Goal: Task Accomplishment & Management: Use online tool/utility

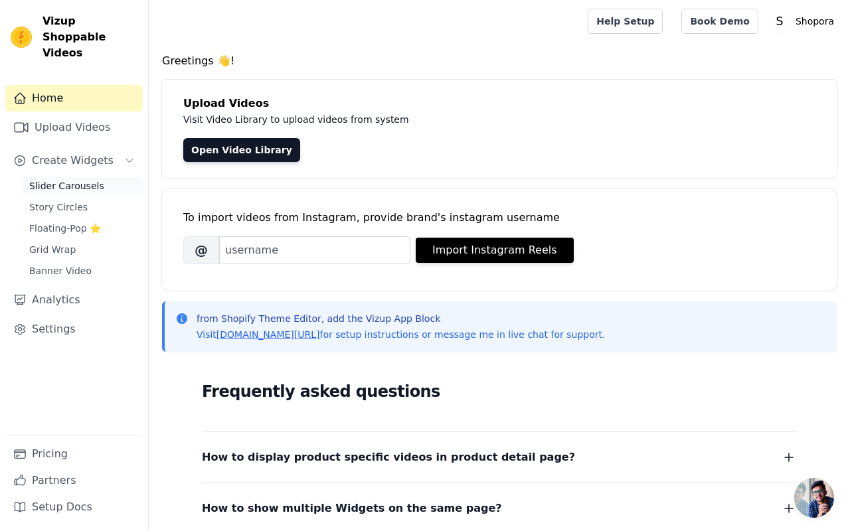
click at [61, 179] on span "Slider Carousels" at bounding box center [66, 185] width 75 height 13
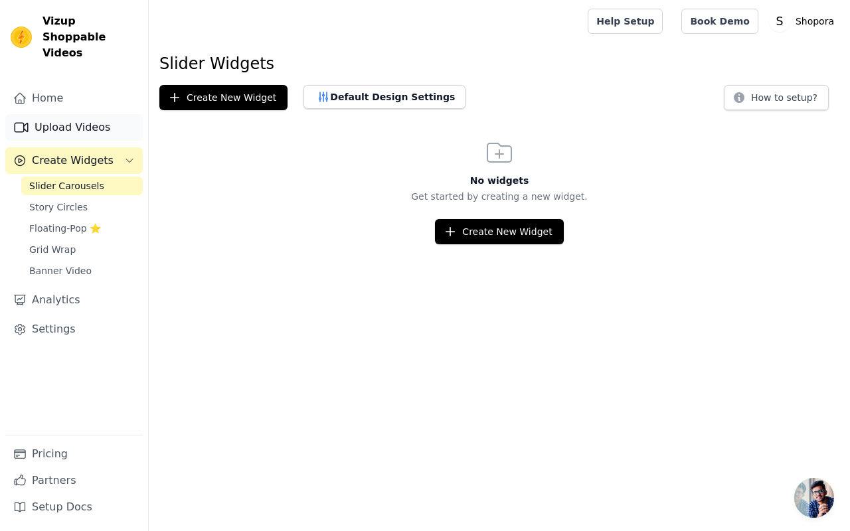
click at [107, 114] on link "Upload Videos" at bounding box center [74, 127] width 138 height 27
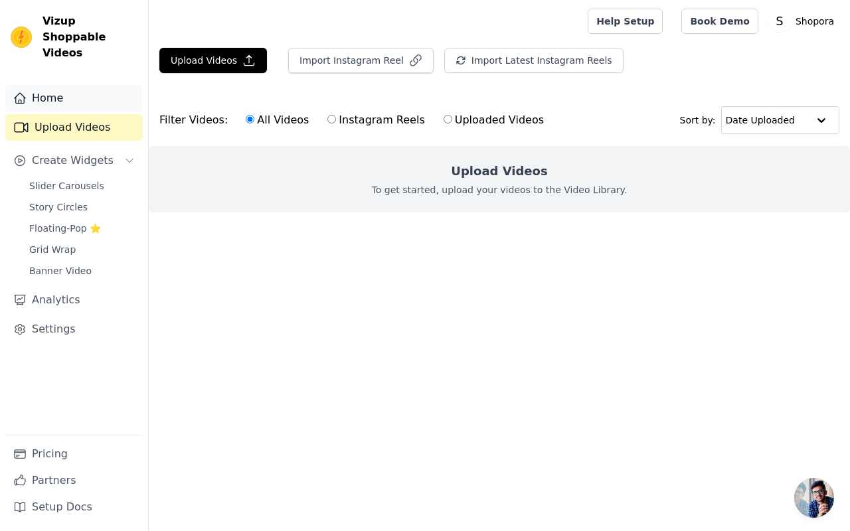
click at [76, 86] on link "Home" at bounding box center [74, 98] width 138 height 27
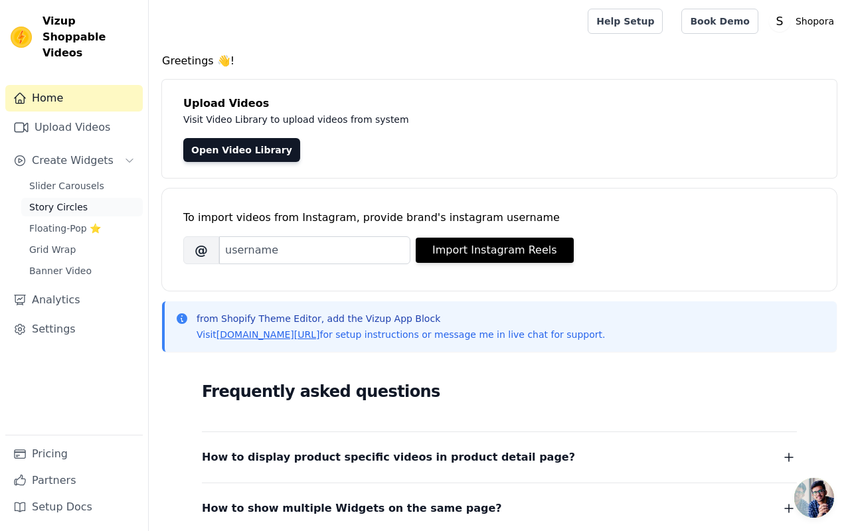
click at [64, 201] on span "Story Circles" at bounding box center [58, 207] width 58 height 13
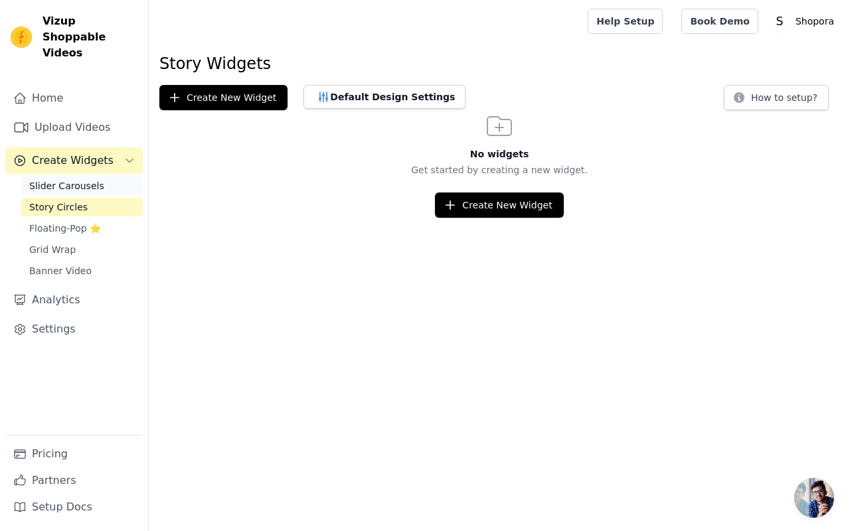
click at [66, 179] on span "Slider Carousels" at bounding box center [66, 185] width 75 height 13
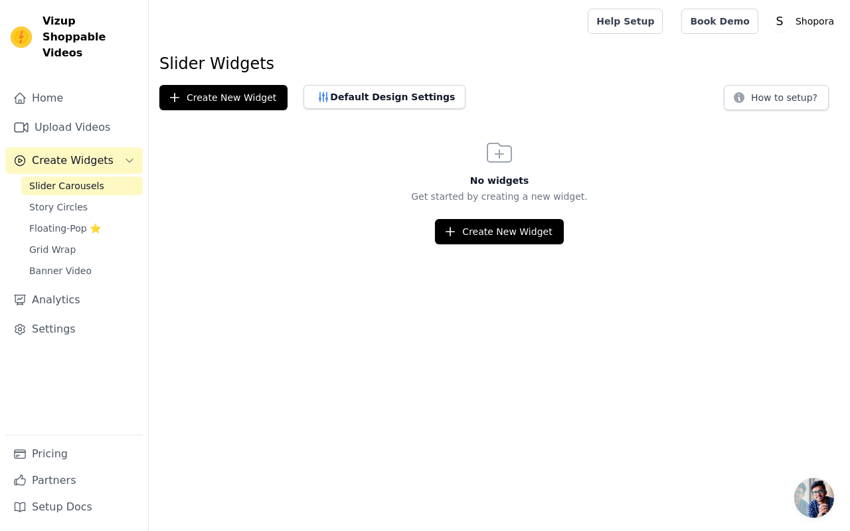
click at [66, 153] on span "Create Widgets" at bounding box center [73, 161] width 82 height 16
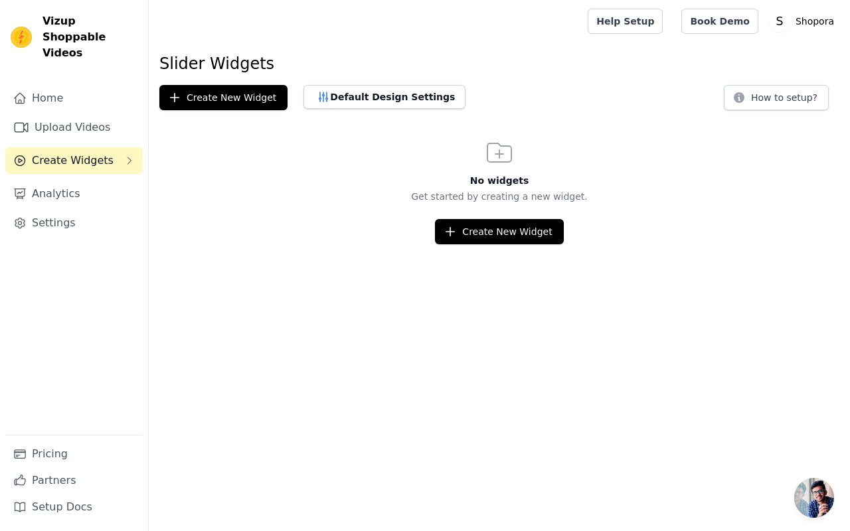
click at [60, 153] on span "Create Widgets" at bounding box center [73, 161] width 82 height 16
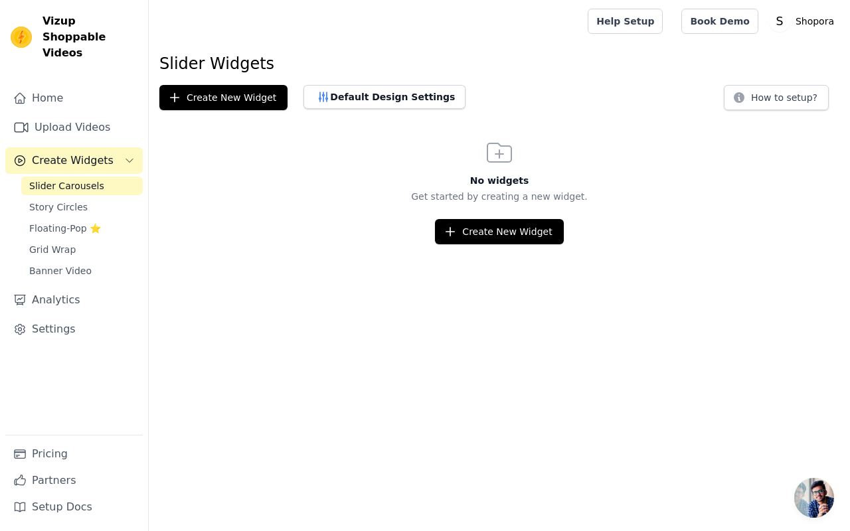
click at [55, 179] on span "Slider Carousels" at bounding box center [66, 185] width 75 height 13
click at [457, 231] on icon "button" at bounding box center [450, 231] width 13 height 13
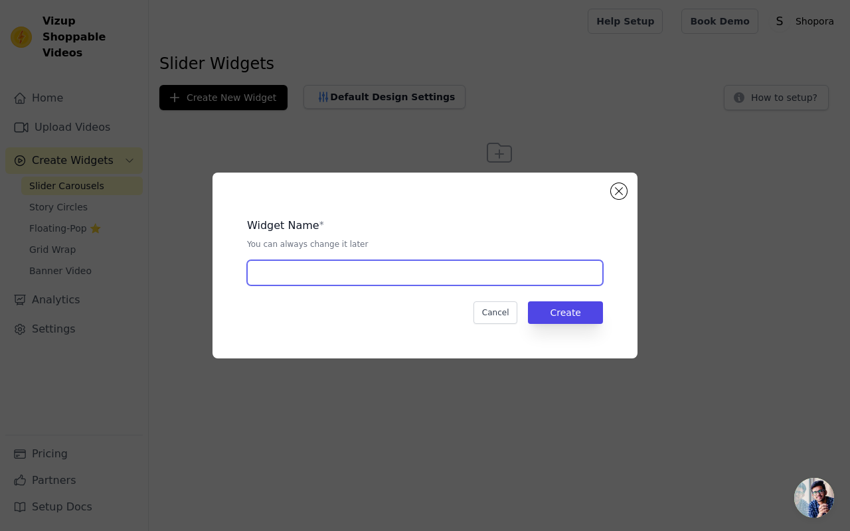
click at [367, 276] on input "text" at bounding box center [425, 272] width 356 height 25
click at [340, 270] on input "ayaan" at bounding box center [425, 272] width 356 height 25
type input "a"
type input "Shopora"
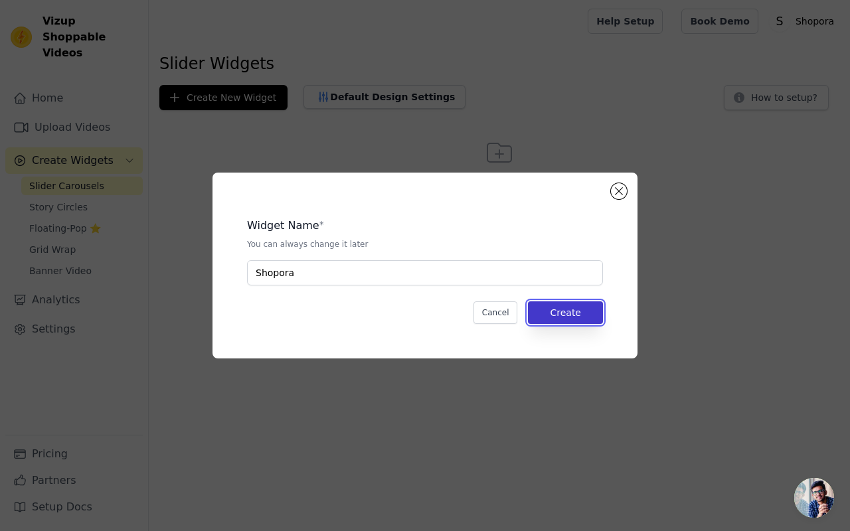
click at [573, 324] on button "Create" at bounding box center [565, 313] width 75 height 23
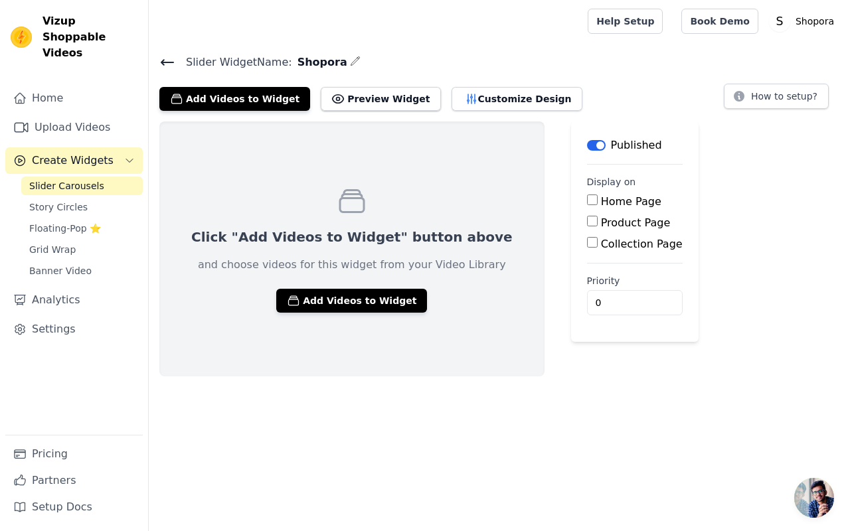
click at [587, 221] on input "Product Page" at bounding box center [592, 221] width 11 height 11
checkbox input "true"
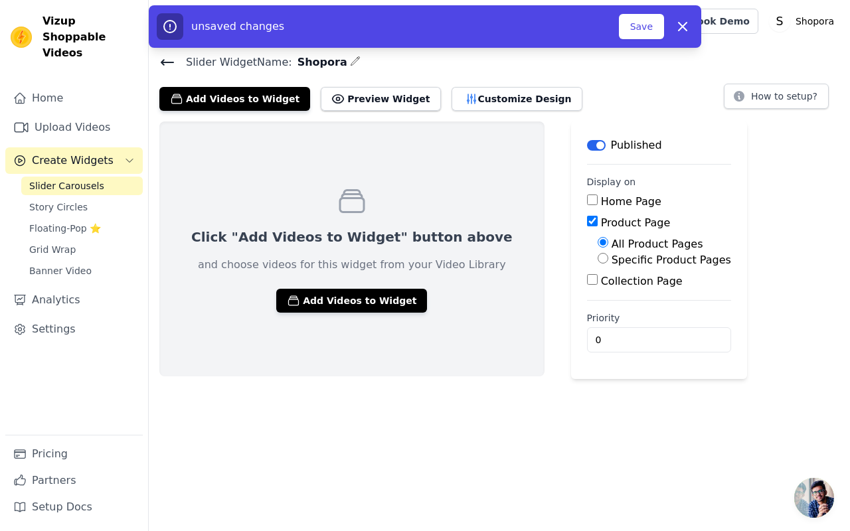
click at [587, 198] on input "Home Page" at bounding box center [592, 200] width 11 height 11
checkbox input "true"
click at [385, 95] on button "Preview Widget" at bounding box center [381, 99] width 120 height 24
click at [471, 100] on button "Customize Design" at bounding box center [517, 99] width 131 height 24
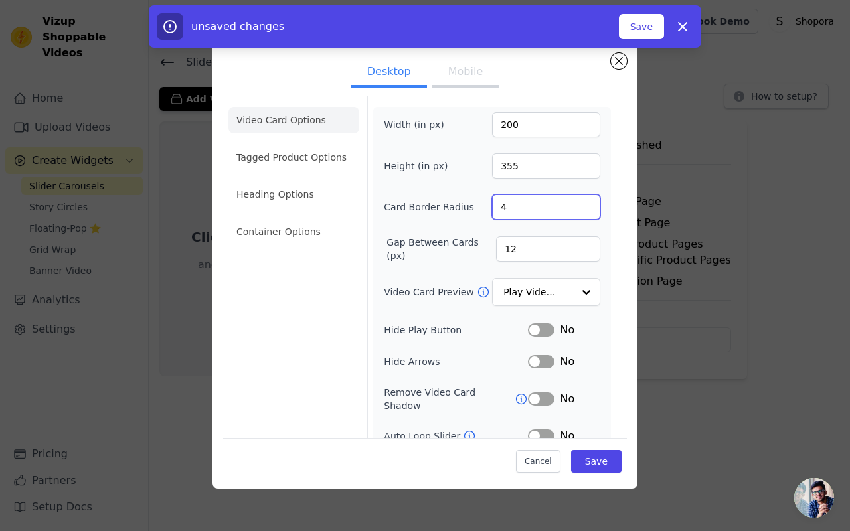
click at [512, 209] on input "4" at bounding box center [546, 207] width 108 height 25
click at [587, 205] on input "5" at bounding box center [546, 207] width 108 height 25
click at [587, 205] on input "6" at bounding box center [546, 207] width 108 height 25
click at [587, 205] on input "7" at bounding box center [546, 207] width 108 height 25
type input "6"
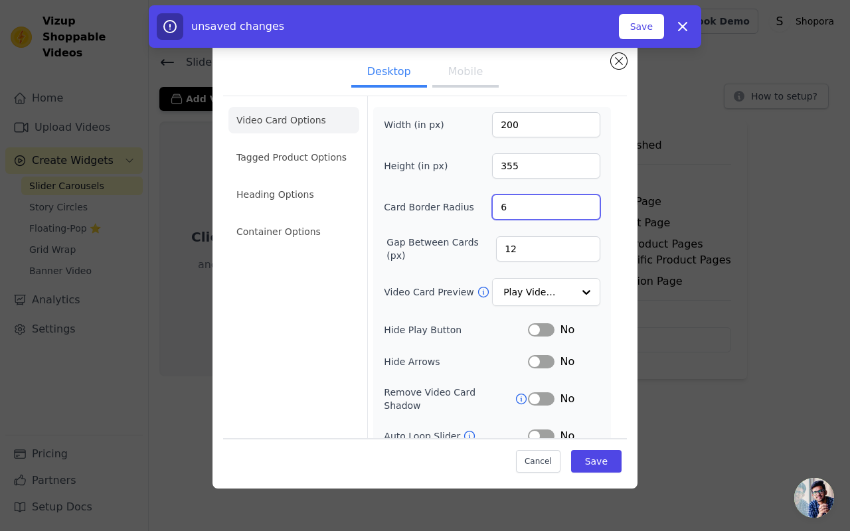
click at [587, 211] on input "6" at bounding box center [546, 207] width 108 height 25
click at [541, 290] on input "Video Card Preview" at bounding box center [538, 293] width 68 height 27
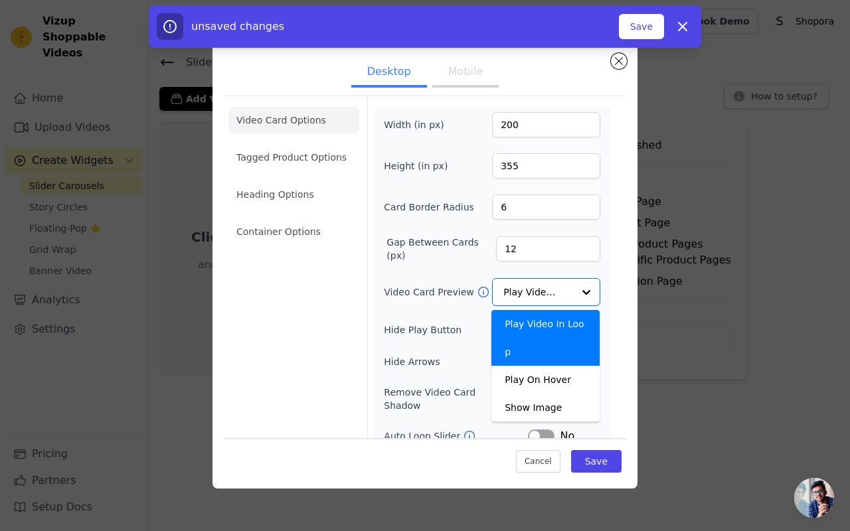
click at [725, 293] on div "Desktop Mobile Video Card Options Tagged Product Options Heading Options Contai…" at bounding box center [425, 265] width 808 height 489
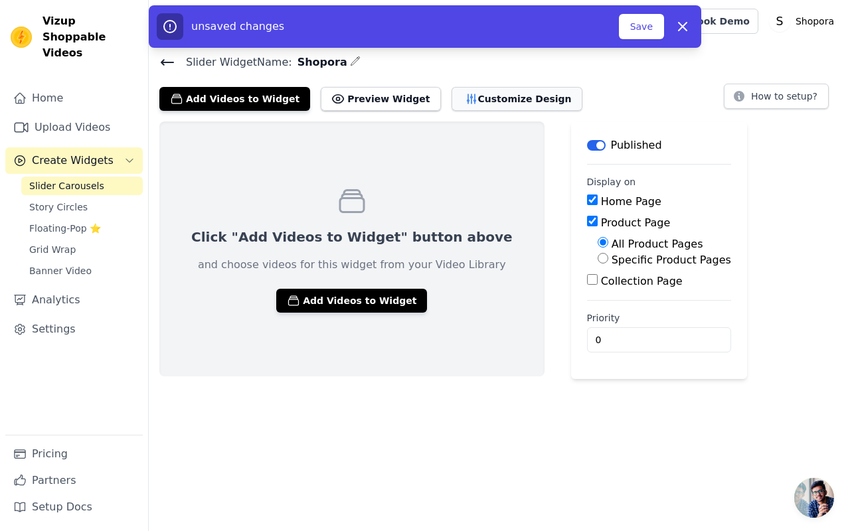
click at [496, 98] on button "Customize Design" at bounding box center [517, 99] width 131 height 24
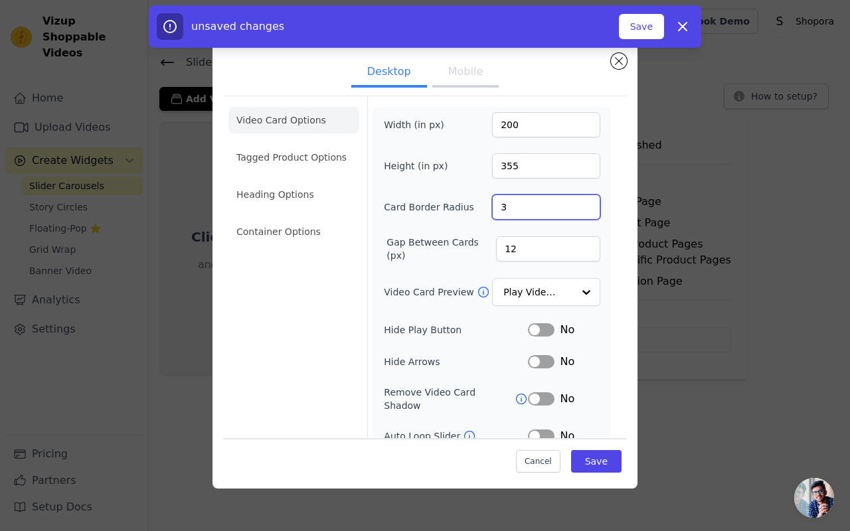
click at [587, 211] on input "3" at bounding box center [546, 207] width 108 height 25
click at [588, 206] on input "4" at bounding box center [546, 207] width 108 height 25
click at [588, 206] on input "5" at bounding box center [546, 207] width 108 height 25
type input "6"
click at [588, 206] on input "6" at bounding box center [546, 207] width 108 height 25
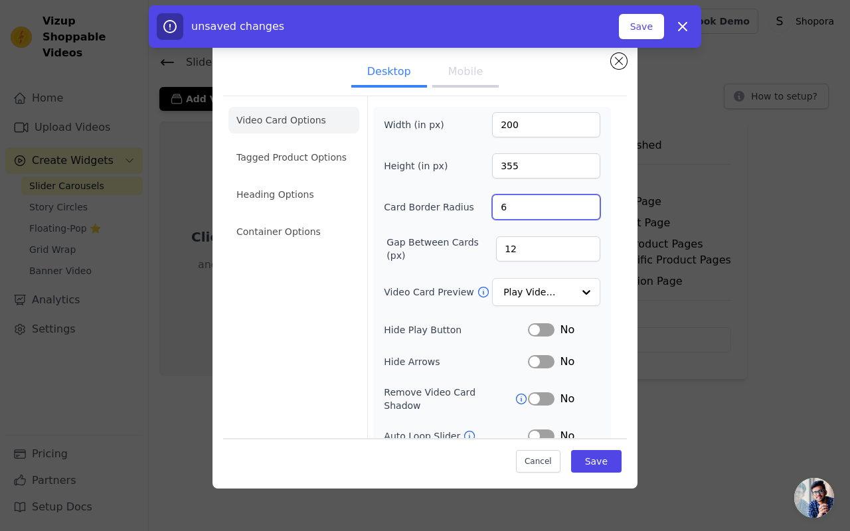
scroll to position [70, 0]
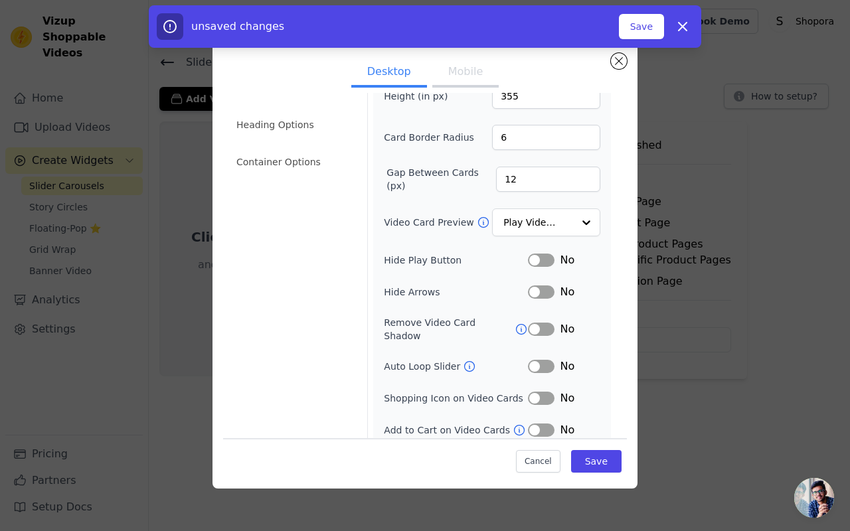
click at [536, 360] on button "Label" at bounding box center [541, 366] width 27 height 13
click at [540, 360] on button "Label" at bounding box center [541, 366] width 27 height 13
click at [536, 424] on button "Label" at bounding box center [541, 430] width 27 height 13
click at [581, 461] on button "Save" at bounding box center [596, 461] width 50 height 23
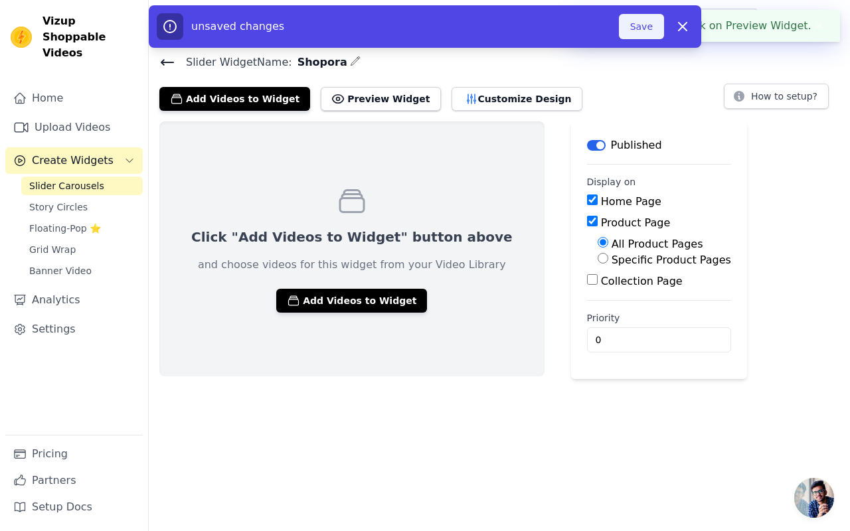
click at [646, 18] on button "Save" at bounding box center [641, 26] width 45 height 25
click at [646, 22] on button "Save" at bounding box center [641, 26] width 45 height 25
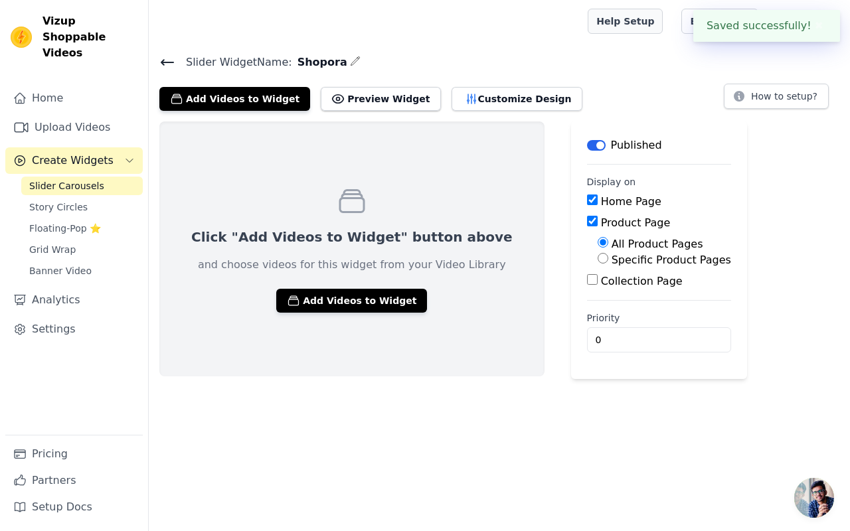
click at [642, 25] on link "Help Setup" at bounding box center [625, 21] width 75 height 25
click at [308, 311] on button "Add Videos to Widget" at bounding box center [351, 301] width 151 height 24
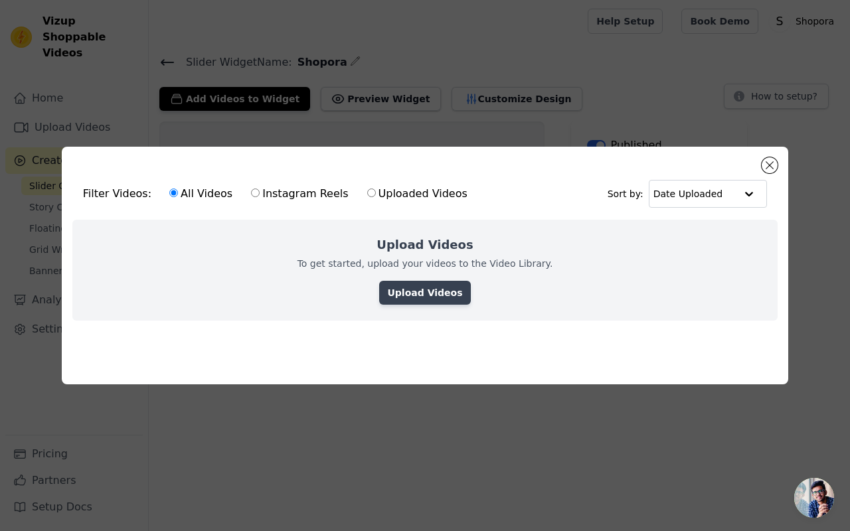
click at [415, 298] on link "Upload Videos" at bounding box center [424, 293] width 91 height 24
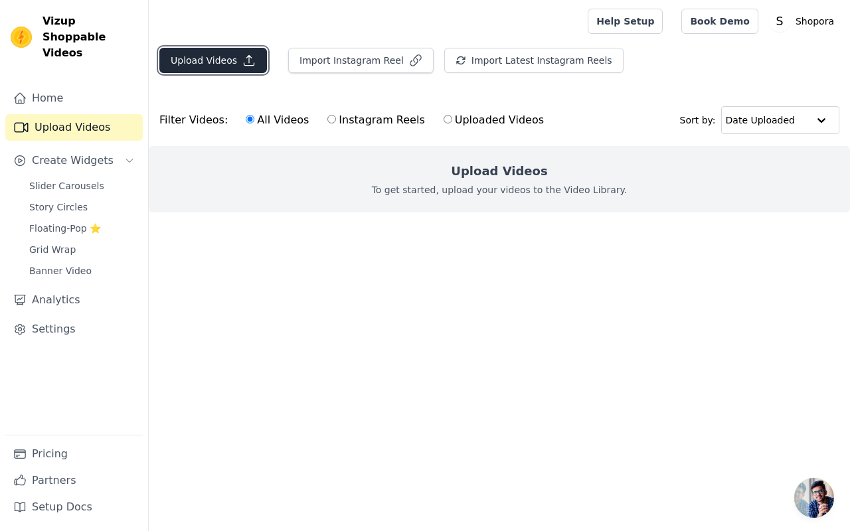
click at [244, 66] on icon "button" at bounding box center [248, 60] width 13 height 13
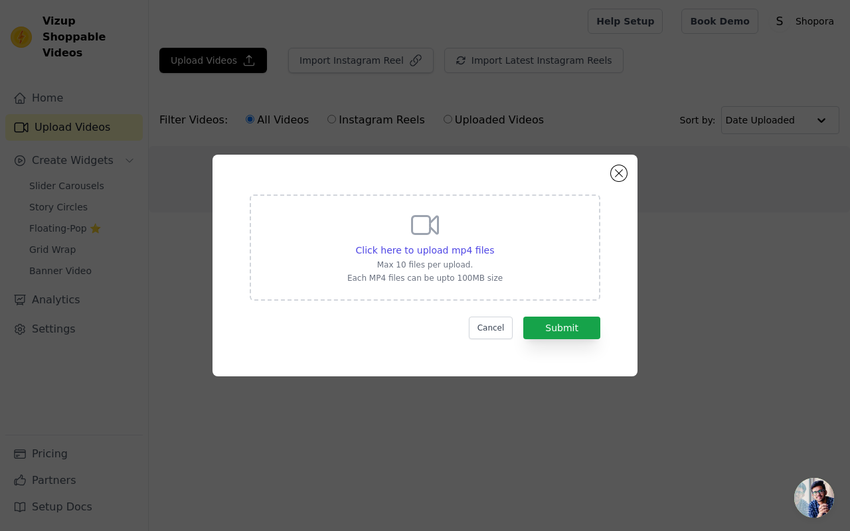
click at [380, 216] on div "Click here to upload mp4 files Max 10 files per upload. Each MP4 files can be u…" at bounding box center [424, 246] width 155 height 74
click at [494, 243] on input "Click here to upload mp4 files Max 10 files per upload. Each MP4 files can be u…" at bounding box center [494, 243] width 1 height 1
type input "C:\fakepath\Product_Video_Generation_Request.mp4"
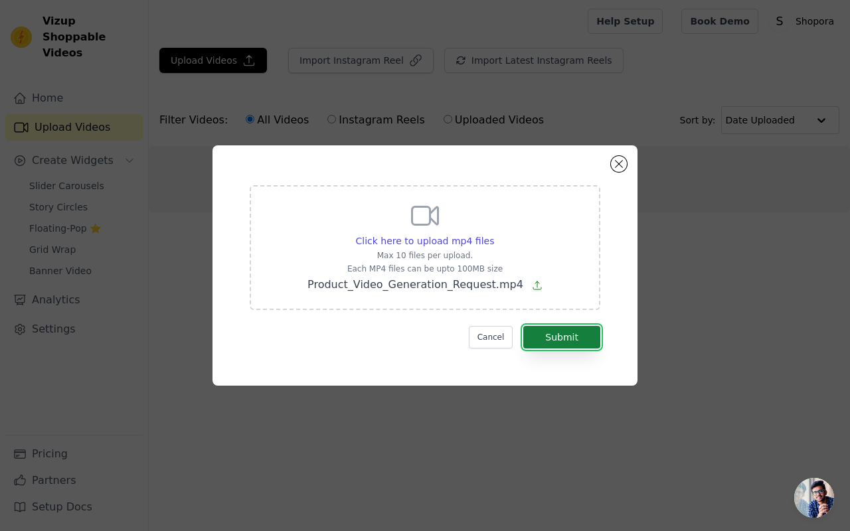
click at [550, 337] on button "Submit" at bounding box center [561, 337] width 77 height 23
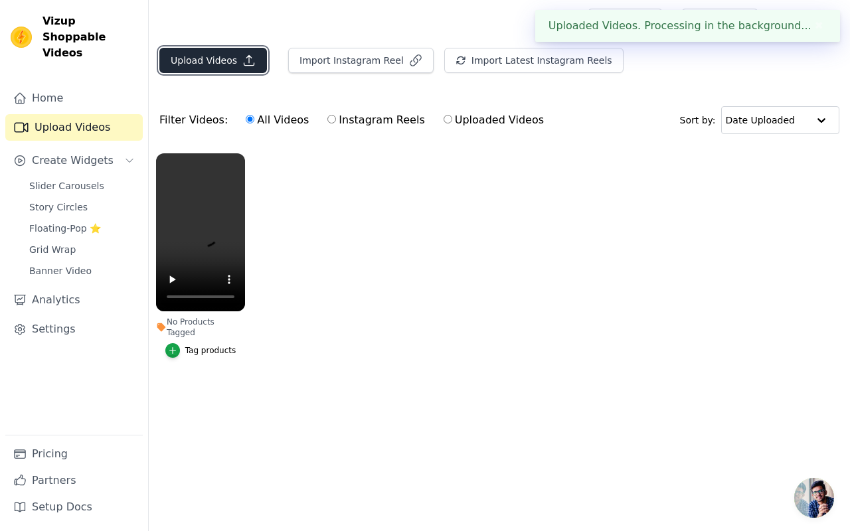
click at [245, 54] on icon "button" at bounding box center [248, 60] width 13 height 13
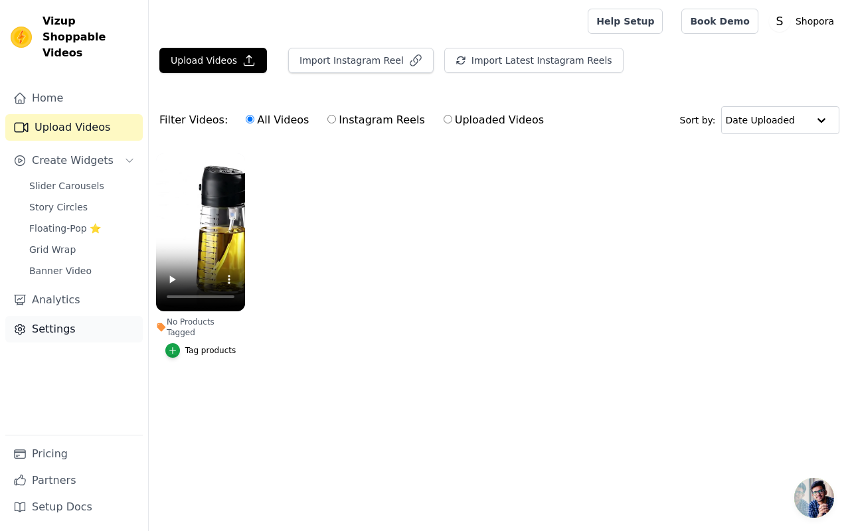
click at [36, 316] on link "Settings" at bounding box center [74, 329] width 138 height 27
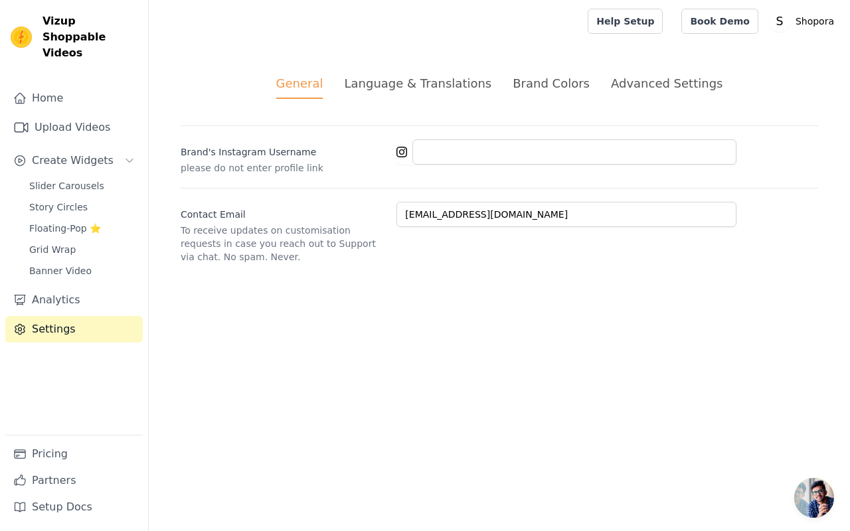
click at [533, 86] on div "Brand Colors" at bounding box center [551, 83] width 77 height 18
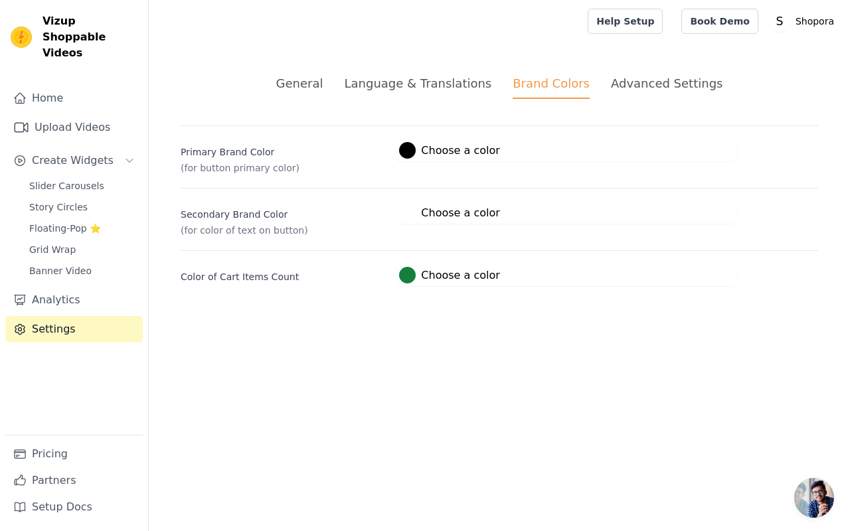
click at [613, 76] on div "Advanced Settings" at bounding box center [667, 83] width 112 height 18
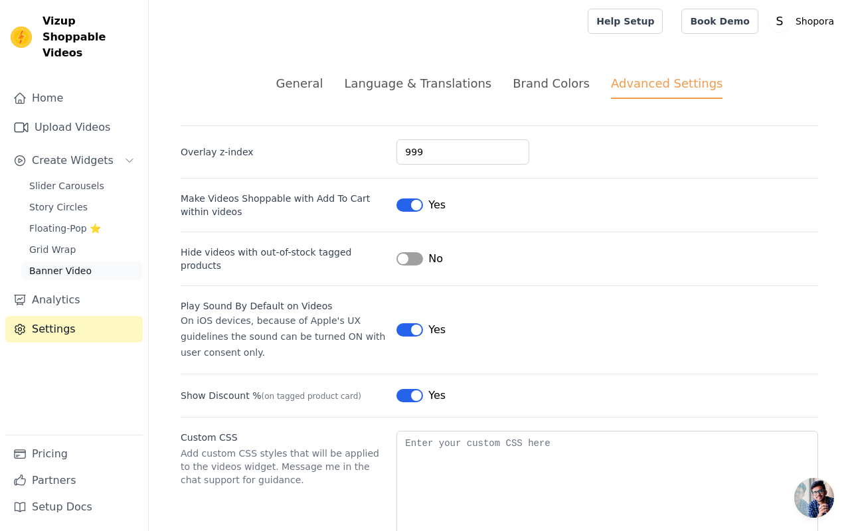
click at [80, 264] on span "Banner Video" at bounding box center [60, 270] width 62 height 13
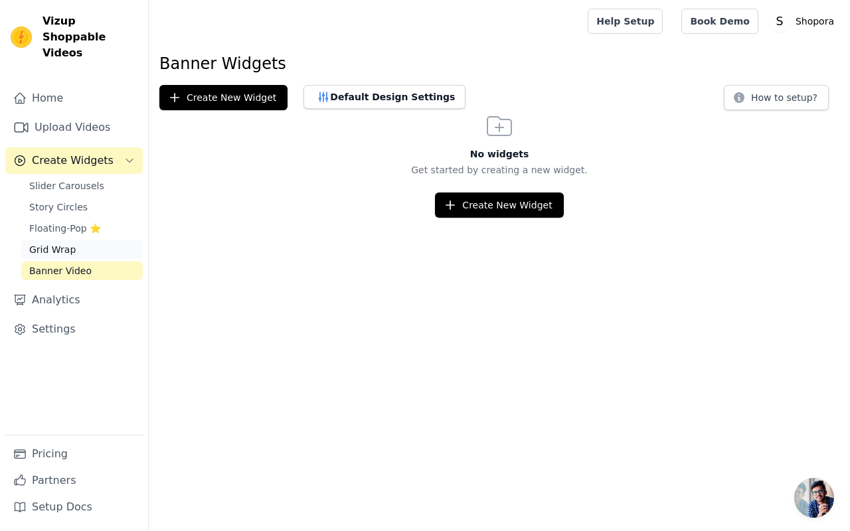
click at [80, 240] on link "Grid Wrap" at bounding box center [82, 249] width 122 height 19
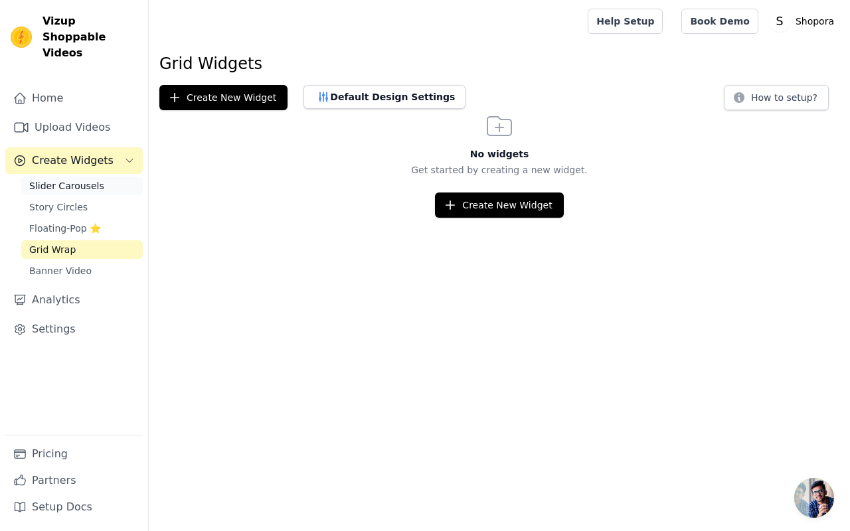
click at [76, 179] on span "Slider Carousels" at bounding box center [66, 185] width 75 height 13
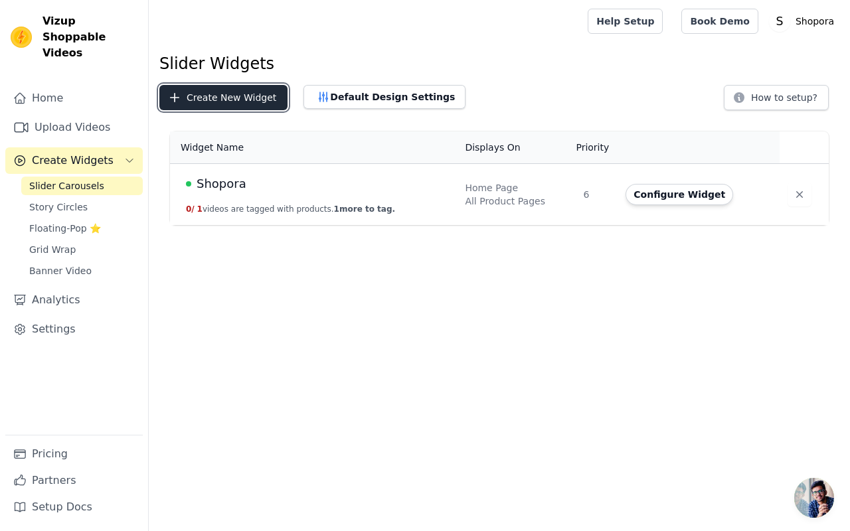
click at [225, 96] on button "Create New Widget" at bounding box center [223, 97] width 128 height 25
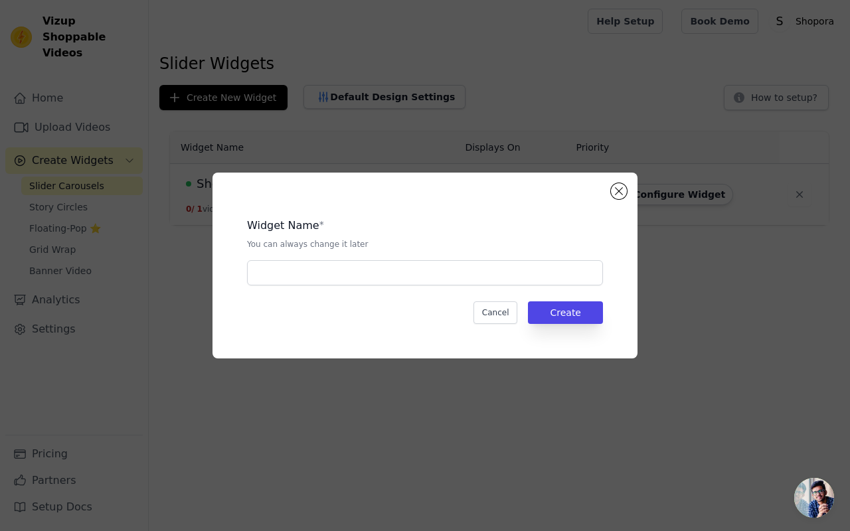
click at [614, 182] on div "Widget Name * You can always change it later Cancel Create" at bounding box center [425, 266] width 425 height 186
click at [620, 185] on button "Close modal" at bounding box center [619, 191] width 16 height 16
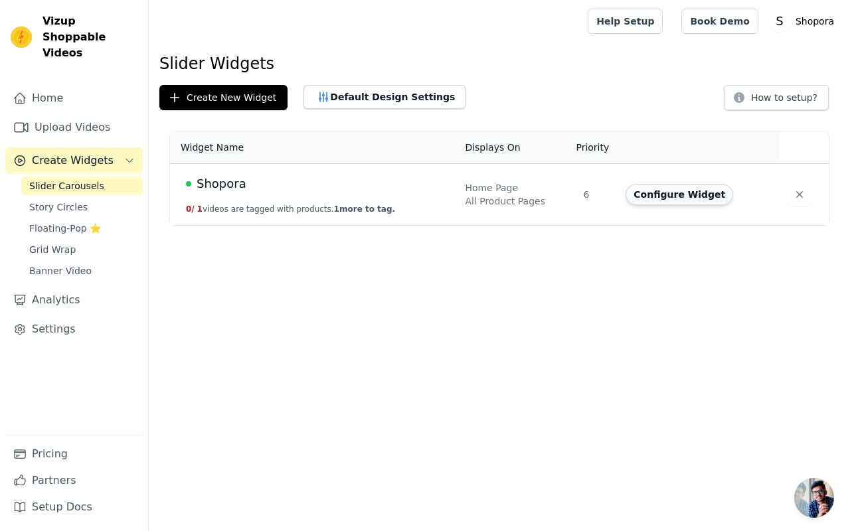
click at [670, 195] on button "Configure Widget" at bounding box center [680, 194] width 108 height 21
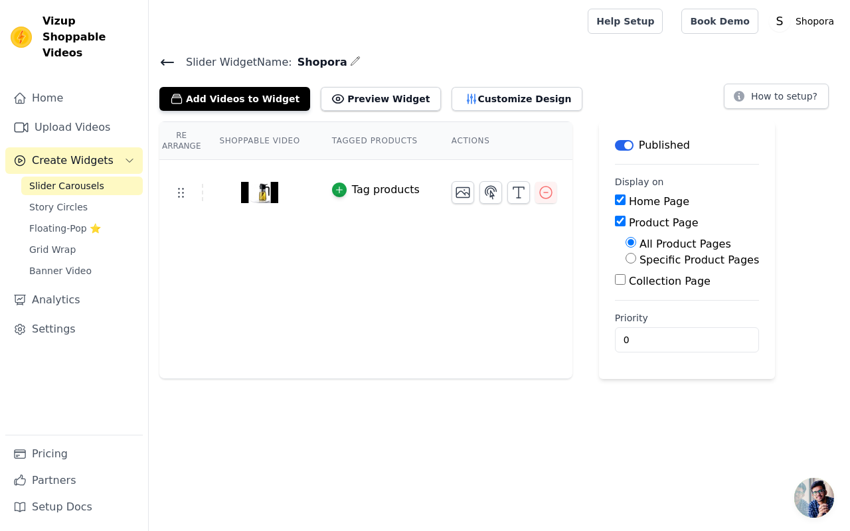
click at [630, 240] on input "All Product Pages" at bounding box center [631, 242] width 11 height 11
click at [617, 221] on input "Product Page" at bounding box center [620, 221] width 11 height 11
checkbox input "false"
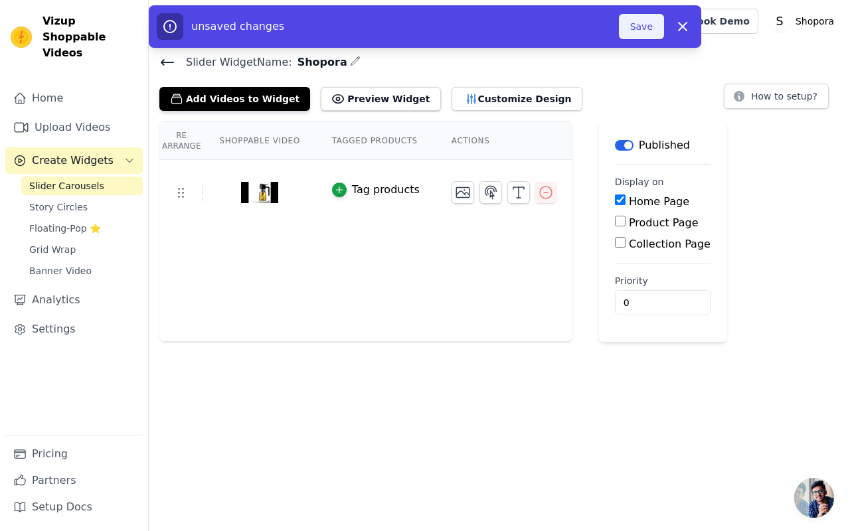
click at [645, 26] on button "Save" at bounding box center [641, 26] width 45 height 25
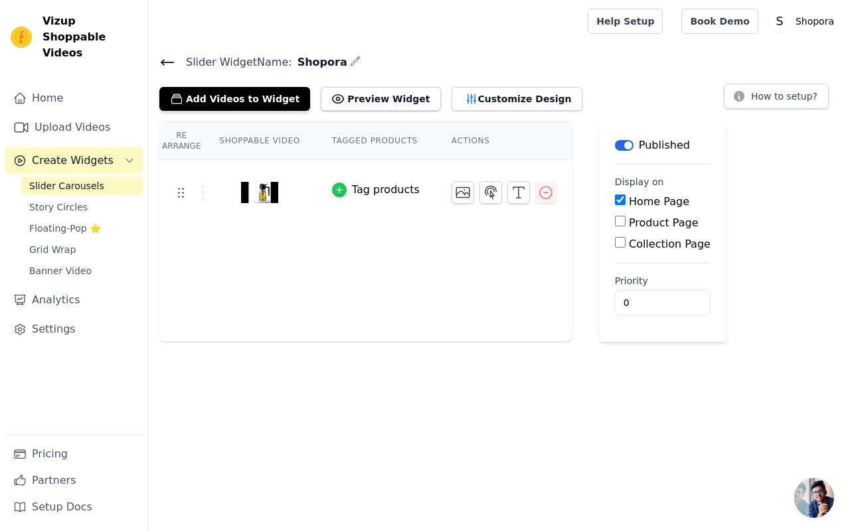
click at [335, 190] on icon "button" at bounding box center [339, 189] width 9 height 9
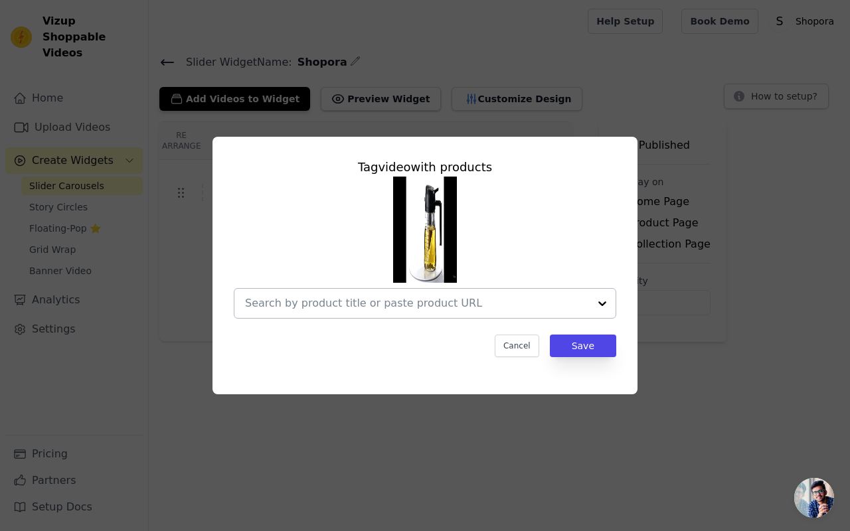
click at [406, 300] on input "text" at bounding box center [417, 304] width 344 height 16
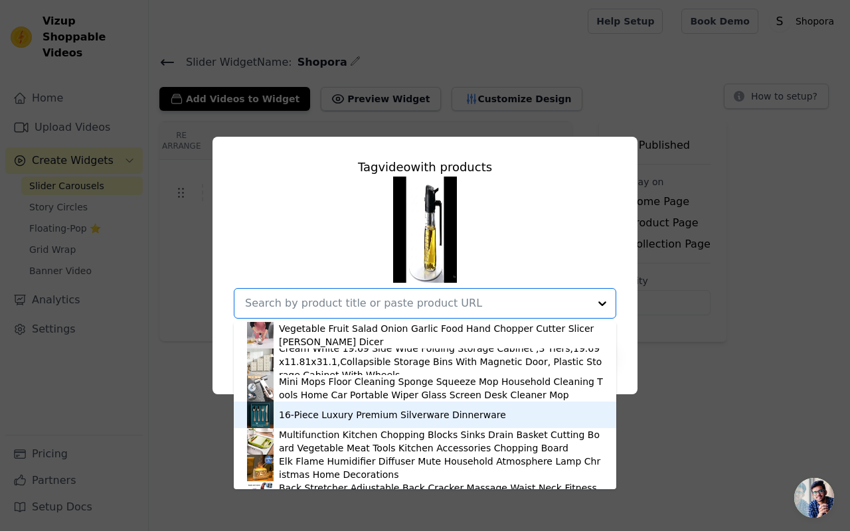
scroll to position [102, 0]
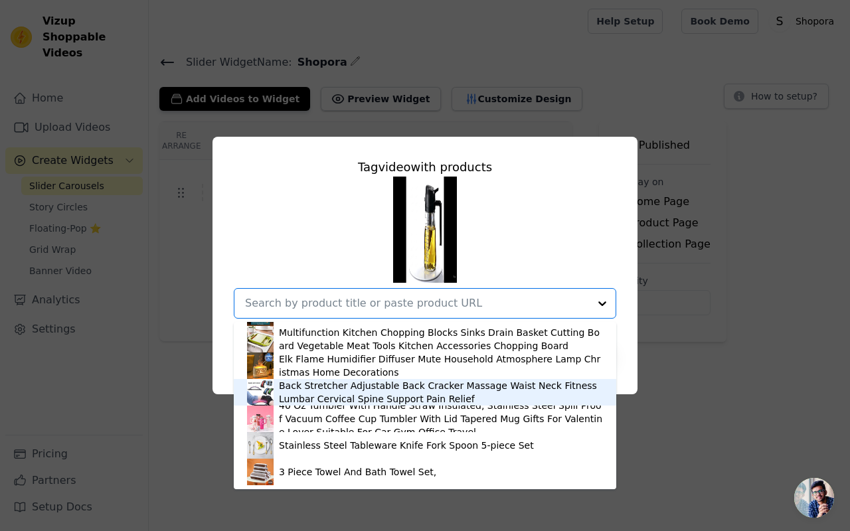
click at [602, 296] on div at bounding box center [602, 303] width 27 height 29
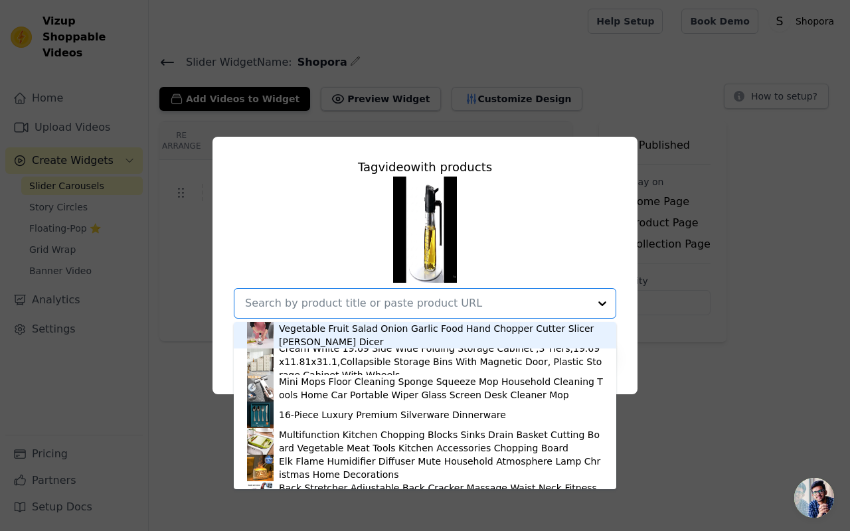
click at [710, 333] on div "Tag video with products Vegetable Fruit Salad Onion Garlic Food Hand Chopper Cu…" at bounding box center [425, 266] width 808 height 300
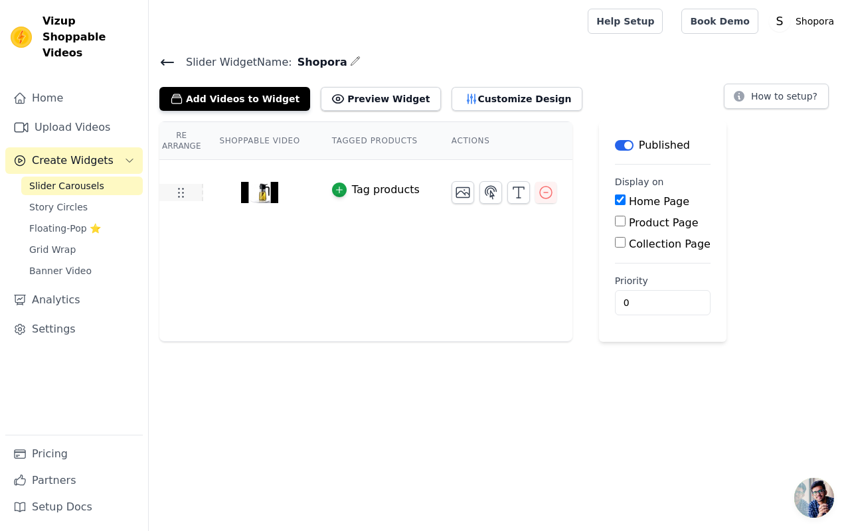
click at [179, 196] on use at bounding box center [181, 193] width 5 height 9
drag, startPoint x: 179, startPoint y: 196, endPoint x: 175, endPoint y: 221, distance: 24.9
click at [177, 224] on tr "Tag products" at bounding box center [365, 193] width 413 height 66
click at [241, 134] on th "Shoppable Video" at bounding box center [259, 141] width 112 height 38
click at [202, 140] on th "Re Arrange" at bounding box center [181, 141] width 44 height 38
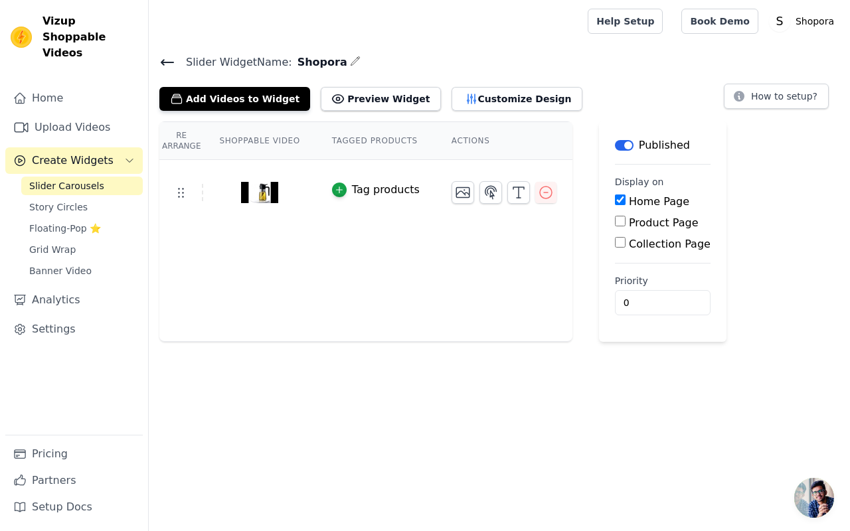
click at [188, 140] on th "Re Arrange" at bounding box center [181, 141] width 44 height 38
click at [381, 102] on button "Preview Widget" at bounding box center [381, 99] width 120 height 24
click at [80, 85] on link "Home" at bounding box center [74, 98] width 138 height 27
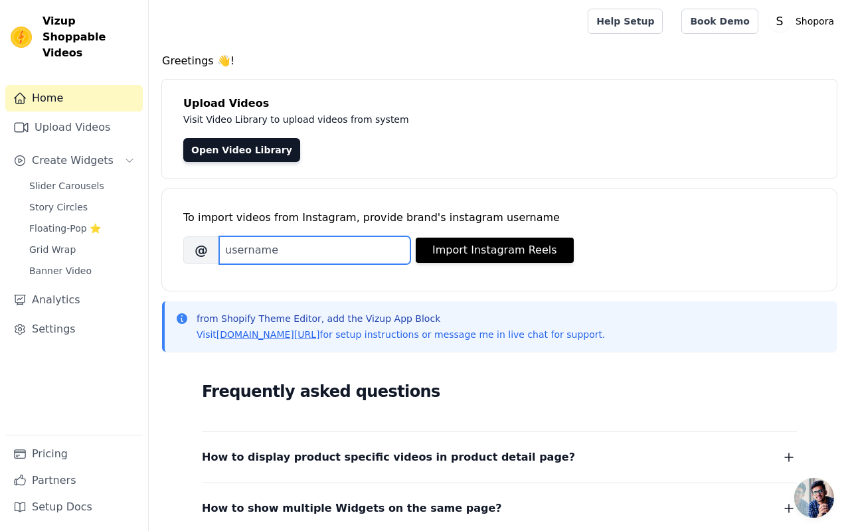
click at [253, 242] on input "Brand's Instagram Username" at bounding box center [314, 250] width 191 height 28
click at [244, 252] on input "Brand's Instagram Username" at bounding box center [314, 250] width 191 height 28
click at [315, 251] on input "Brand's Instagram Username" at bounding box center [314, 250] width 191 height 28
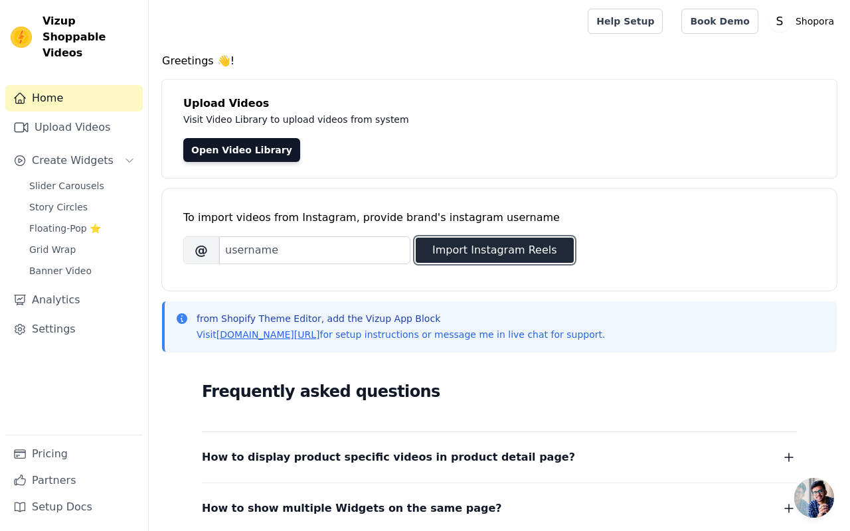
click at [469, 238] on button "Import Instagram Reels" at bounding box center [495, 250] width 158 height 25
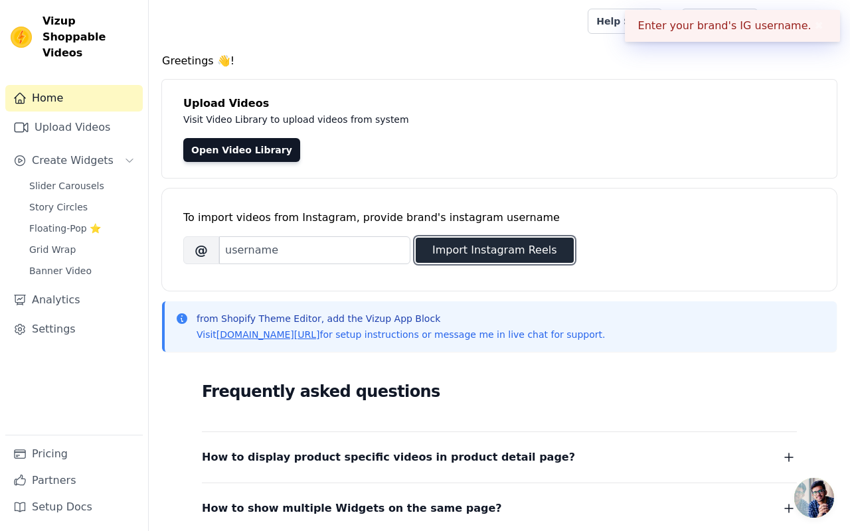
click at [462, 246] on button "Import Instagram Reels" at bounding box center [495, 250] width 158 height 25
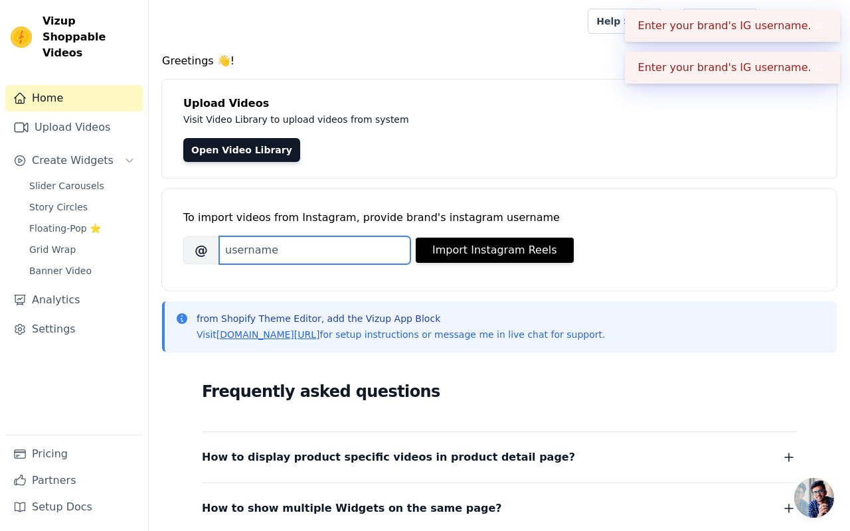
click at [328, 258] on input "Brand's Instagram Username" at bounding box center [314, 250] width 191 height 28
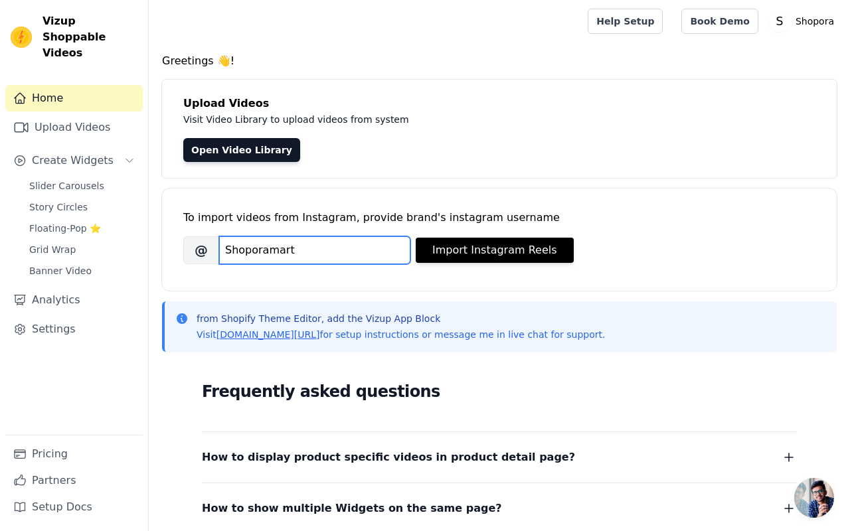
type input "Shoporamart"
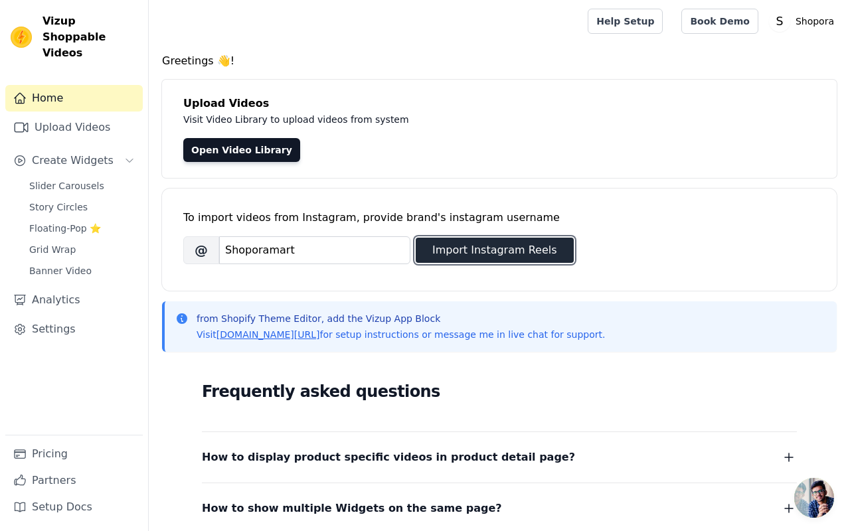
click at [460, 246] on button "Import Instagram Reels" at bounding box center [495, 250] width 158 height 25
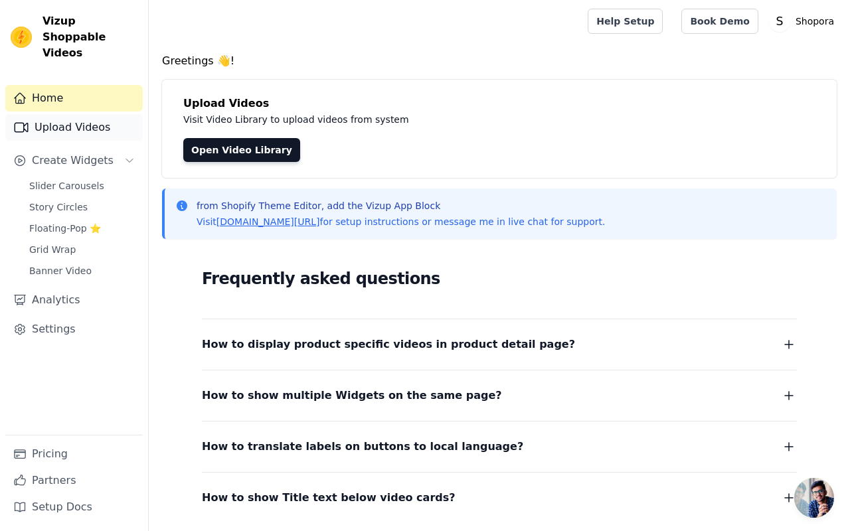
click at [72, 114] on link "Upload Videos" at bounding box center [74, 127] width 138 height 27
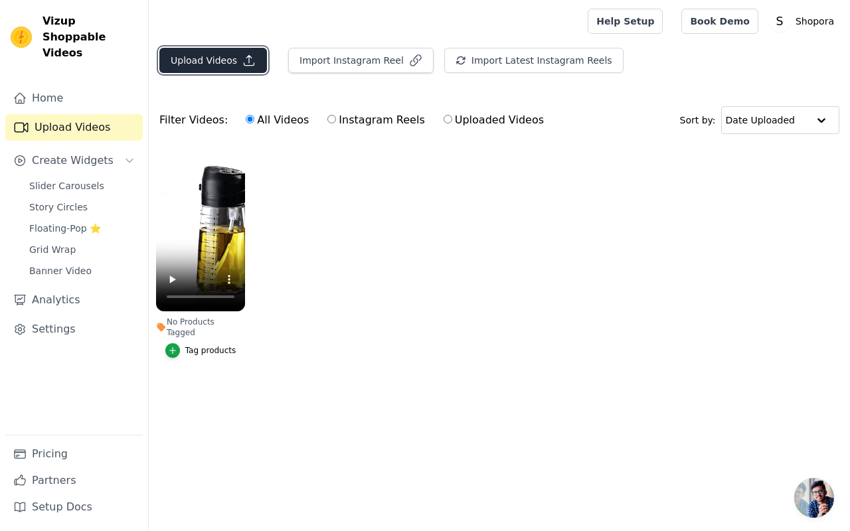
click at [227, 52] on button "Upload Videos" at bounding box center [213, 60] width 108 height 25
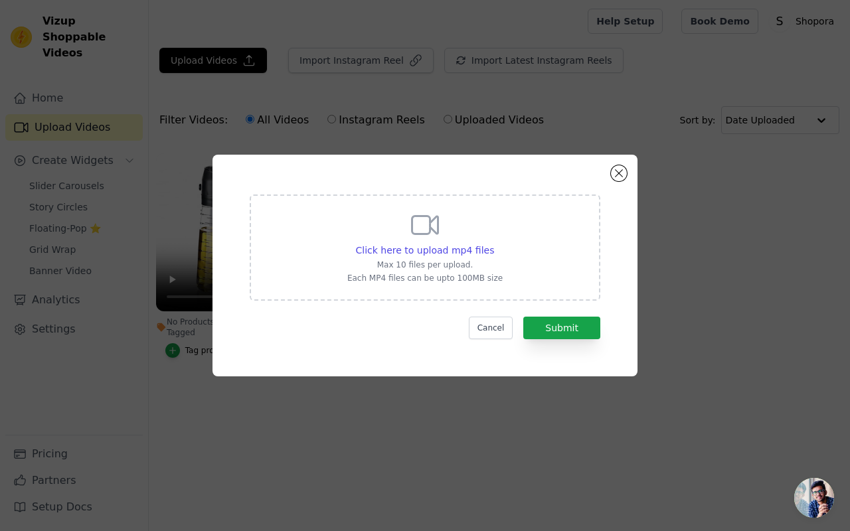
click at [379, 237] on div "Click here to upload mp4 files Max 10 files per upload. Each MP4 files can be u…" at bounding box center [424, 246] width 155 height 74
click at [494, 243] on input "Click here to upload mp4 files Max 10 files per upload. Each MP4 files can be u…" at bounding box center [494, 243] width 1 height 1
type input "C:\fakepath\Cinematic_Oil_Dispenser_Product_Video.mp4"
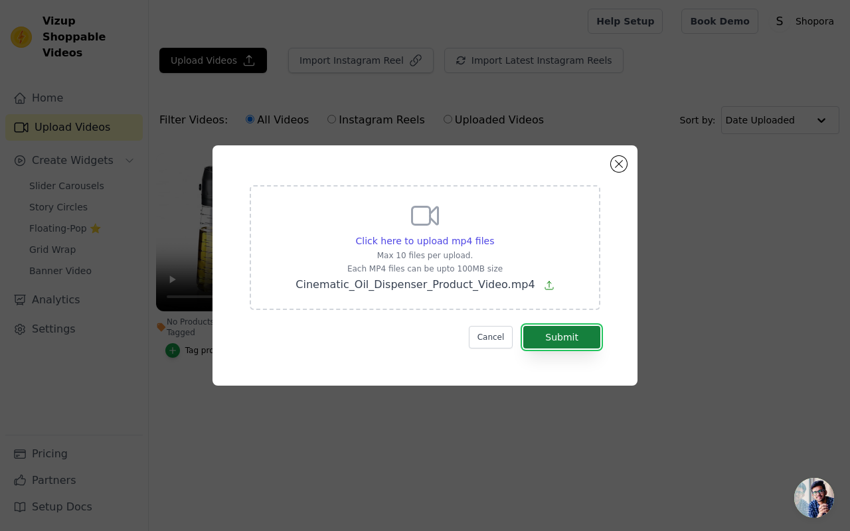
click at [551, 326] on button "Submit" at bounding box center [561, 337] width 77 height 23
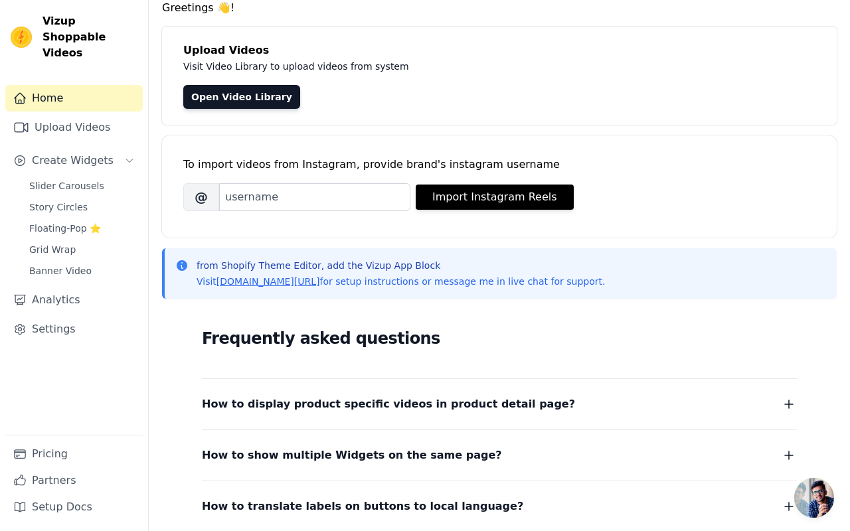
scroll to position [54, 0]
click at [212, 271] on p "from Shopify Theme Editor, add the Vizup App Block" at bounding box center [401, 264] width 409 height 13
click at [165, 262] on div "from Shopify Theme Editor, add the Vizup App Block Visit vizupcommerce.com/docs…" at bounding box center [499, 273] width 675 height 50
click at [176, 266] on icon at bounding box center [181, 264] width 13 height 13
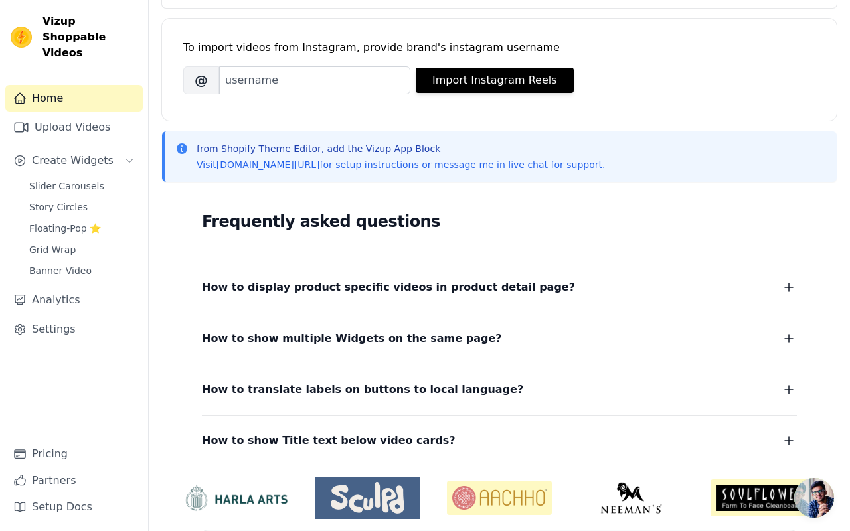
scroll to position [0, 0]
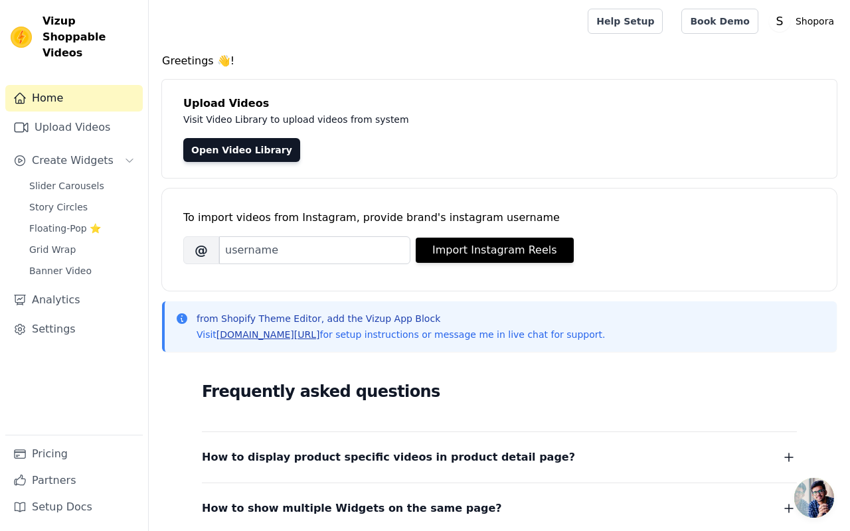
click at [260, 331] on link "[DOMAIN_NAME][URL]" at bounding box center [269, 334] width 104 height 11
click at [183, 322] on icon at bounding box center [182, 319] width 11 height 11
click at [223, 345] on div "from Shopify Theme Editor, add the Vizup App Block Visit vizupcommerce.com/docs…" at bounding box center [499, 327] width 675 height 50
click at [246, 332] on link "[DOMAIN_NAME][URL]" at bounding box center [269, 334] width 104 height 11
click at [78, 153] on span "Create Widgets" at bounding box center [73, 161] width 82 height 16
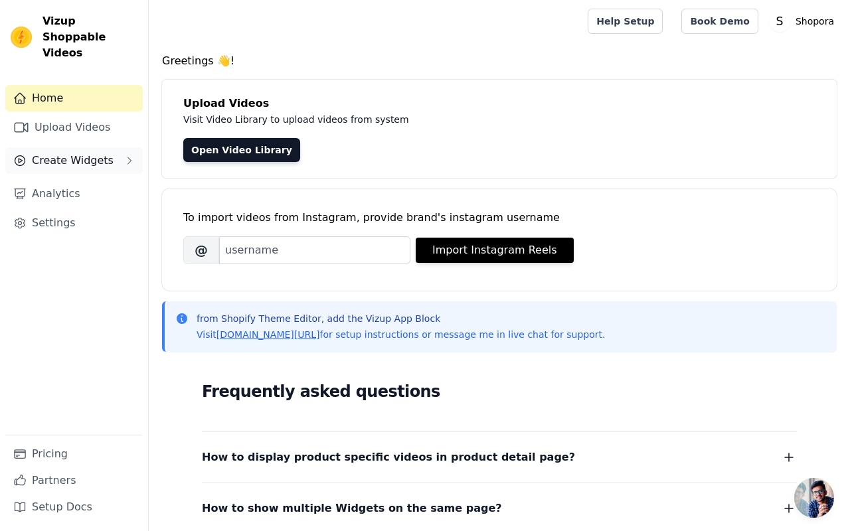
click at [89, 153] on span "Create Widgets" at bounding box center [73, 161] width 82 height 16
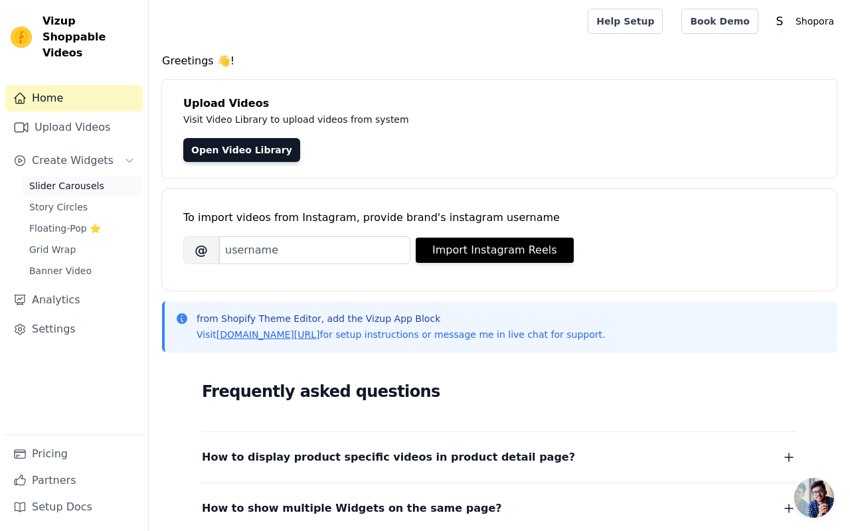
click at [65, 179] on span "Slider Carousels" at bounding box center [66, 185] width 75 height 13
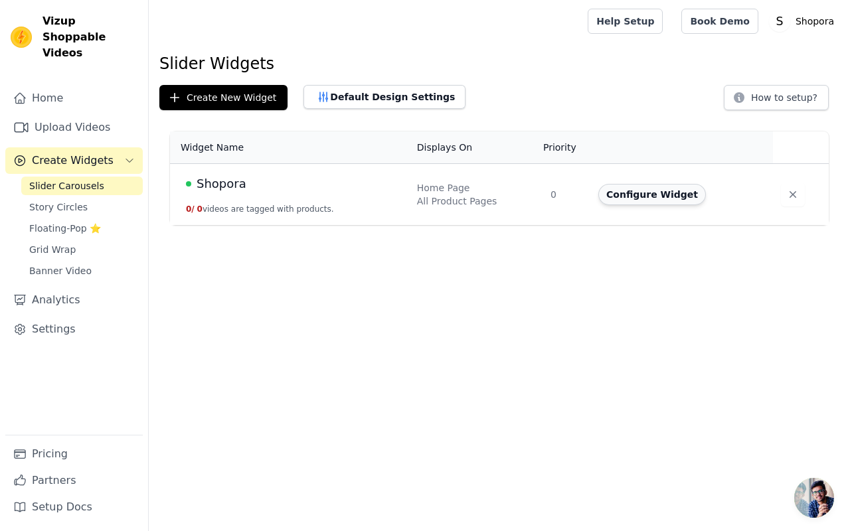
click at [647, 192] on button "Configure Widget" at bounding box center [653, 194] width 108 height 21
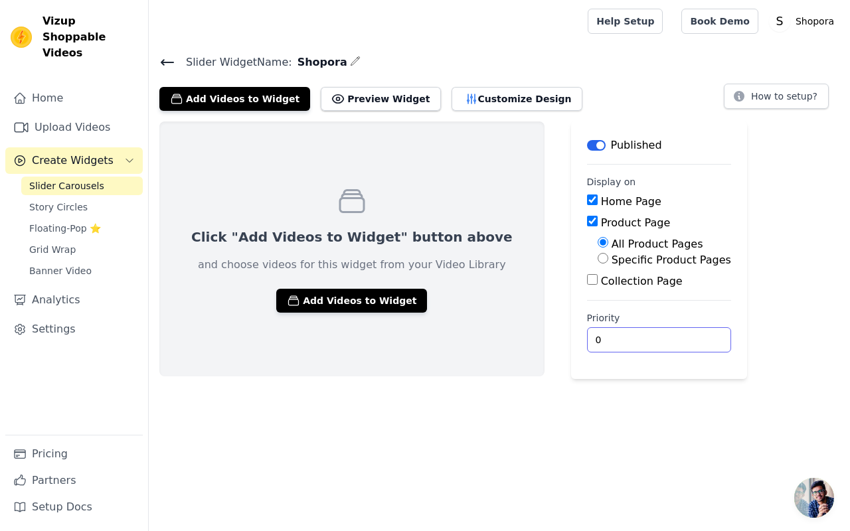
click at [587, 331] on input "0" at bounding box center [659, 339] width 144 height 25
click at [647, 335] on input "1" at bounding box center [659, 339] width 144 height 25
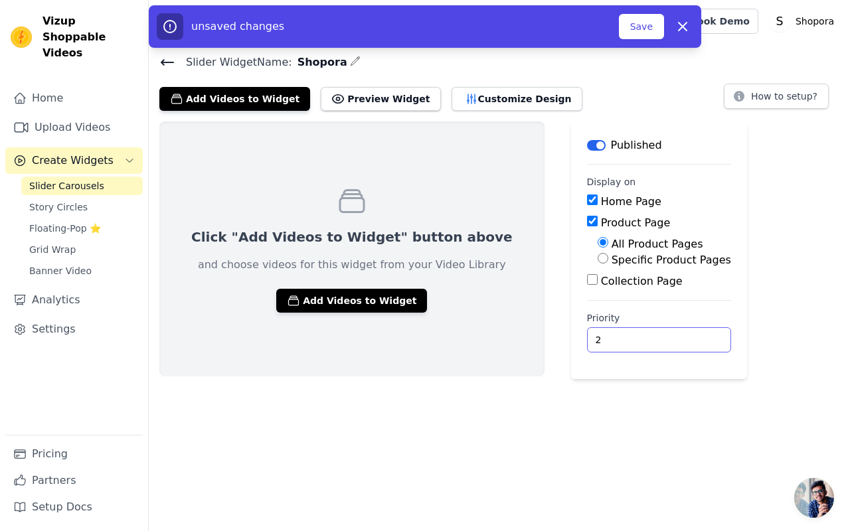
click at [647, 335] on input "2" at bounding box center [659, 339] width 144 height 25
click at [647, 335] on input "3" at bounding box center [659, 339] width 144 height 25
click at [647, 335] on input "4" at bounding box center [659, 339] width 144 height 25
click at [647, 335] on input "5" at bounding box center [659, 339] width 144 height 25
type input "6"
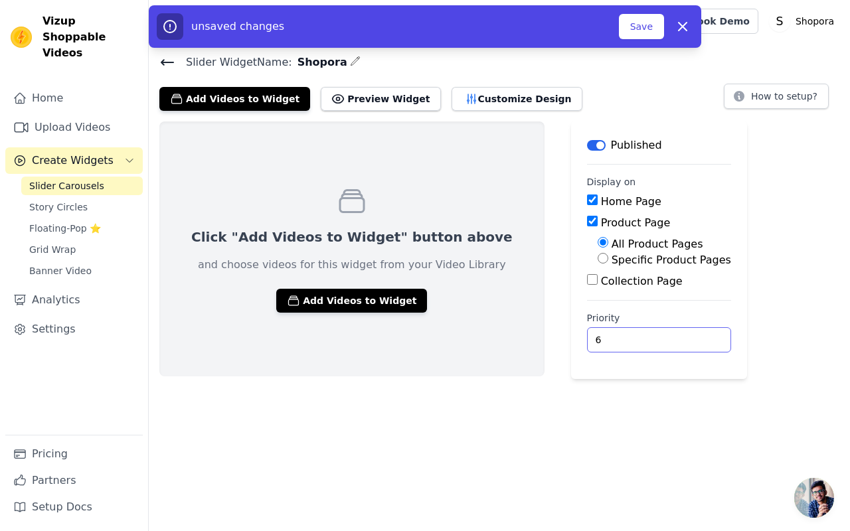
click at [647, 335] on input "6" at bounding box center [659, 339] width 144 height 25
click at [651, 33] on button "Save" at bounding box center [641, 26] width 45 height 25
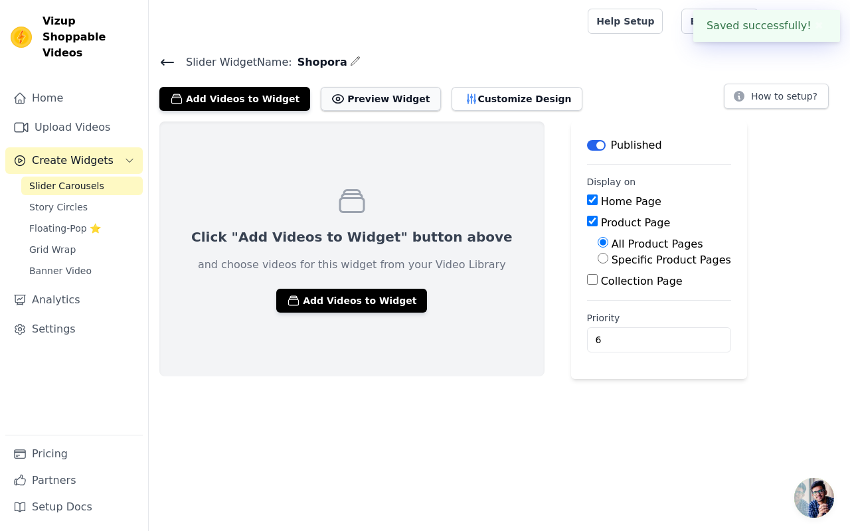
click at [349, 97] on button "Preview Widget" at bounding box center [381, 99] width 120 height 24
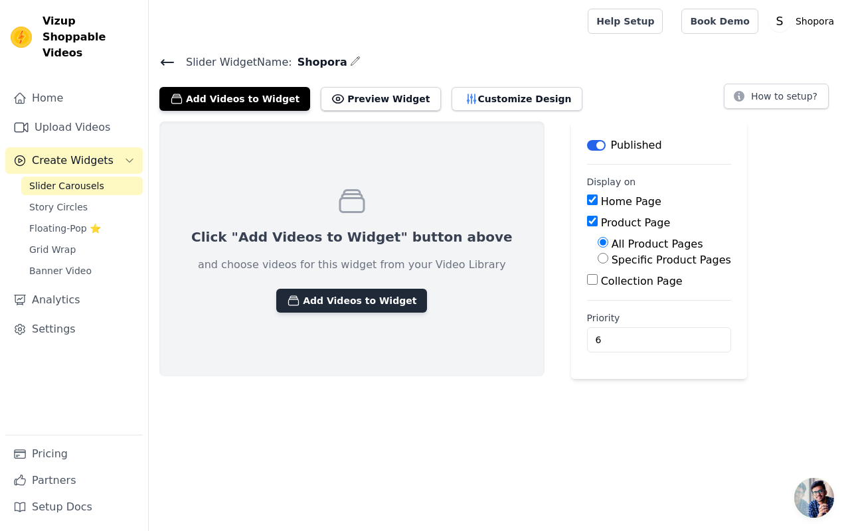
click at [304, 297] on button "Add Videos to Widget" at bounding box center [351, 301] width 151 height 24
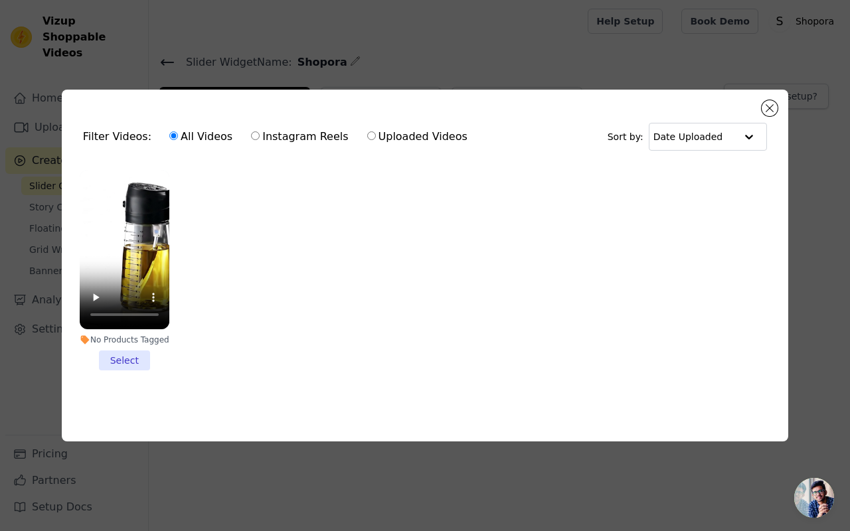
click at [367, 134] on label "Uploaded Videos" at bounding box center [418, 136] width 102 height 17
click at [367, 134] on input "Uploaded Videos" at bounding box center [371, 136] width 9 height 9
radio input "true"
click at [122, 357] on li "No Products Tagged Select" at bounding box center [125, 270] width 90 height 201
click at [0, 0] on input "No Products Tagged Select" at bounding box center [0, 0] width 0 height 0
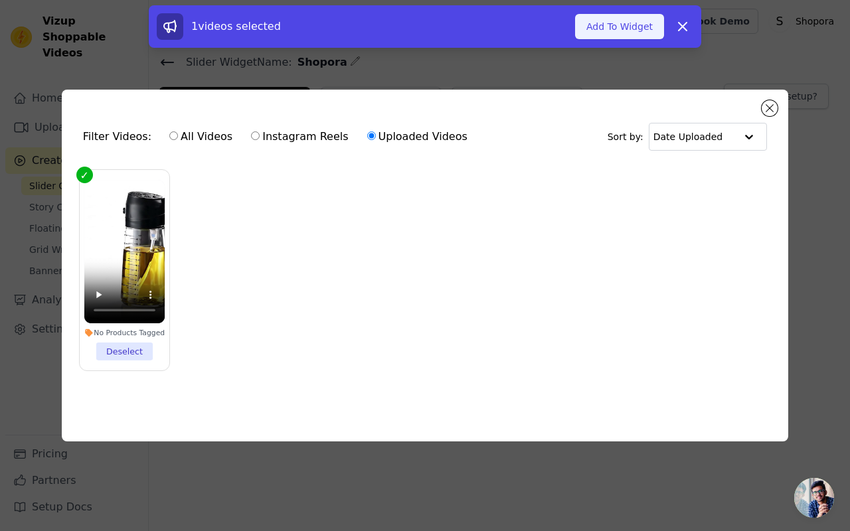
click at [605, 22] on button "Add To Widget" at bounding box center [619, 26] width 89 height 25
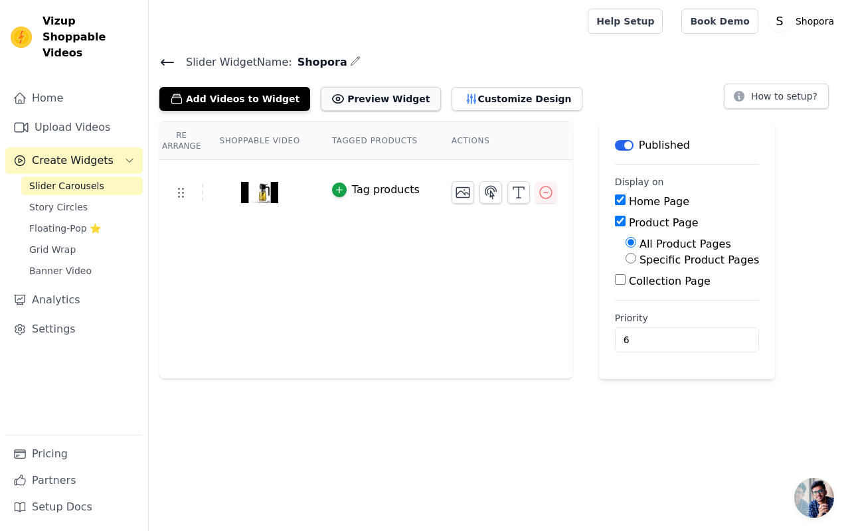
click at [387, 97] on button "Preview Widget" at bounding box center [381, 99] width 120 height 24
click at [457, 93] on button "Customize Design" at bounding box center [517, 99] width 131 height 24
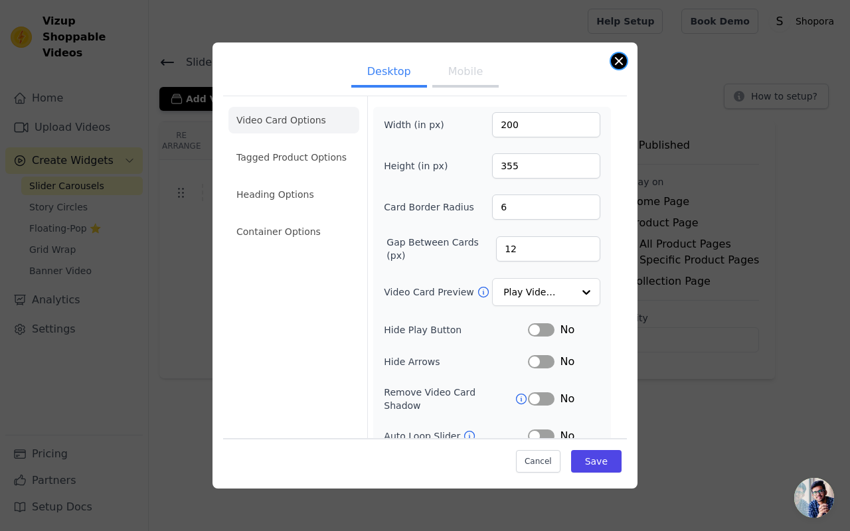
click at [615, 60] on button "Close modal" at bounding box center [619, 61] width 16 height 16
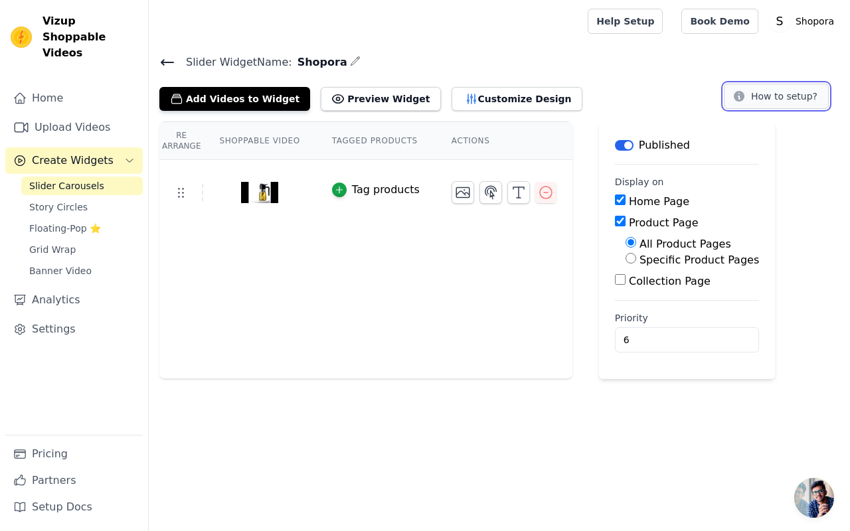
click at [753, 94] on button "How to setup?" at bounding box center [776, 96] width 105 height 25
click at [93, 316] on link "Settings" at bounding box center [74, 329] width 138 height 27
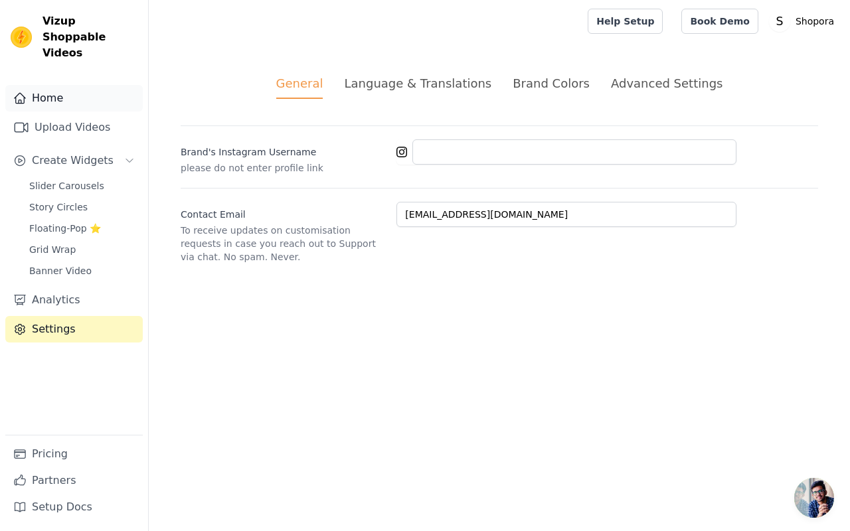
click at [53, 92] on link "Home" at bounding box center [74, 98] width 138 height 27
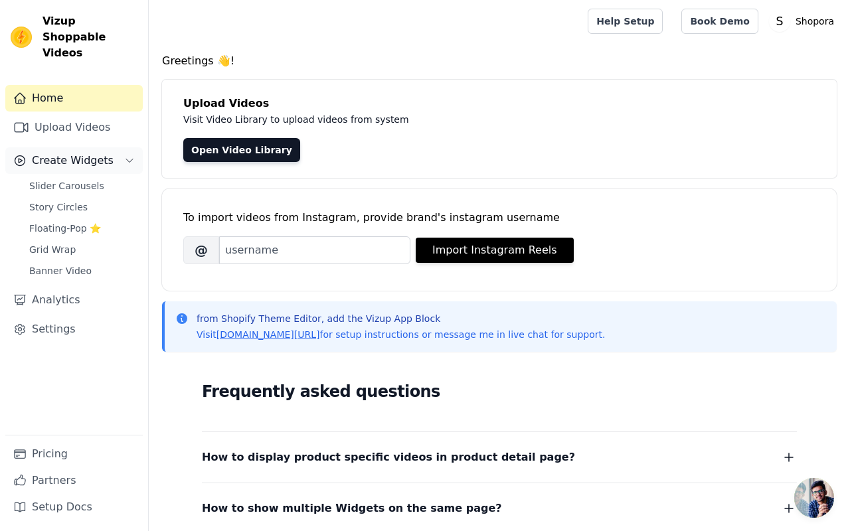
click at [93, 153] on span "Create Widgets" at bounding box center [73, 161] width 82 height 16
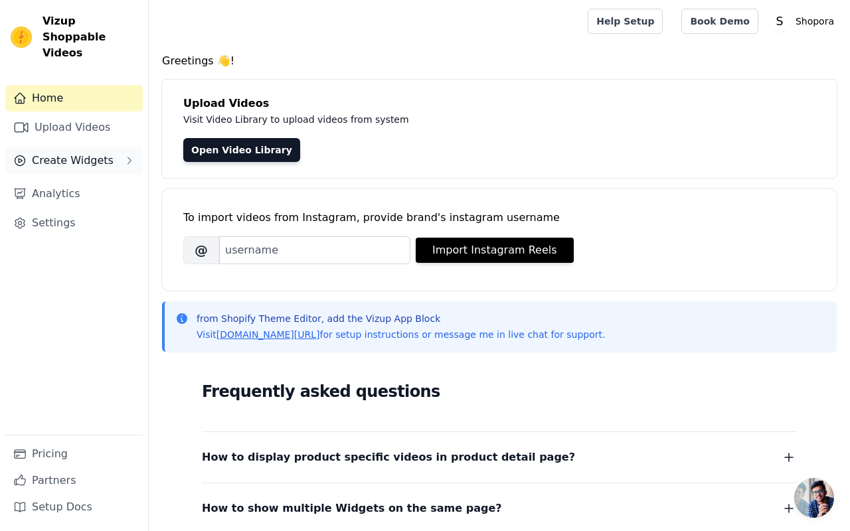
click at [103, 153] on span "Create Widgets" at bounding box center [73, 161] width 82 height 16
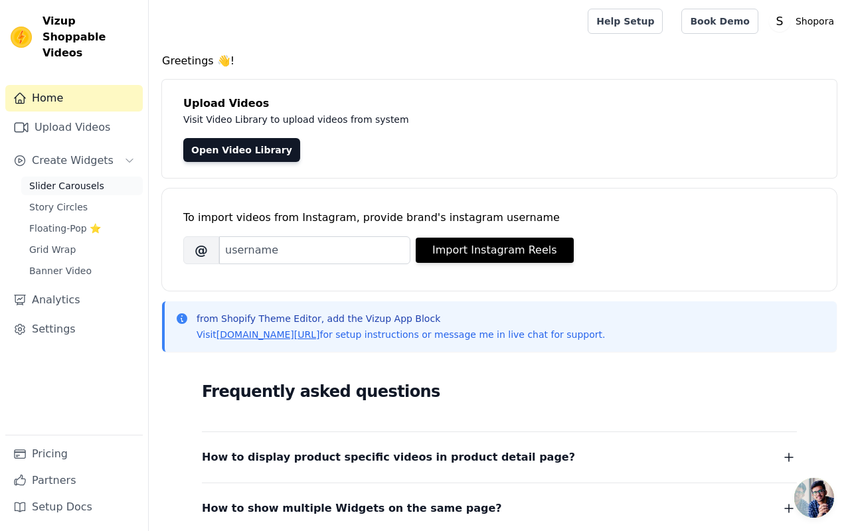
click at [55, 179] on span "Slider Carousels" at bounding box center [66, 185] width 75 height 13
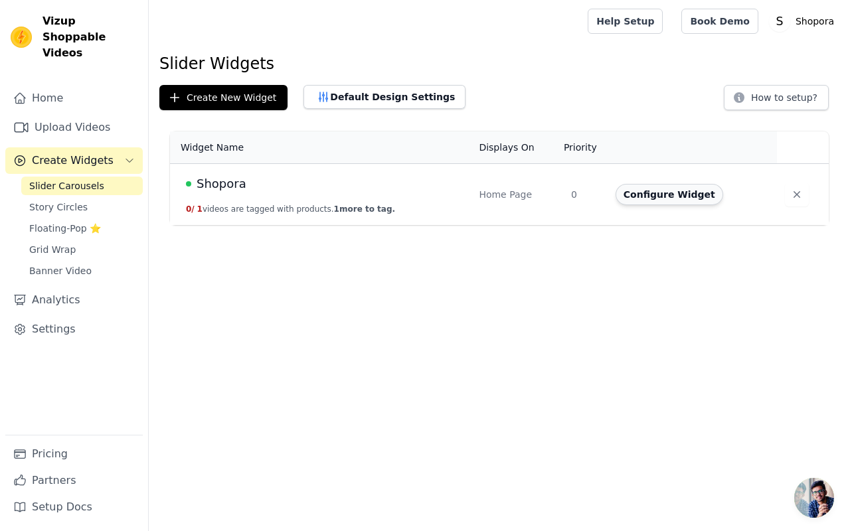
click at [648, 191] on button "Configure Widget" at bounding box center [670, 194] width 108 height 21
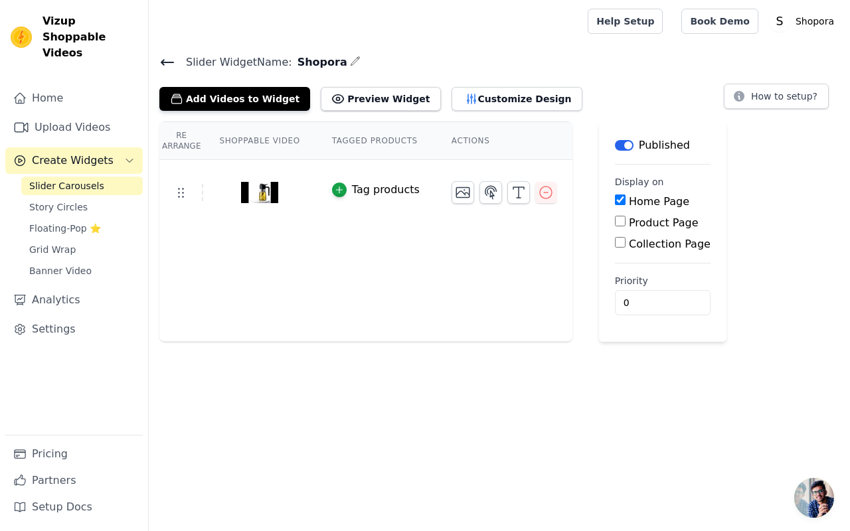
click at [177, 145] on th "Re Arrange" at bounding box center [181, 141] width 44 height 38
click at [484, 98] on button "Customize Design" at bounding box center [517, 99] width 131 height 24
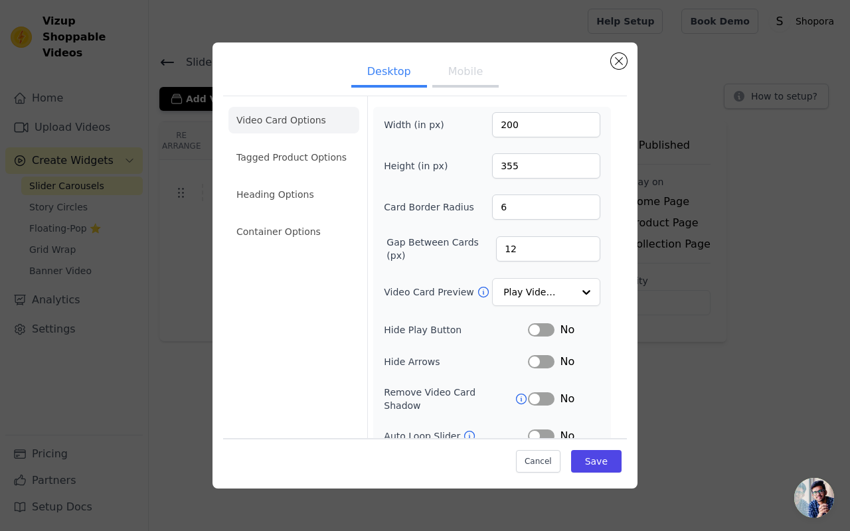
click at [619, 50] on div "Desktop Mobile Video Card Options Tagged Product Options Heading Options Contai…" at bounding box center [425, 266] width 425 height 446
click at [459, 73] on button "Mobile" at bounding box center [465, 72] width 66 height 29
click at [618, 64] on button "Close modal" at bounding box center [619, 61] width 16 height 16
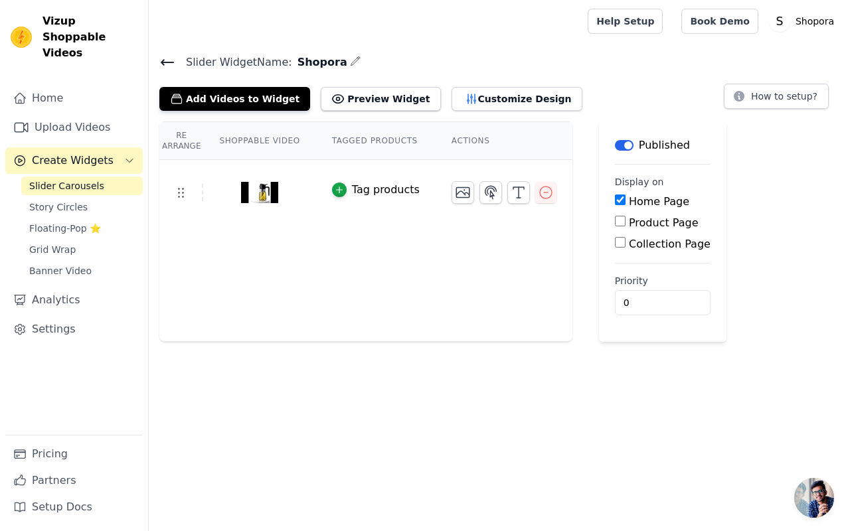
click at [627, 147] on button "Label" at bounding box center [624, 145] width 19 height 11
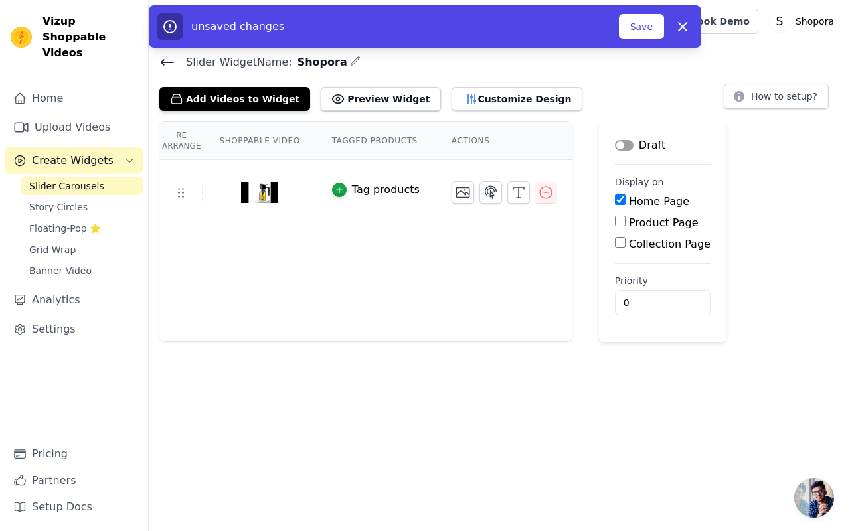
click at [627, 147] on button "Label" at bounding box center [624, 145] width 19 height 11
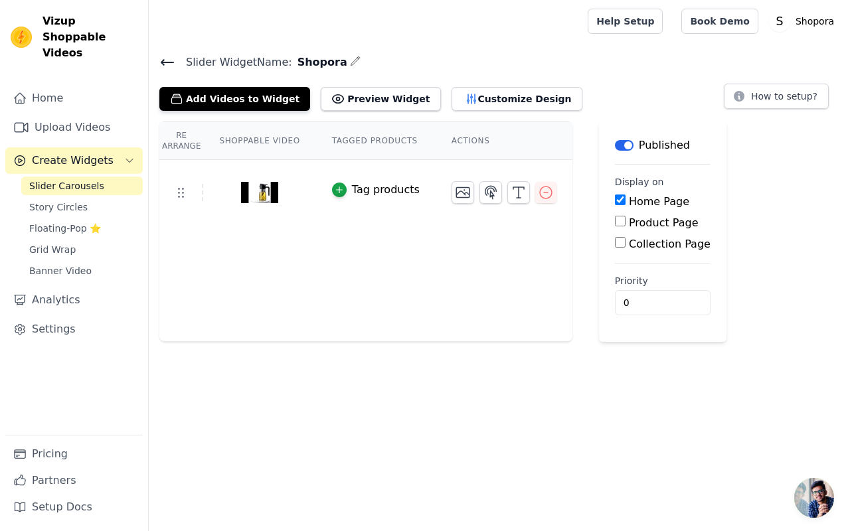
click at [627, 147] on button "Label" at bounding box center [624, 145] width 19 height 11
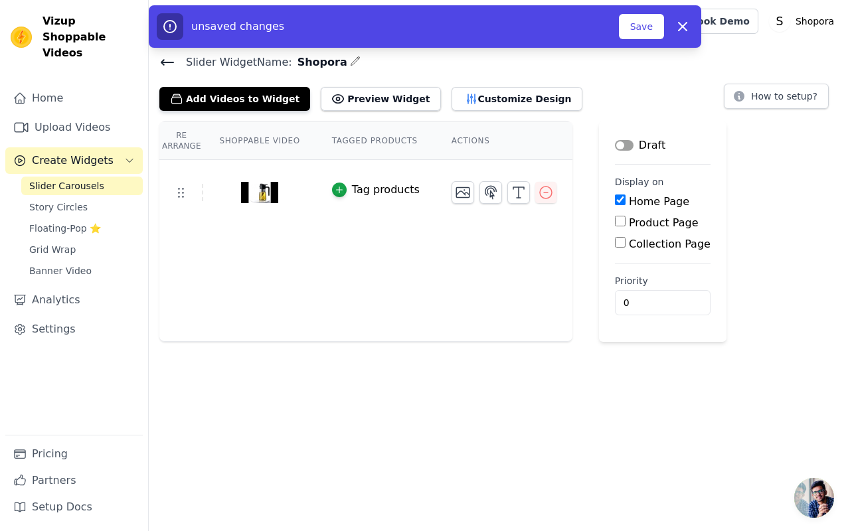
click at [627, 147] on button "Label" at bounding box center [624, 145] width 19 height 11
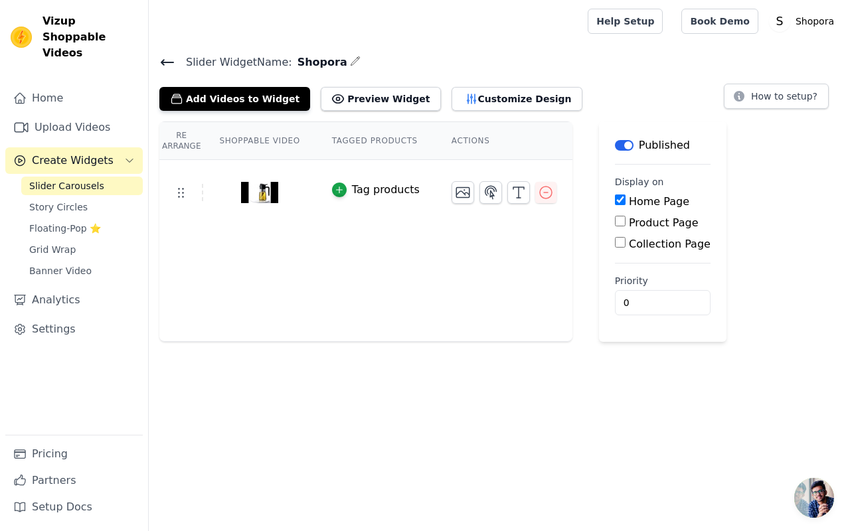
click at [627, 147] on button "Label" at bounding box center [624, 145] width 19 height 11
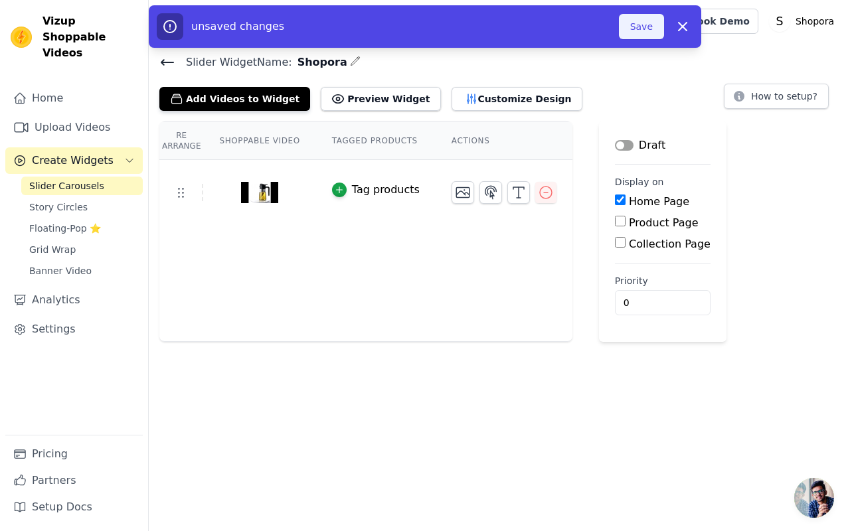
click at [648, 21] on button "Save" at bounding box center [641, 26] width 45 height 25
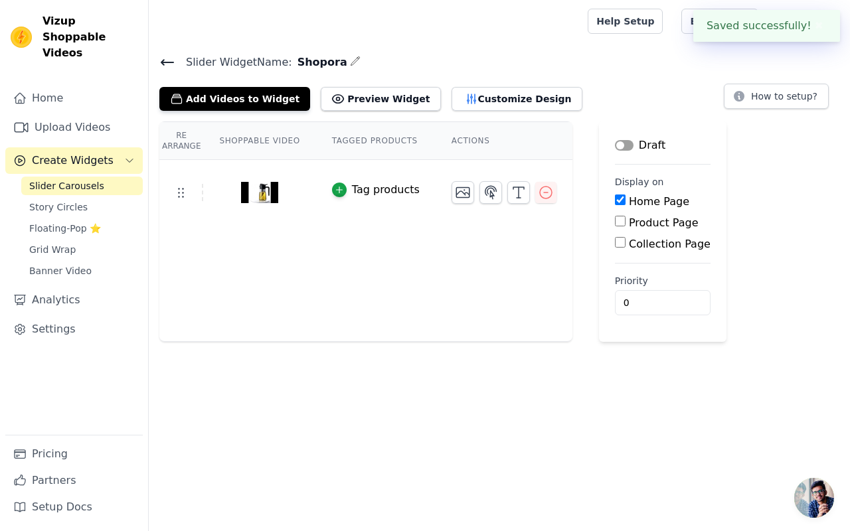
click at [619, 150] on div "Draft" at bounding box center [640, 146] width 50 height 16
click at [625, 143] on button "Label" at bounding box center [624, 145] width 19 height 11
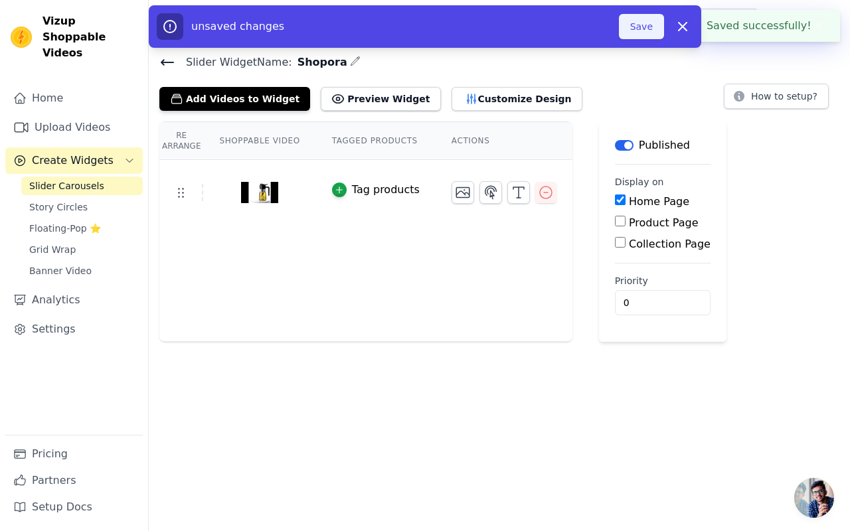
click at [638, 28] on button "Save" at bounding box center [641, 26] width 45 height 25
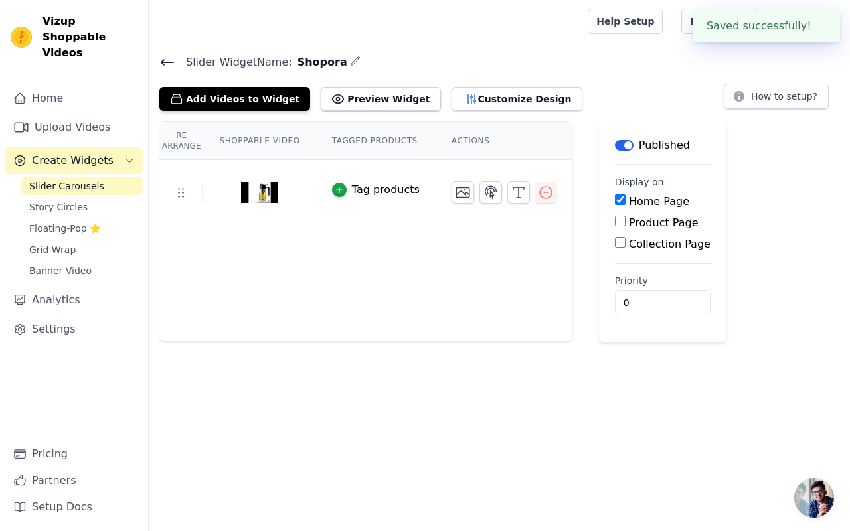
click at [165, 60] on icon at bounding box center [167, 62] width 16 height 16
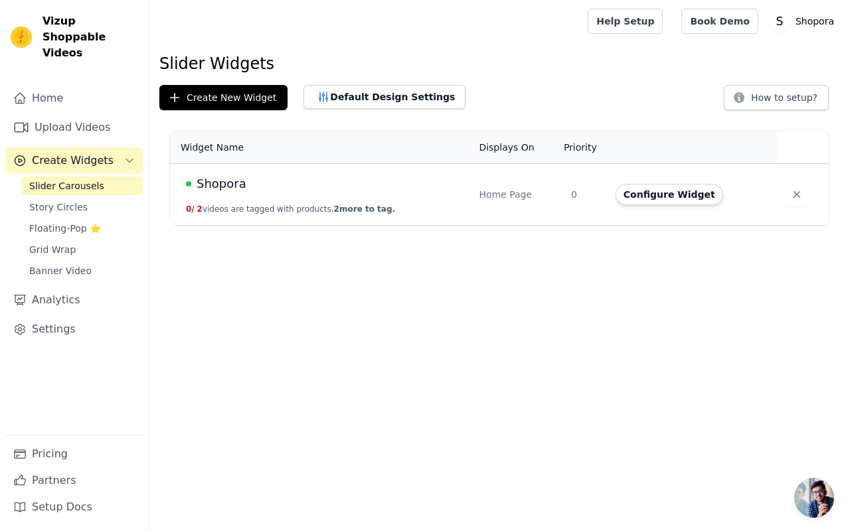
click at [521, 148] on th "Displays On" at bounding box center [517, 148] width 92 height 33
click at [586, 155] on th "Priority" at bounding box center [585, 148] width 45 height 33
click at [793, 195] on icon "button" at bounding box center [797, 194] width 13 height 13
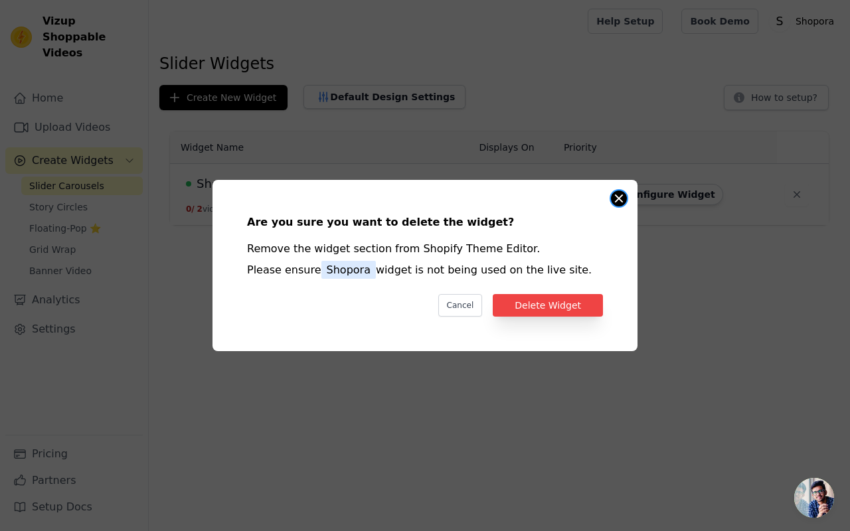
click at [611, 197] on button "Close modal" at bounding box center [619, 199] width 16 height 16
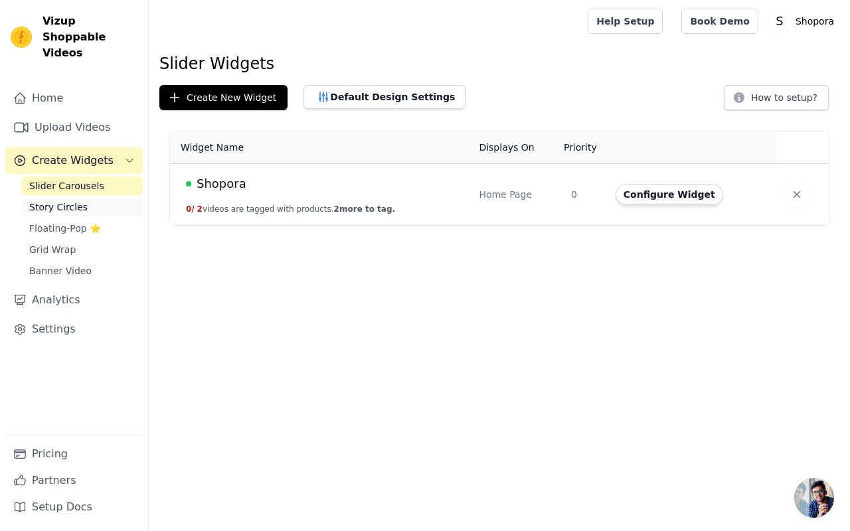
click at [76, 201] on span "Story Circles" at bounding box center [58, 207] width 58 height 13
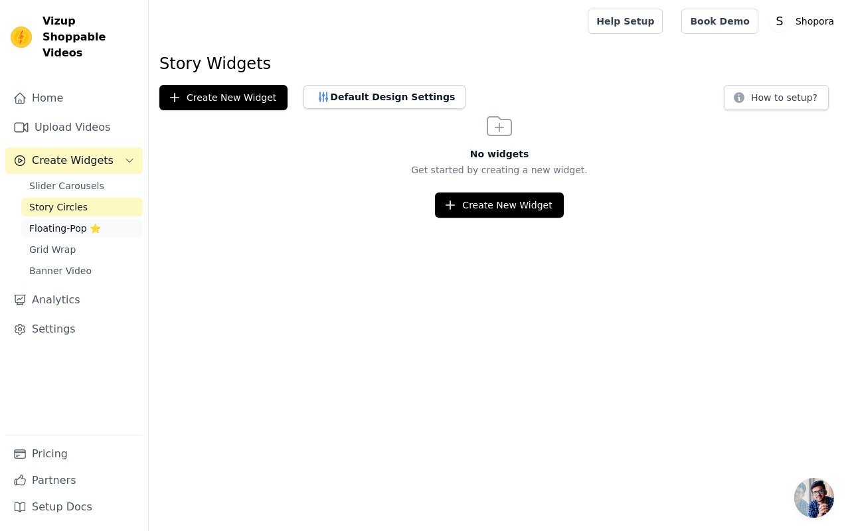
click at [65, 222] on span "Floating-Pop ⭐" at bounding box center [65, 228] width 72 height 13
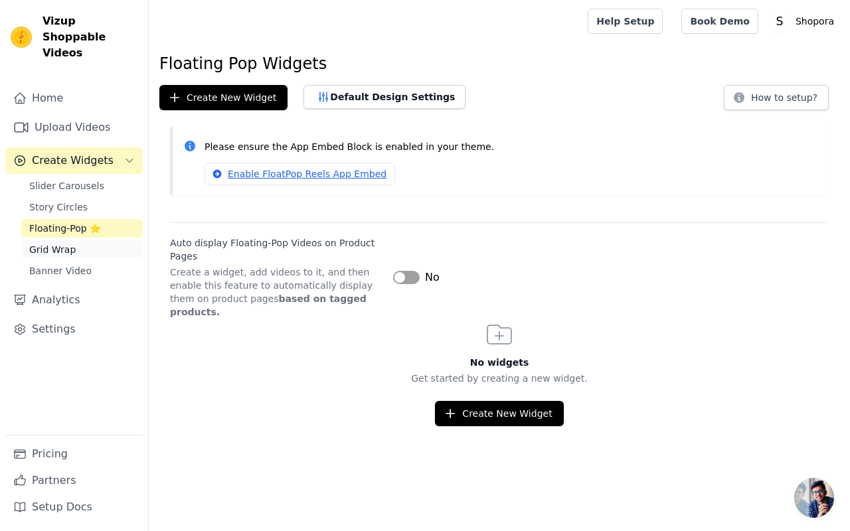
click at [60, 243] on span "Grid Wrap" at bounding box center [52, 249] width 47 height 13
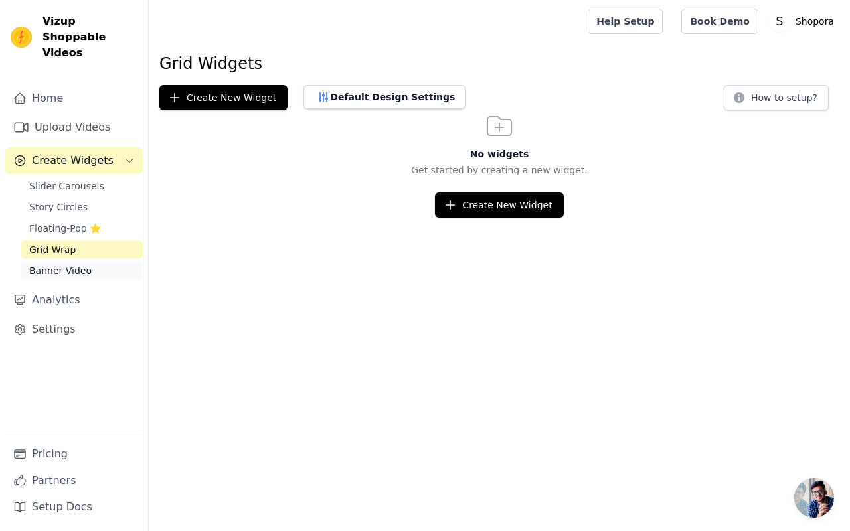
click at [54, 264] on span "Banner Video" at bounding box center [60, 270] width 62 height 13
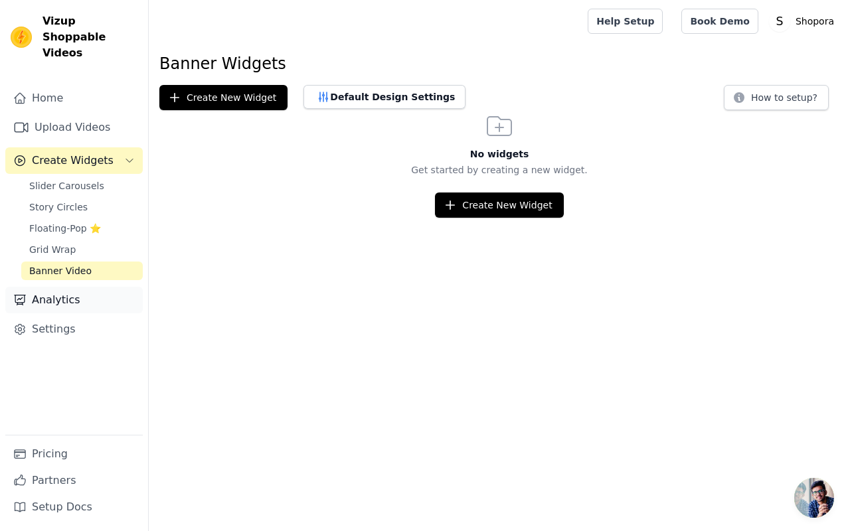
click at [51, 287] on link "Analytics" at bounding box center [74, 300] width 138 height 27
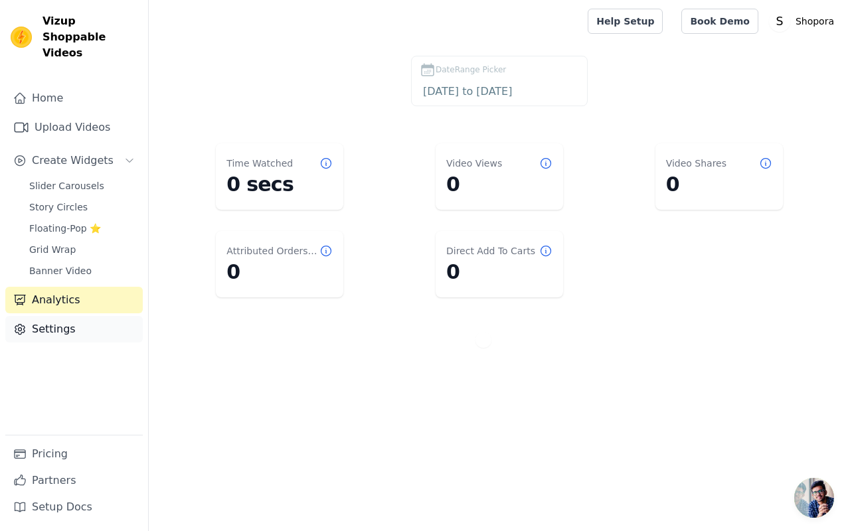
click at [44, 316] on link "Settings" at bounding box center [74, 329] width 138 height 27
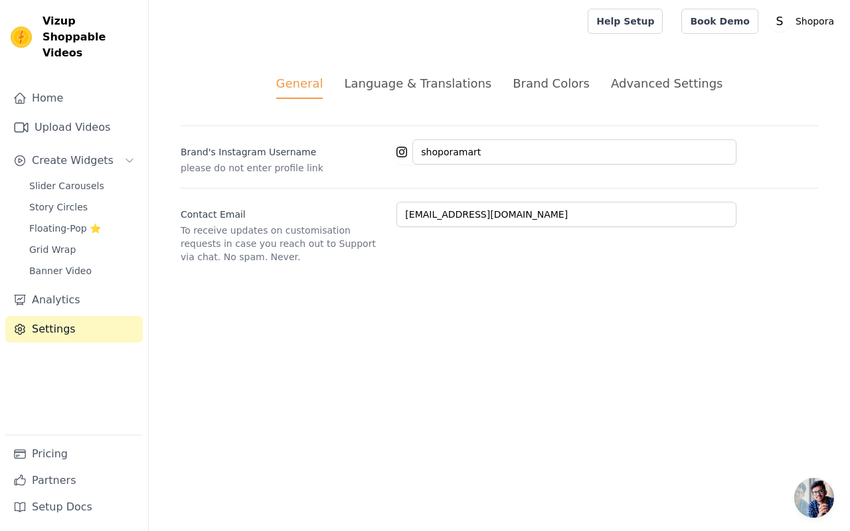
click at [547, 80] on div "Brand Colors" at bounding box center [551, 83] width 77 height 18
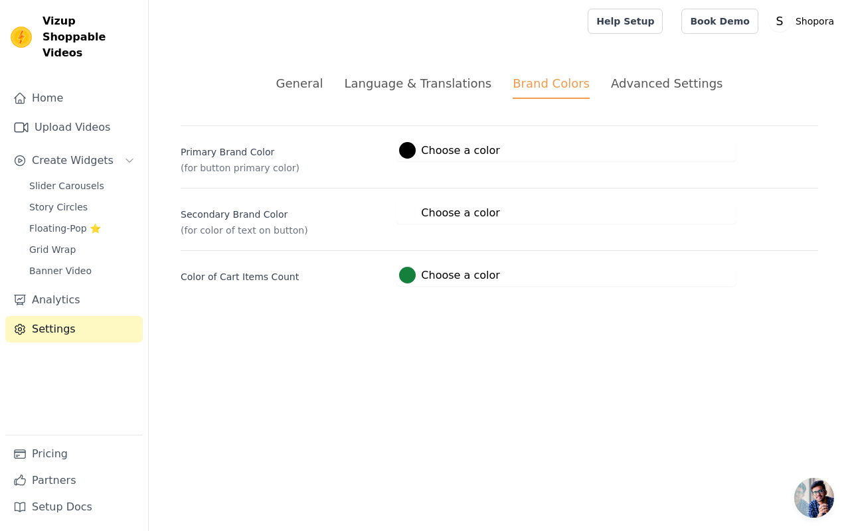
click at [650, 86] on div "Advanced Settings" at bounding box center [667, 83] width 112 height 18
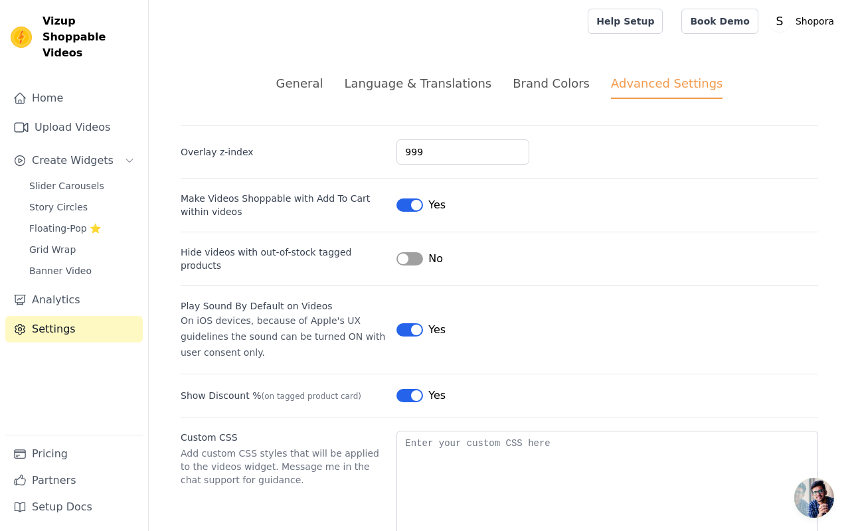
scroll to position [50, 0]
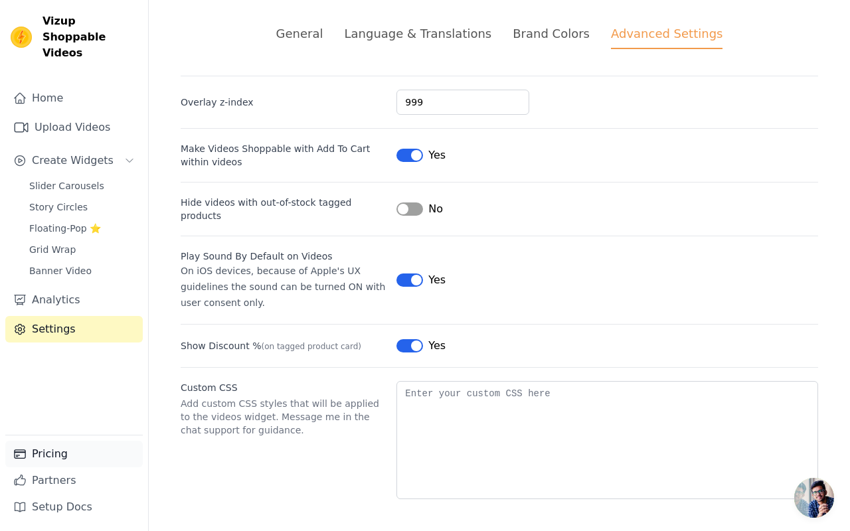
click at [49, 460] on link "Pricing" at bounding box center [74, 454] width 138 height 27
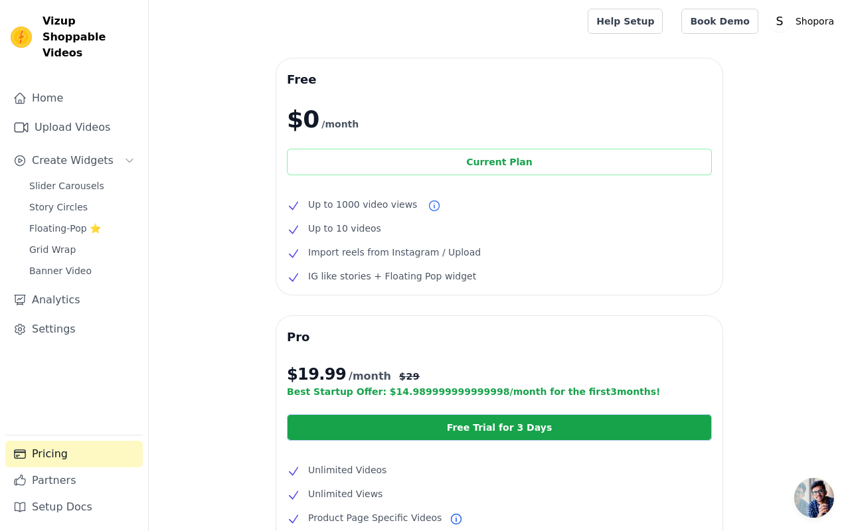
click at [438, 159] on div "Current Plan" at bounding box center [499, 162] width 425 height 27
click at [44, 85] on link "Home" at bounding box center [74, 98] width 138 height 27
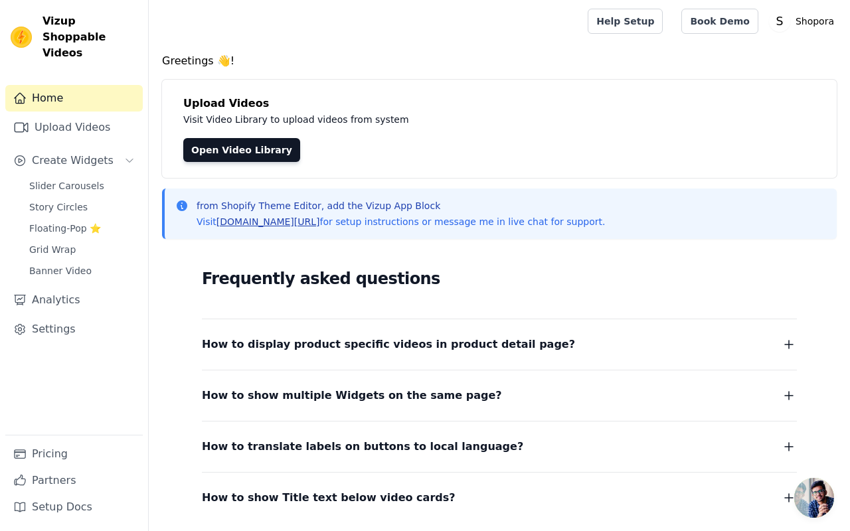
click at [267, 223] on link "[DOMAIN_NAME][URL]" at bounding box center [269, 222] width 104 height 11
click at [64, 85] on link "Home" at bounding box center [74, 98] width 138 height 27
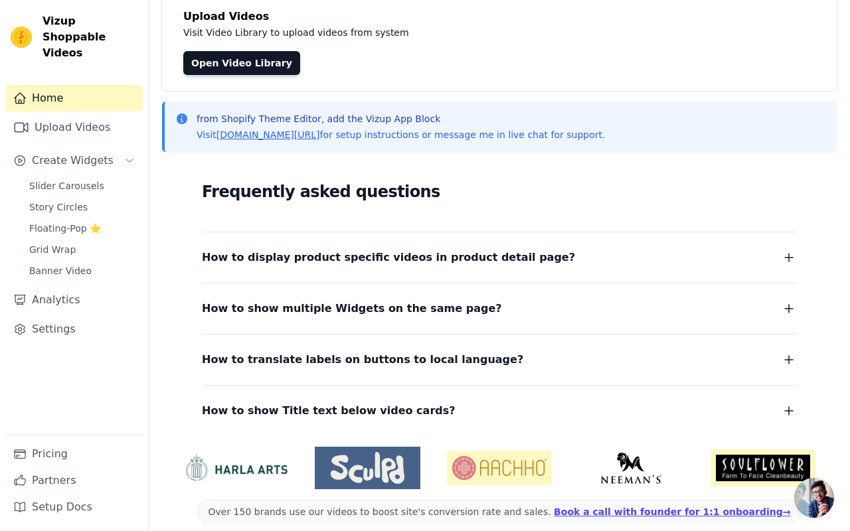
scroll to position [101, 0]
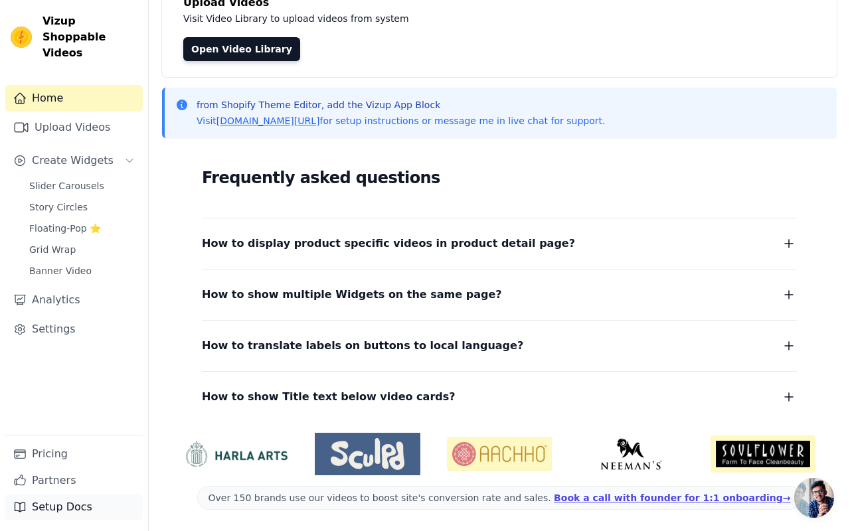
click at [58, 504] on link "Setup Docs" at bounding box center [74, 507] width 138 height 27
click at [37, 491] on link "Partners" at bounding box center [74, 481] width 138 height 27
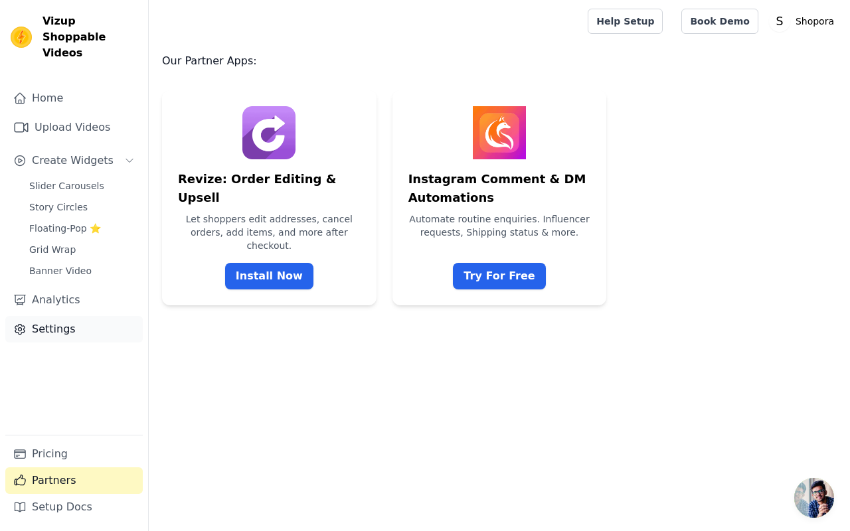
click at [56, 316] on link "Settings" at bounding box center [74, 329] width 138 height 27
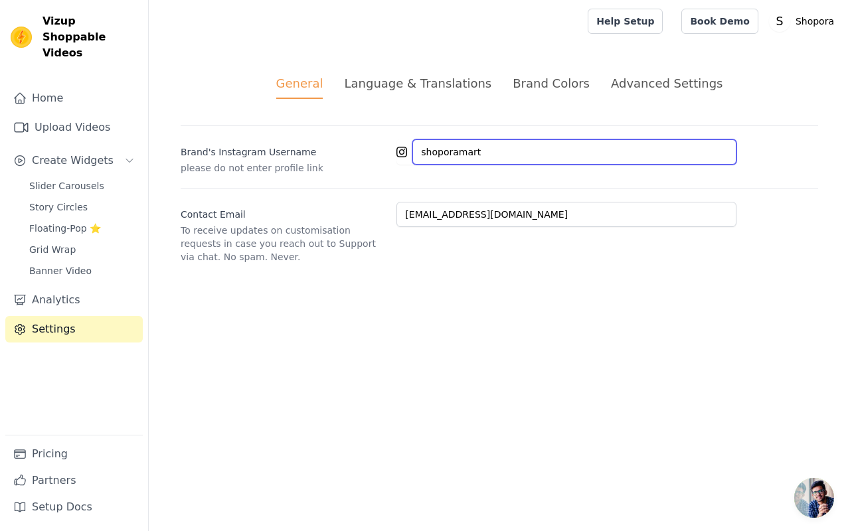
click at [482, 145] on input "shoporamart" at bounding box center [575, 152] width 324 height 25
click at [475, 151] on input "shoporamart" at bounding box center [575, 152] width 324 height 25
click at [391, 86] on div "Language & Translations" at bounding box center [417, 83] width 147 height 18
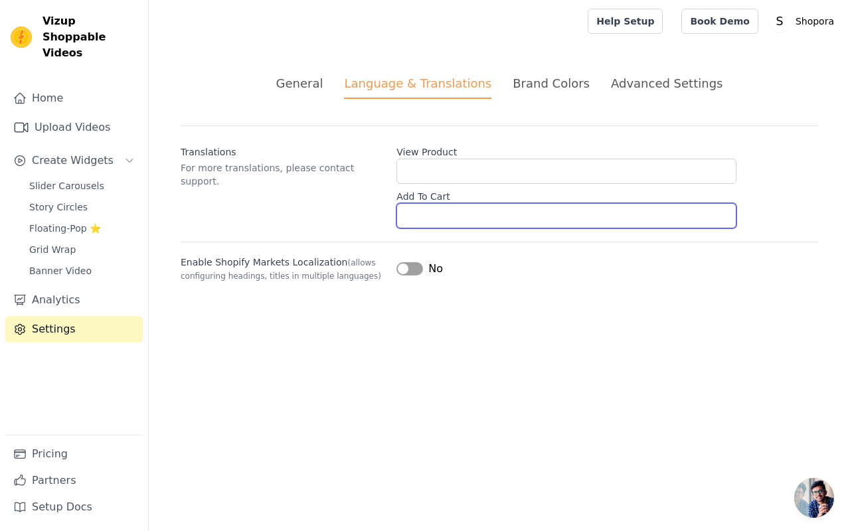
click at [415, 214] on input "Add To Cart" at bounding box center [567, 215] width 340 height 25
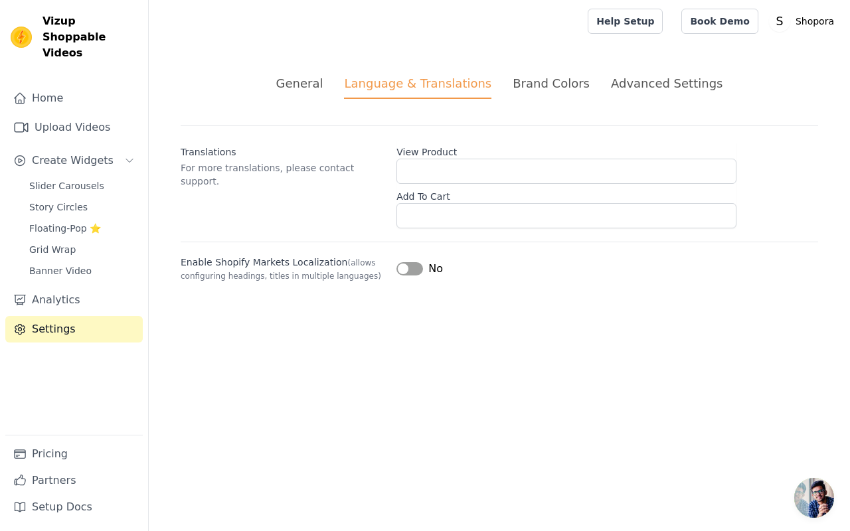
click at [29, 32] on img at bounding box center [21, 37] width 21 height 21
click at [23, 29] on img at bounding box center [21, 37] width 21 height 21
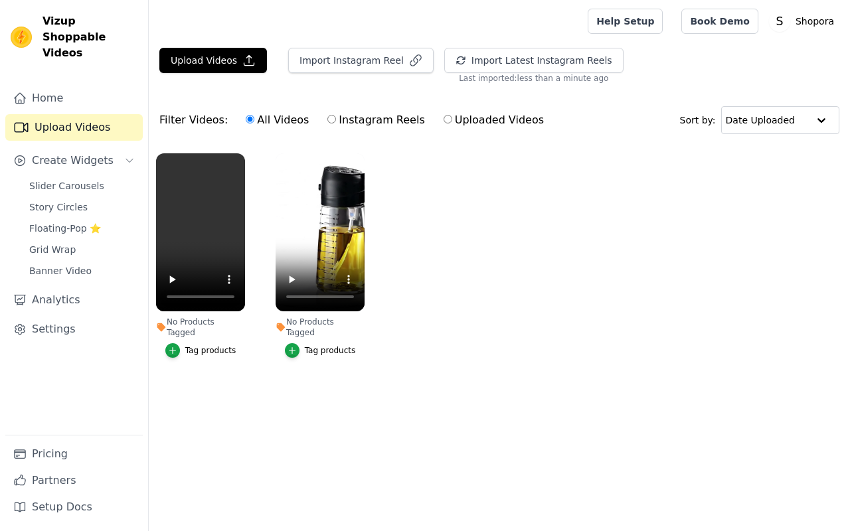
click at [191, 125] on div "Filter Videos: All Videos Instagram Reels Uploaded Videos" at bounding box center [355, 120] width 392 height 31
click at [74, 153] on span "Create Widgets" at bounding box center [73, 161] width 82 height 16
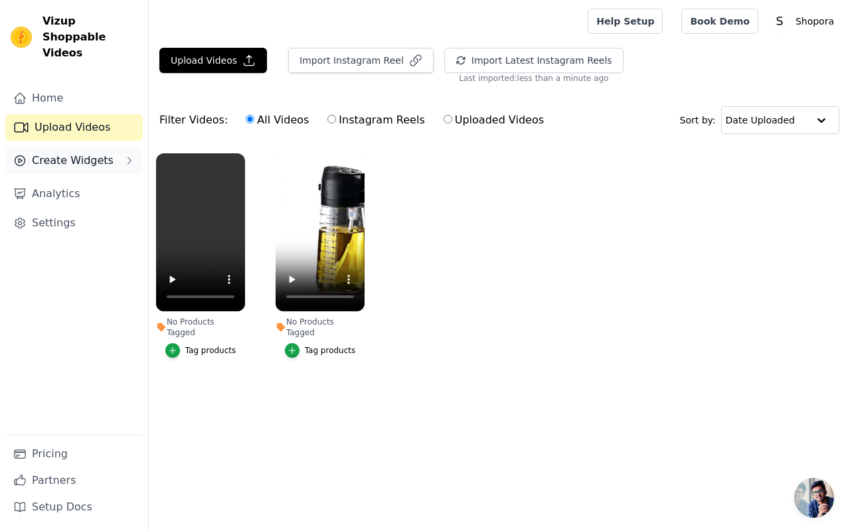
click at [73, 153] on span "Create Widgets" at bounding box center [73, 161] width 82 height 16
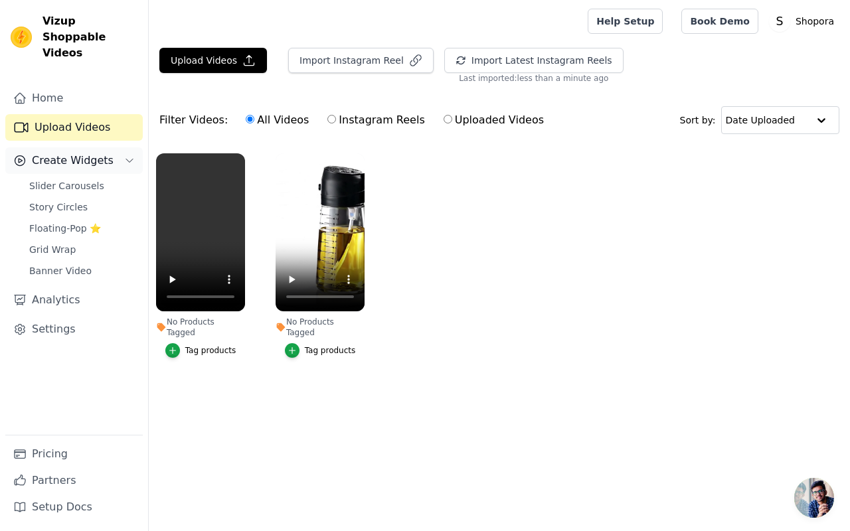
click at [73, 153] on span "Create Widgets" at bounding box center [73, 161] width 82 height 16
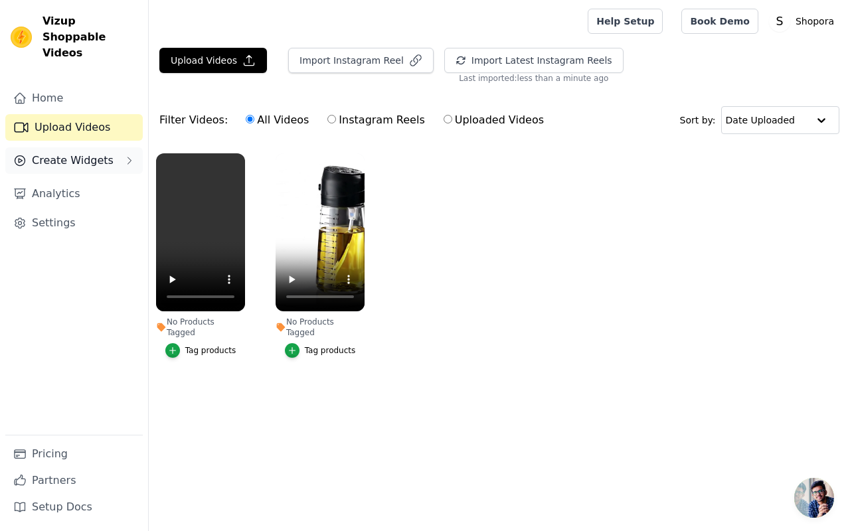
click at [73, 153] on span "Create Widgets" at bounding box center [73, 161] width 82 height 16
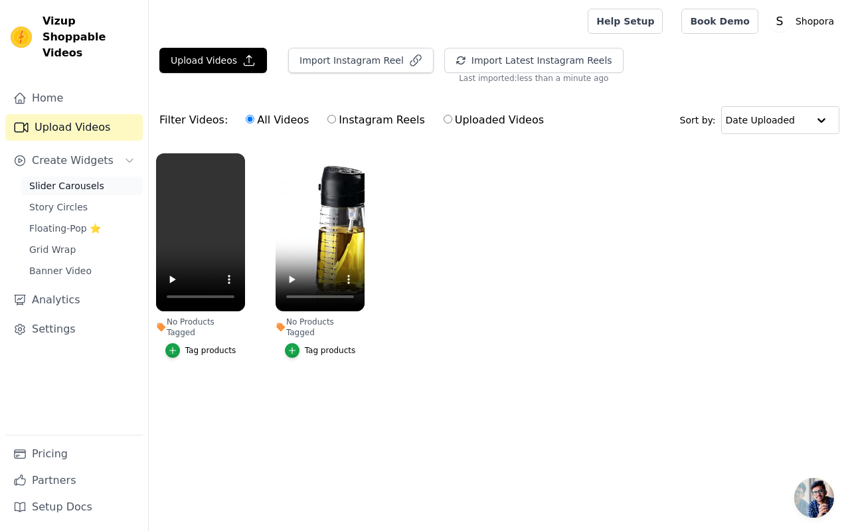
click at [55, 177] on link "Slider Carousels" at bounding box center [82, 186] width 122 height 19
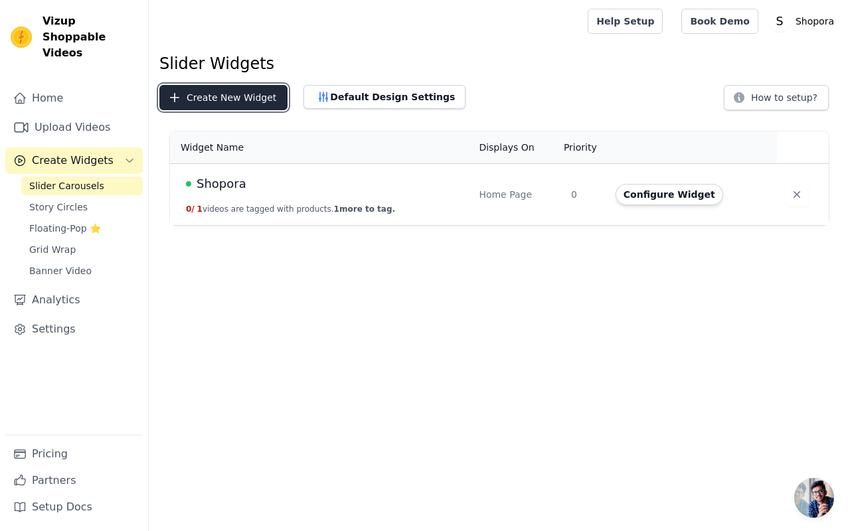
click at [213, 103] on button "Create New Widget" at bounding box center [223, 97] width 128 height 25
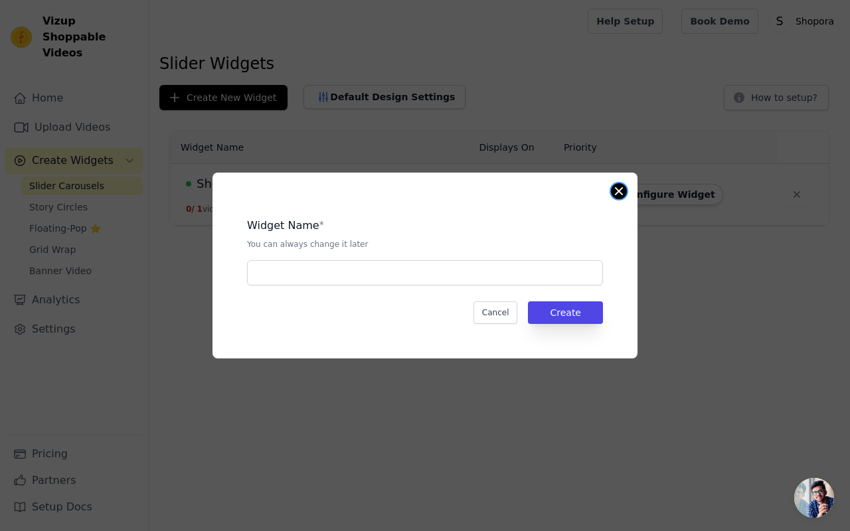
click at [620, 193] on button "Close modal" at bounding box center [619, 191] width 16 height 16
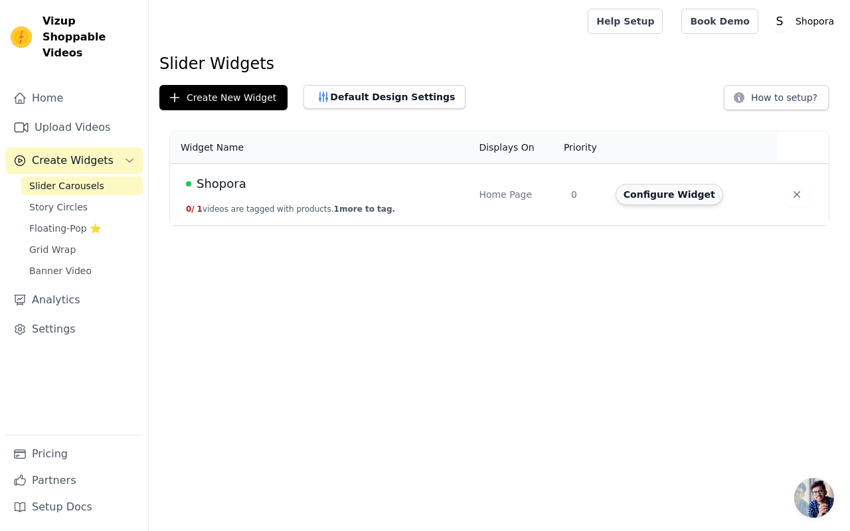
click at [668, 201] on button "Configure Widget" at bounding box center [670, 194] width 108 height 21
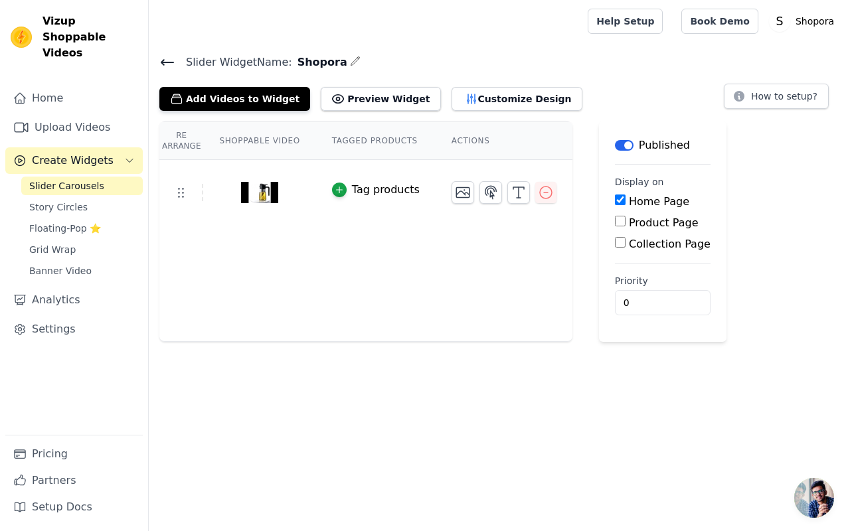
click at [240, 136] on th "Shoppable Video" at bounding box center [259, 141] width 112 height 38
click at [252, 185] on img at bounding box center [259, 193] width 37 height 64
click at [173, 193] on icon at bounding box center [181, 193] width 16 height 16
click at [205, 95] on button "Add Videos to Widget" at bounding box center [234, 99] width 151 height 24
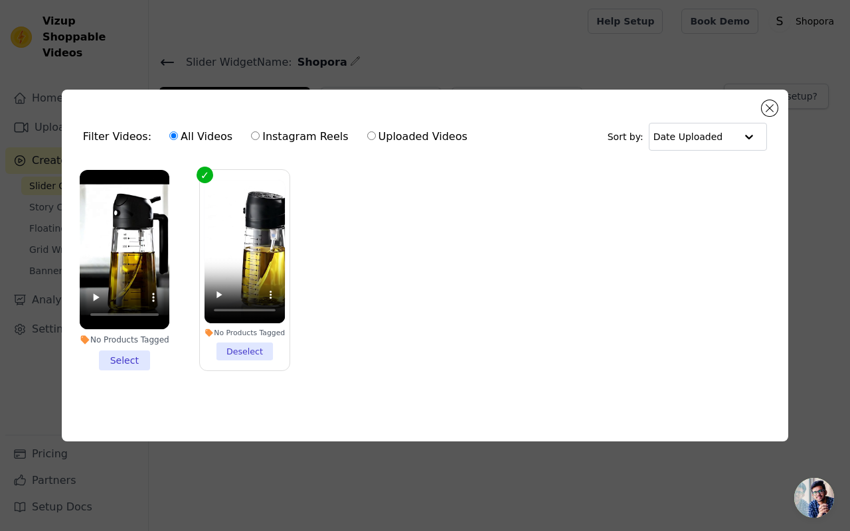
click at [138, 354] on li "No Products Tagged Select" at bounding box center [125, 270] width 90 height 201
click at [0, 0] on input "No Products Tagged Select" at bounding box center [0, 0] width 0 height 0
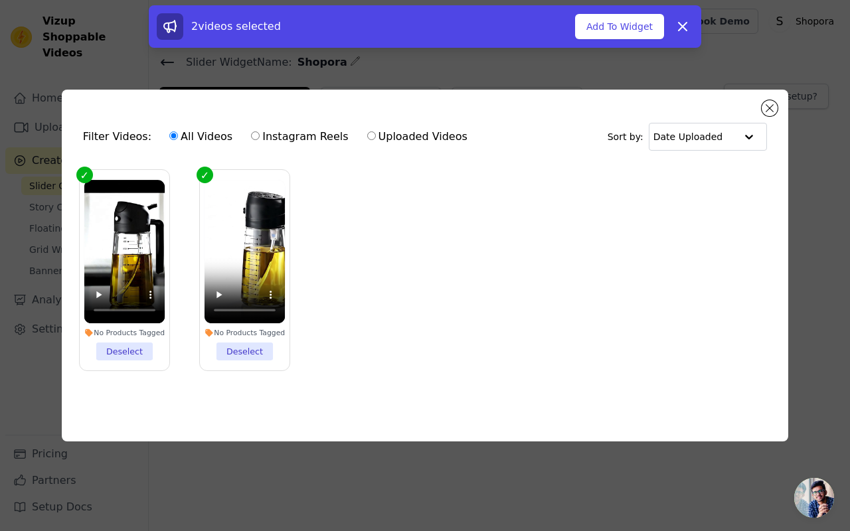
click at [367, 130] on label "Uploaded Videos" at bounding box center [418, 136] width 102 height 17
click at [367, 132] on input "Uploaded Videos" at bounding box center [371, 136] width 9 height 9
radio input "true"
click at [617, 28] on button "Add To Widget" at bounding box center [619, 26] width 89 height 25
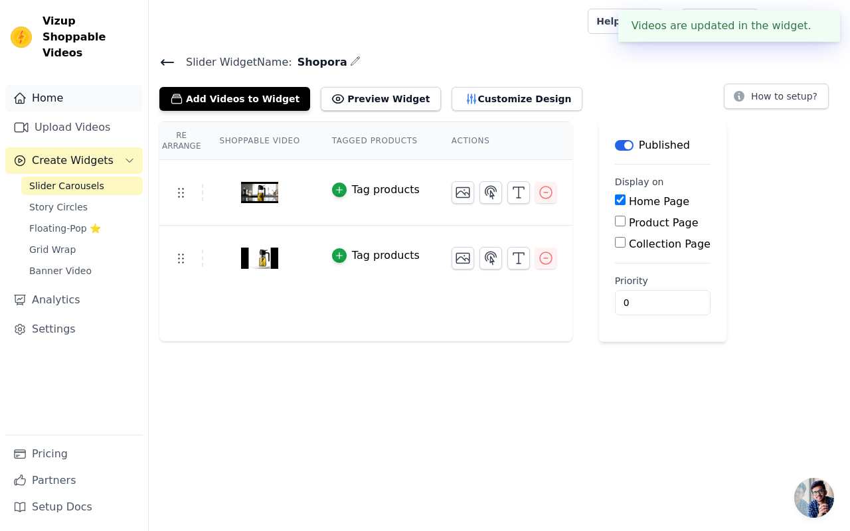
click at [65, 88] on link "Home" at bounding box center [74, 98] width 138 height 27
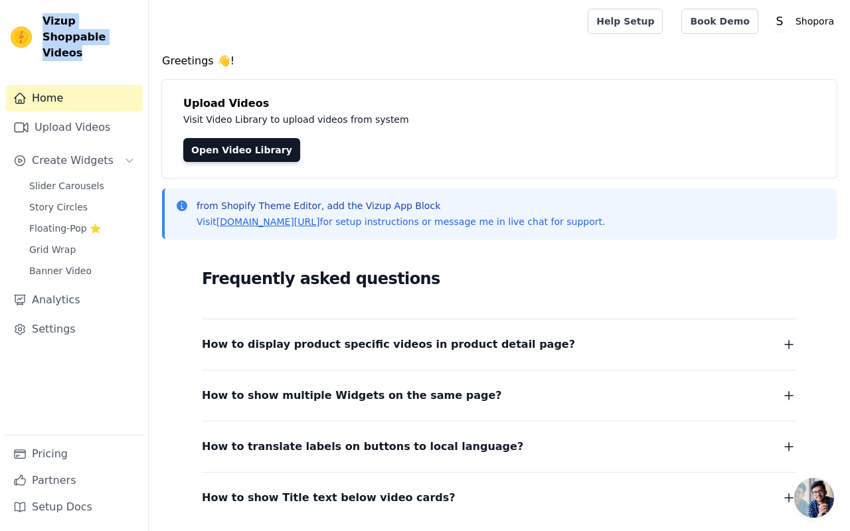
drag, startPoint x: 42, startPoint y: 22, endPoint x: 139, endPoint y: 37, distance: 98.2
click at [140, 41] on div "Vizup Shoppable Videos" at bounding box center [74, 37] width 148 height 48
copy span "Vizup Shoppable Videos"
click at [255, 145] on link "Open Video Library" at bounding box center [241, 150] width 117 height 24
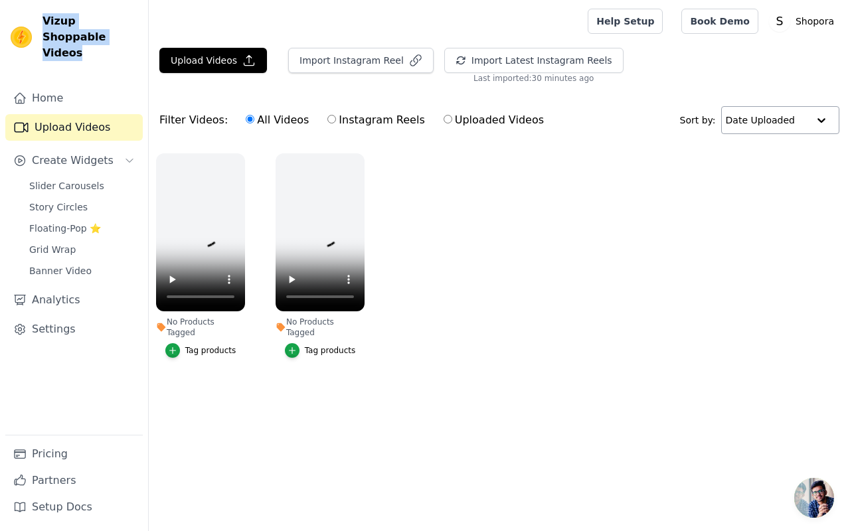
click at [759, 126] on input "text" at bounding box center [767, 120] width 82 height 27
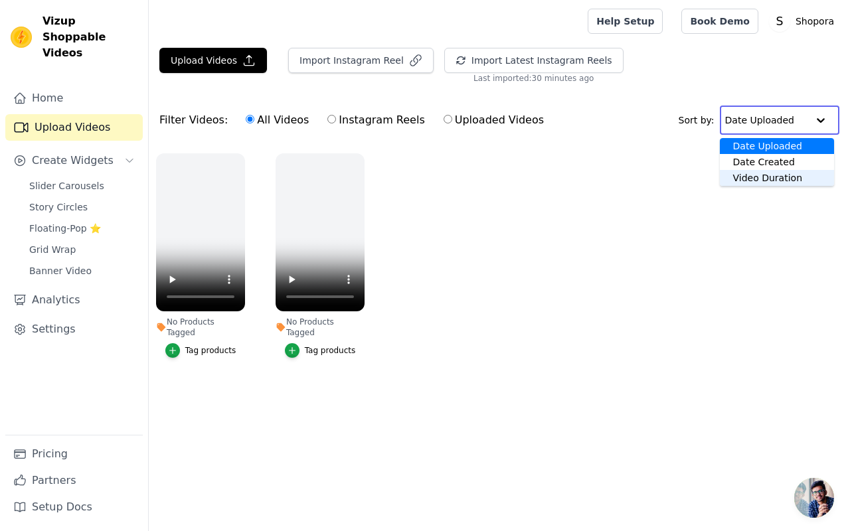
click at [765, 180] on div "Video Duration" at bounding box center [777, 178] width 114 height 16
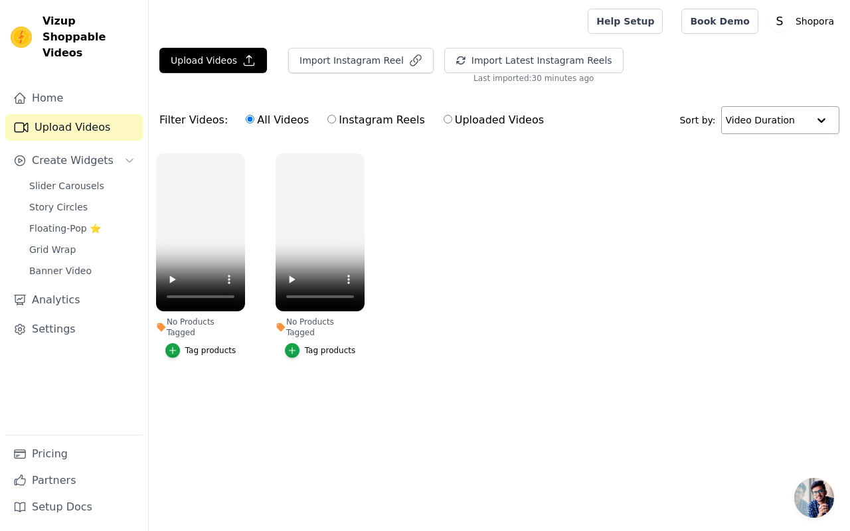
click at [195, 126] on div "Filter Videos: All Videos Instagram Reels Uploaded Videos" at bounding box center [355, 120] width 392 height 31
click at [199, 118] on div "Filter Videos: All Videos Instagram Reels Uploaded Videos" at bounding box center [355, 120] width 392 height 31
click at [355, 52] on button "Import Instagram Reel" at bounding box center [360, 60] width 145 height 25
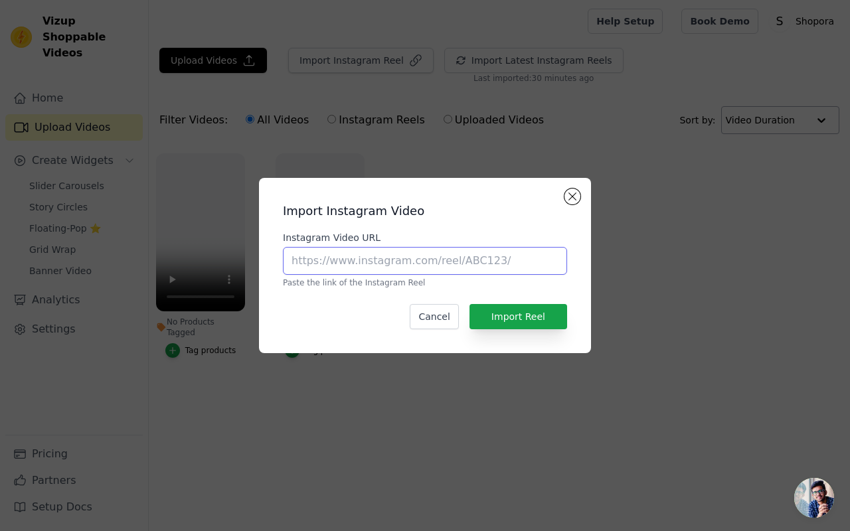
click at [308, 258] on input "Instagram Video URL" at bounding box center [425, 261] width 284 height 28
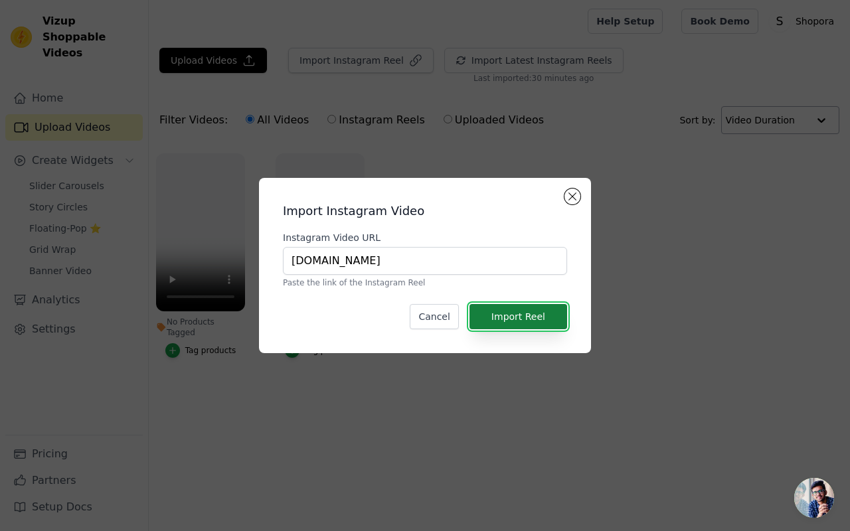
click at [485, 318] on button "Import Reel" at bounding box center [519, 316] width 98 height 25
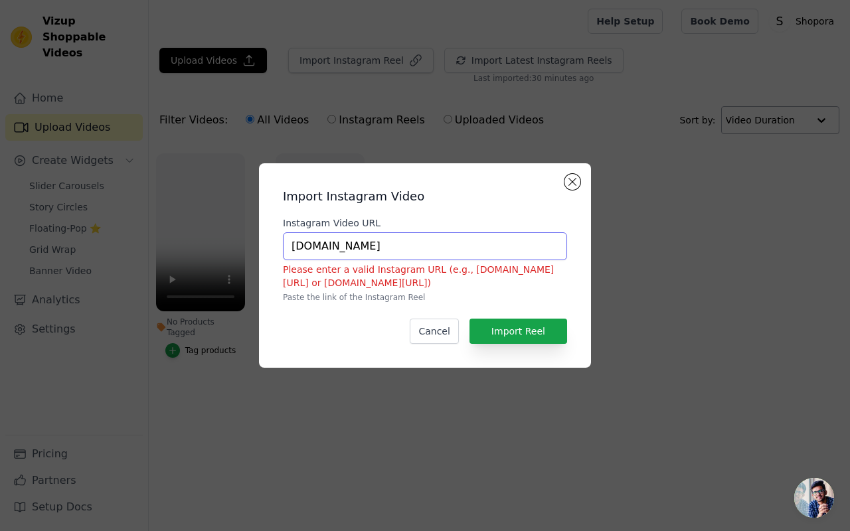
click at [288, 245] on input "[DOMAIN_NAME]" at bounding box center [425, 247] width 284 height 28
type input "https//:[DOMAIN_NAME]"
click at [479, 314] on div "Import Instagram Video Instagram Video URL https//:[DOMAIN_NAME] Please enter a…" at bounding box center [425, 265] width 311 height 183
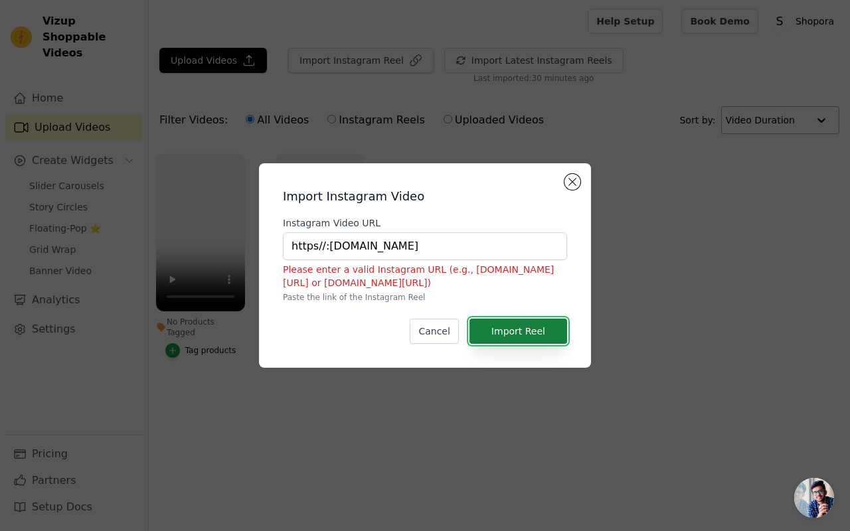
click at [490, 331] on button "Import Reel" at bounding box center [519, 331] width 98 height 25
click at [574, 182] on button "Close modal" at bounding box center [573, 182] width 16 height 16
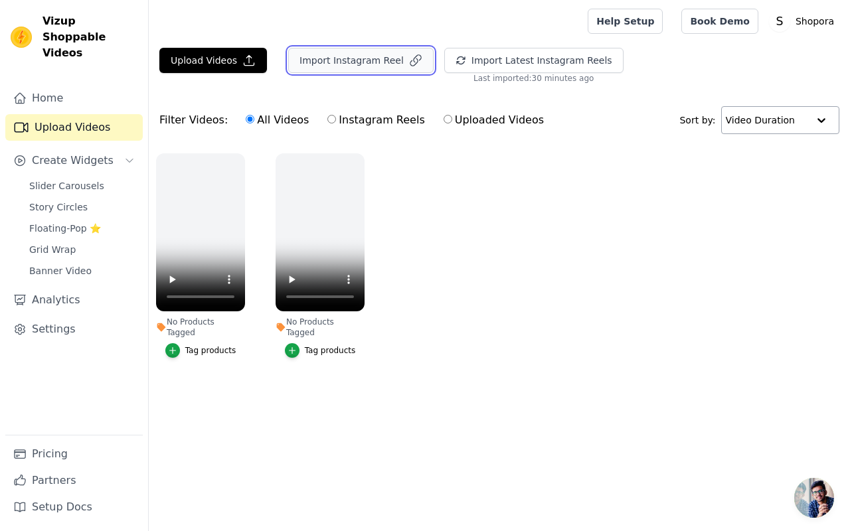
click at [396, 53] on button "Import Instagram Reel" at bounding box center [360, 60] width 145 height 25
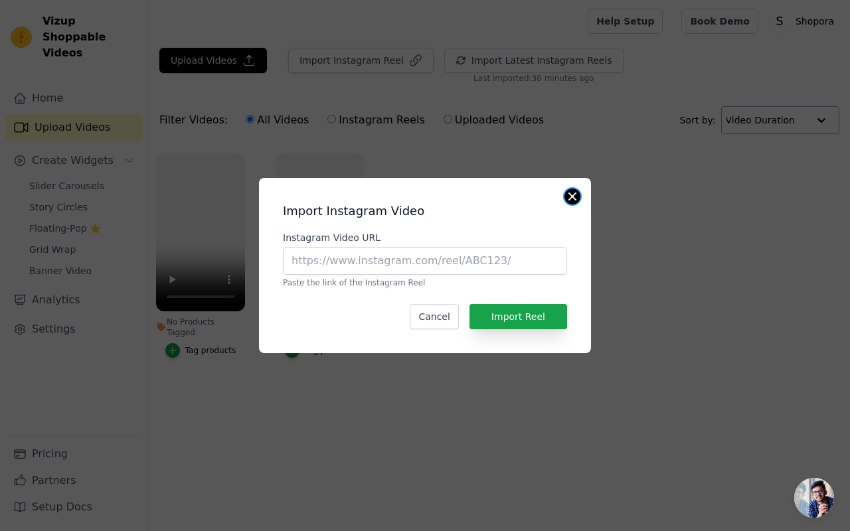
click at [571, 194] on button "Close modal" at bounding box center [573, 197] width 16 height 16
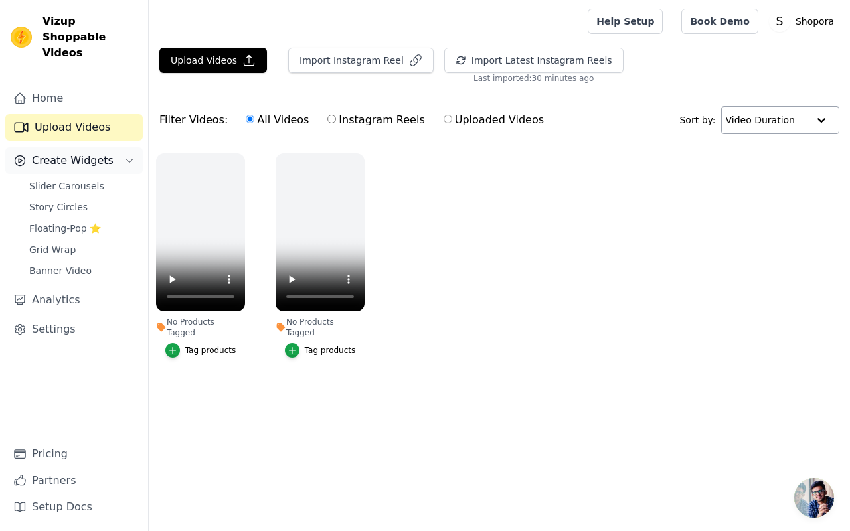
click at [84, 153] on span "Create Widgets" at bounding box center [73, 161] width 82 height 16
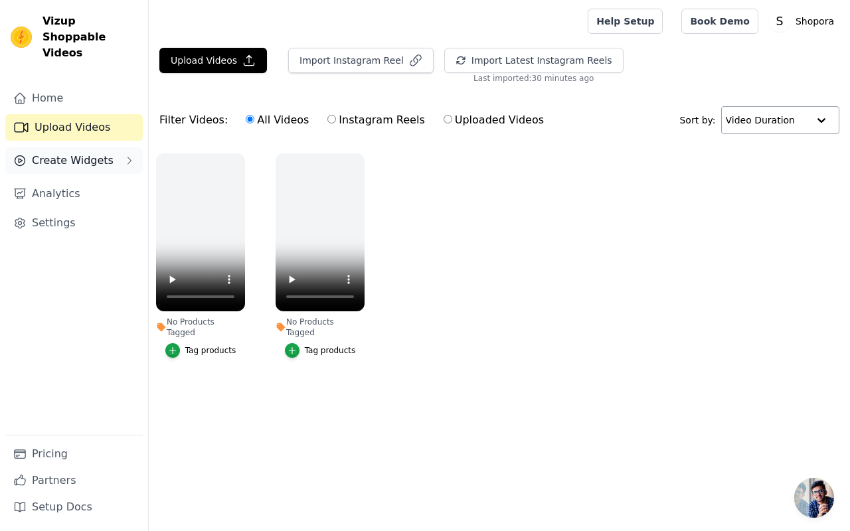
click at [80, 153] on span "Create Widgets" at bounding box center [73, 161] width 82 height 16
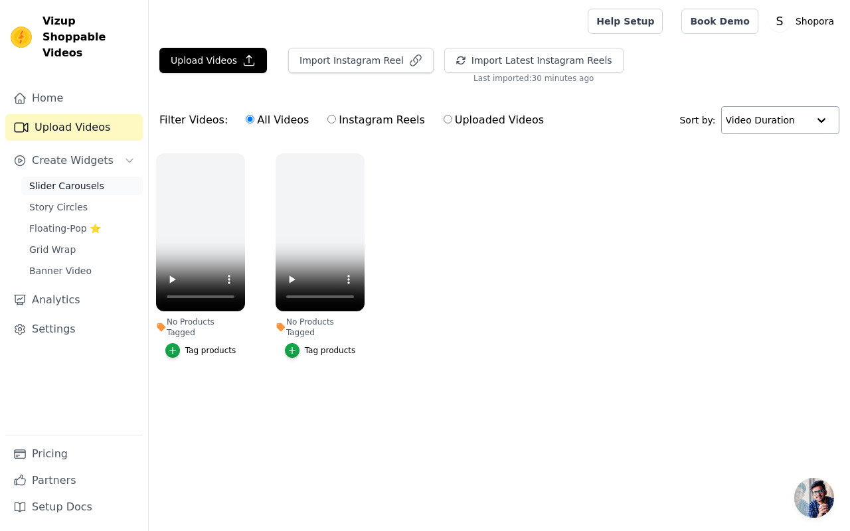
click at [70, 179] on span "Slider Carousels" at bounding box center [66, 185] width 75 height 13
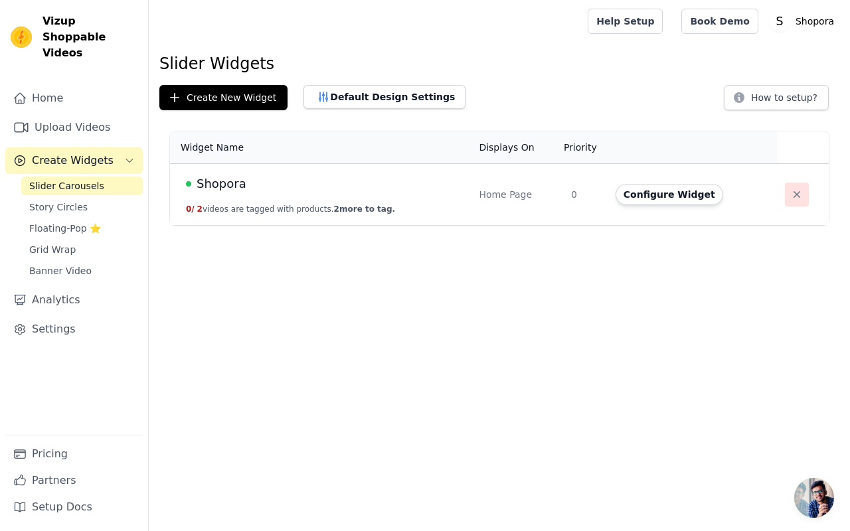
click at [795, 197] on icon "button" at bounding box center [797, 194] width 13 height 13
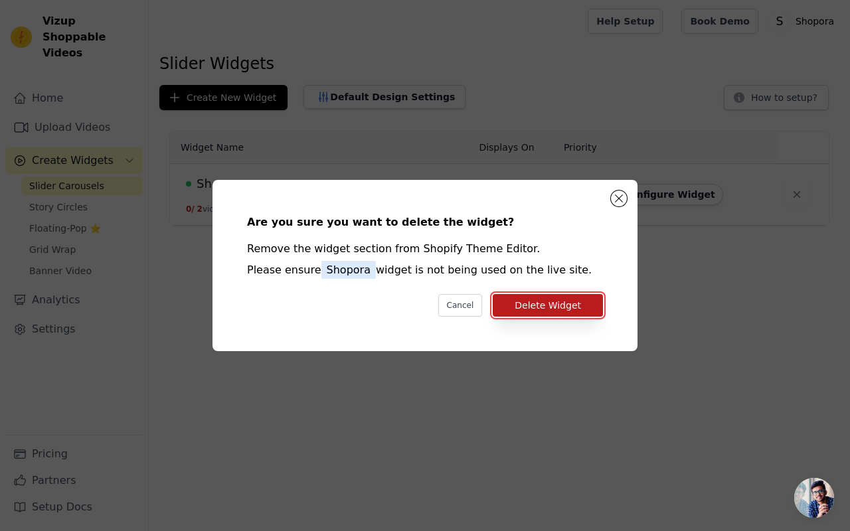
click at [565, 302] on button "Delete Widget" at bounding box center [548, 305] width 110 height 23
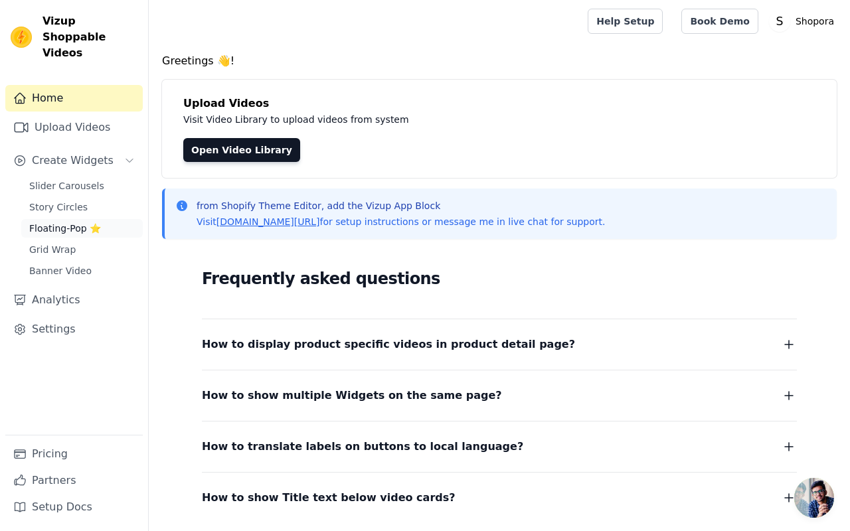
click at [79, 219] on link "Floating-Pop ⭐" at bounding box center [82, 228] width 122 height 19
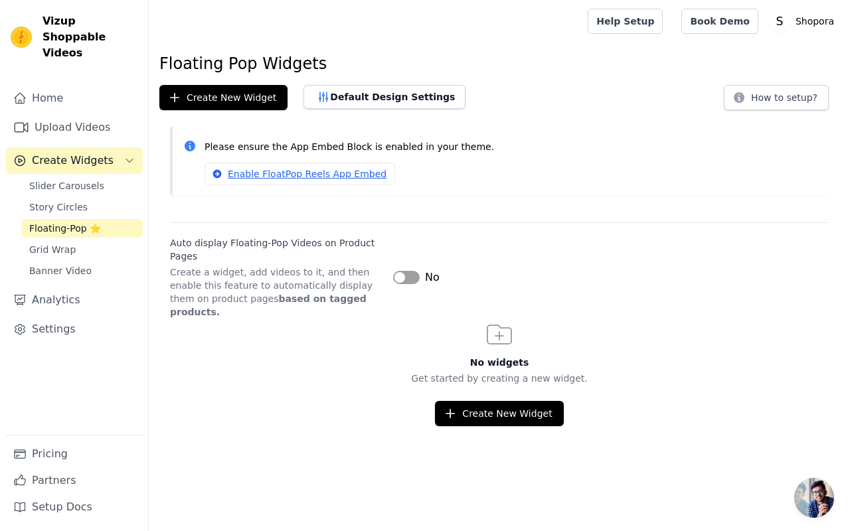
click at [401, 271] on button "Label" at bounding box center [406, 277] width 27 height 13
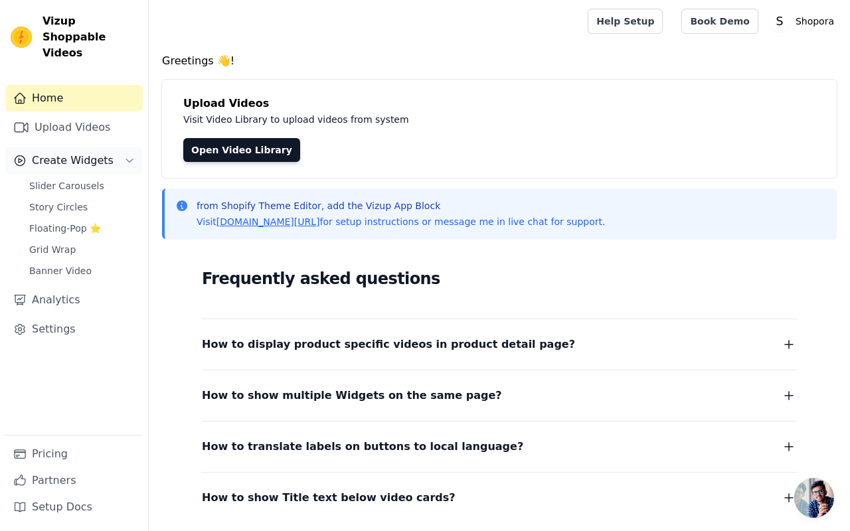
click at [64, 153] on span "Create Widgets" at bounding box center [73, 161] width 82 height 16
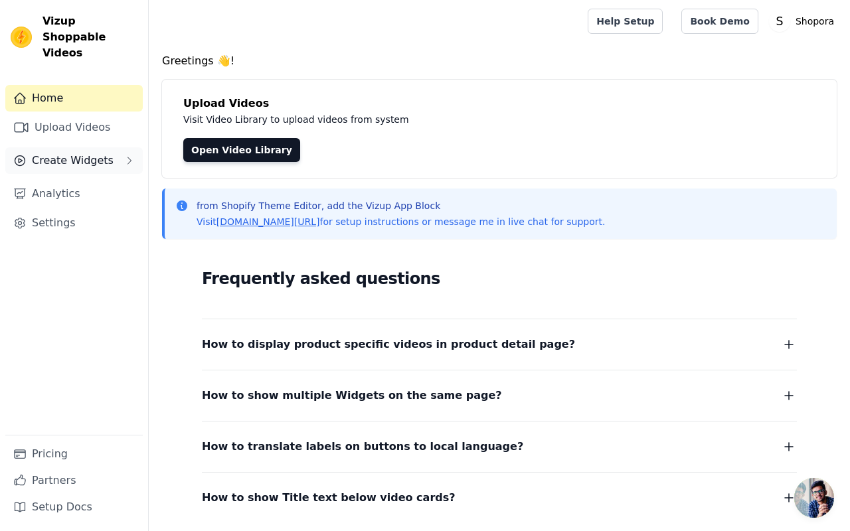
click at [64, 153] on span "Create Widgets" at bounding box center [73, 161] width 82 height 16
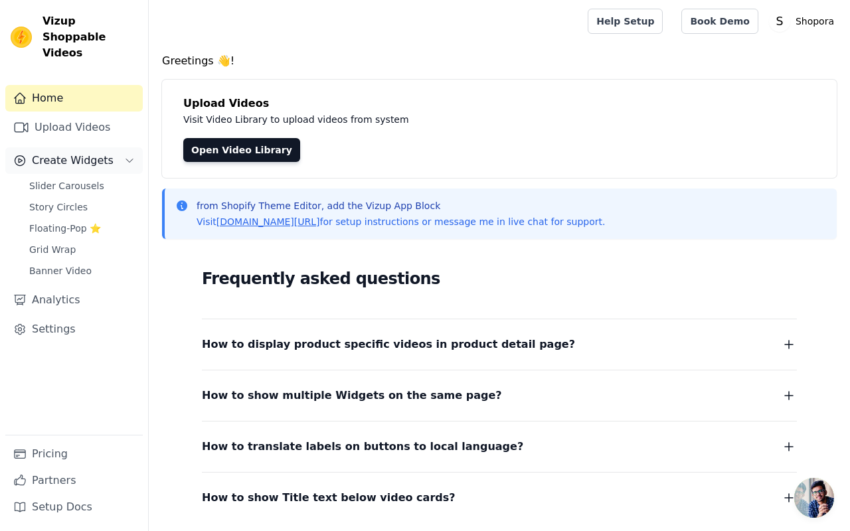
click at [61, 157] on button "Create Widgets" at bounding box center [74, 160] width 138 height 27
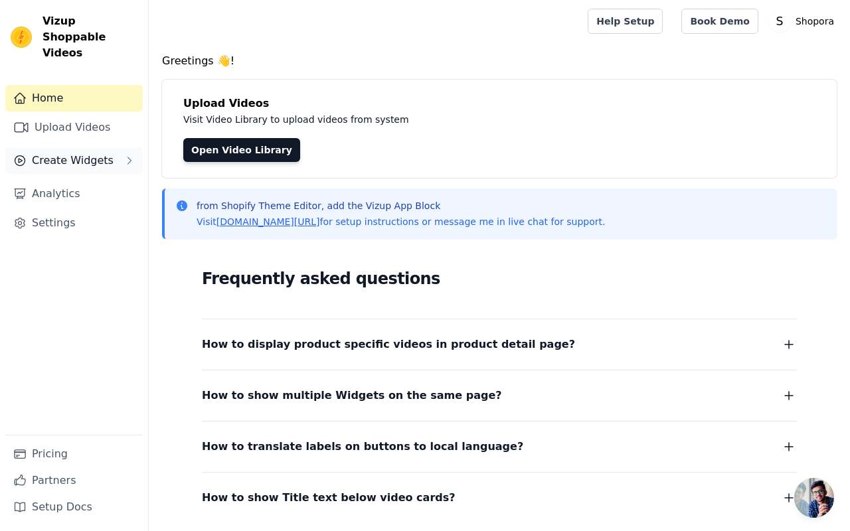
click at [83, 153] on span "Create Widgets" at bounding box center [73, 161] width 82 height 16
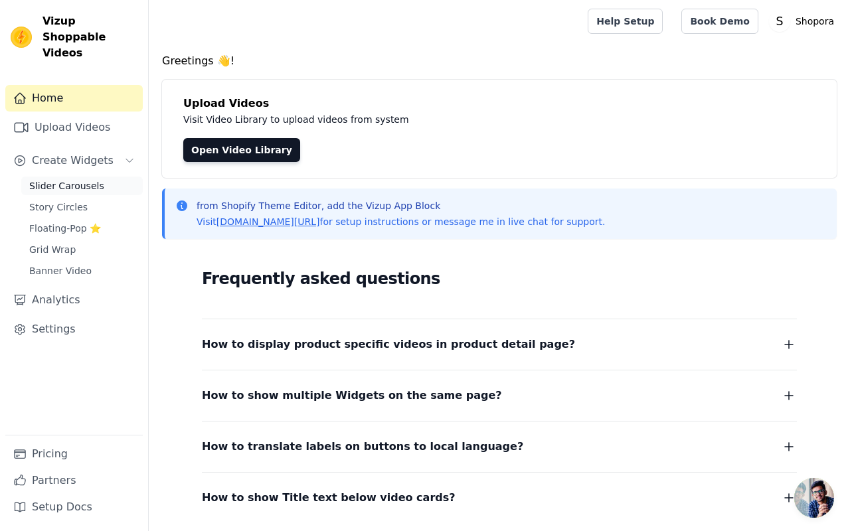
click at [62, 179] on span "Slider Carousels" at bounding box center [66, 185] width 75 height 13
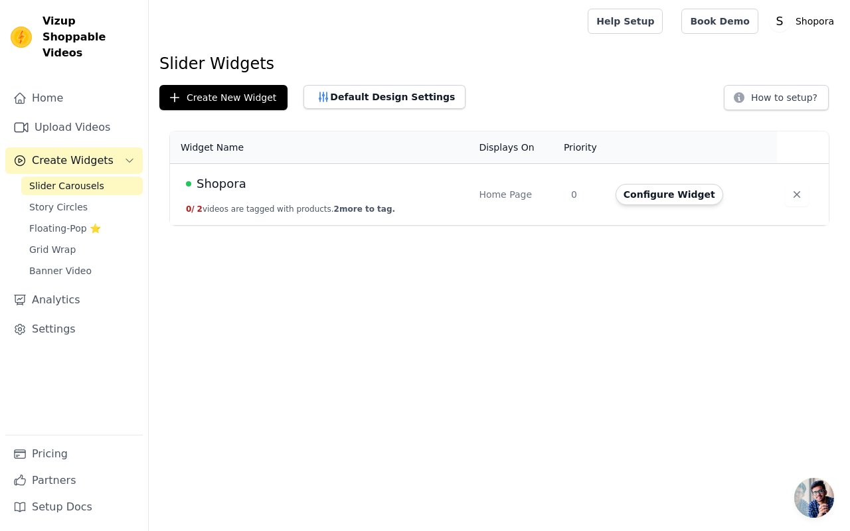
click at [195, 195] on td "Shopora 0 / 2 videos are tagged with products. 2 more to tag." at bounding box center [320, 195] width 301 height 62
click at [664, 203] on button "Configure Widget" at bounding box center [670, 194] width 108 height 21
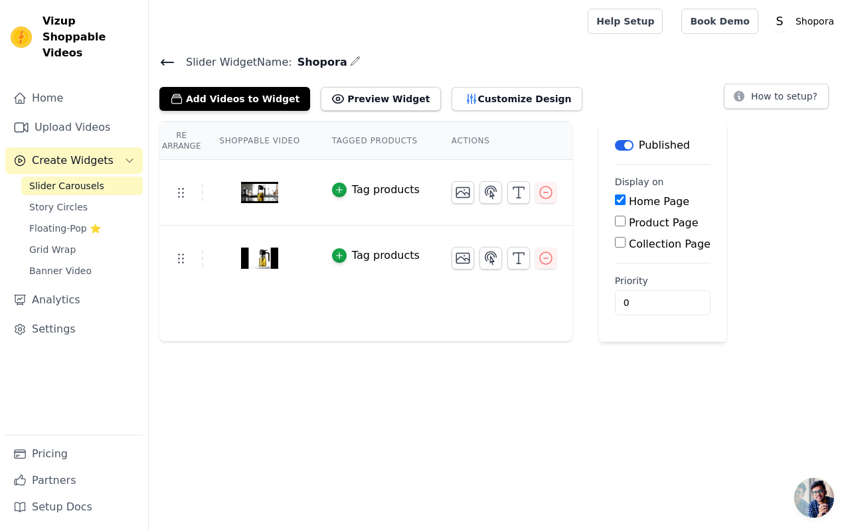
click at [616, 217] on input "Product Page" at bounding box center [620, 221] width 11 height 11
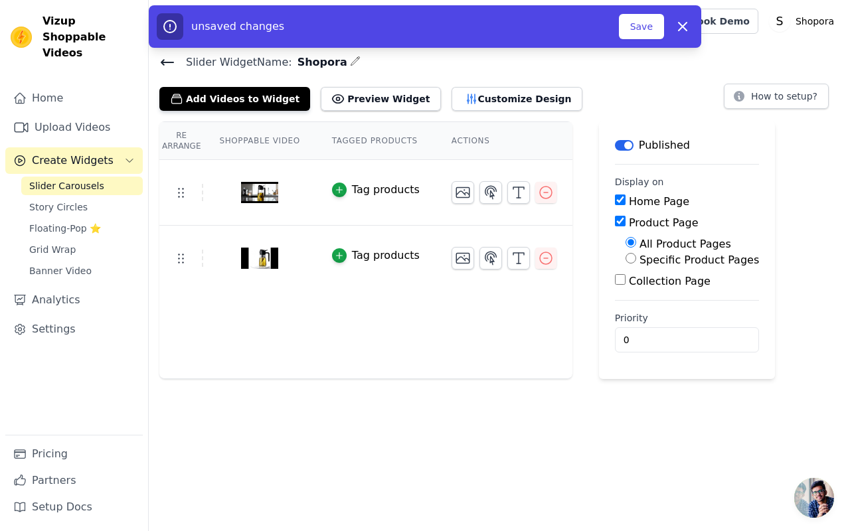
click at [616, 217] on input "Product Page" at bounding box center [620, 221] width 11 height 11
checkbox input "false"
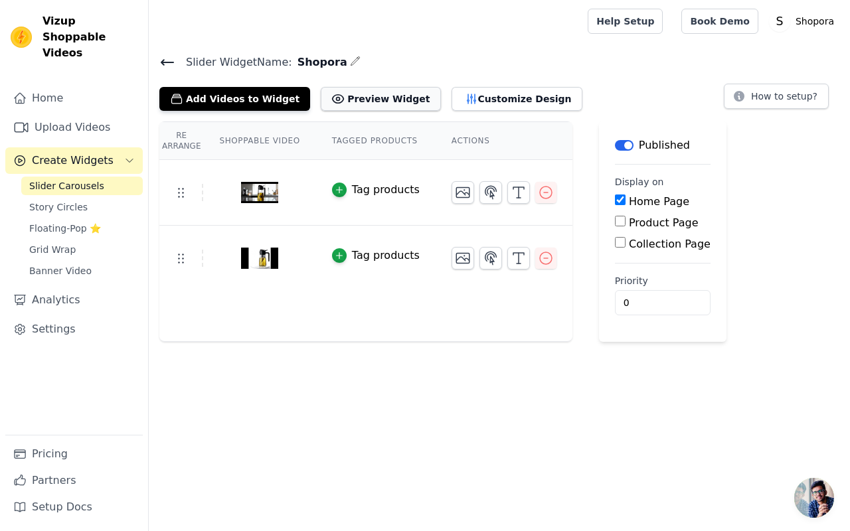
click at [379, 98] on button "Preview Widget" at bounding box center [381, 99] width 120 height 24
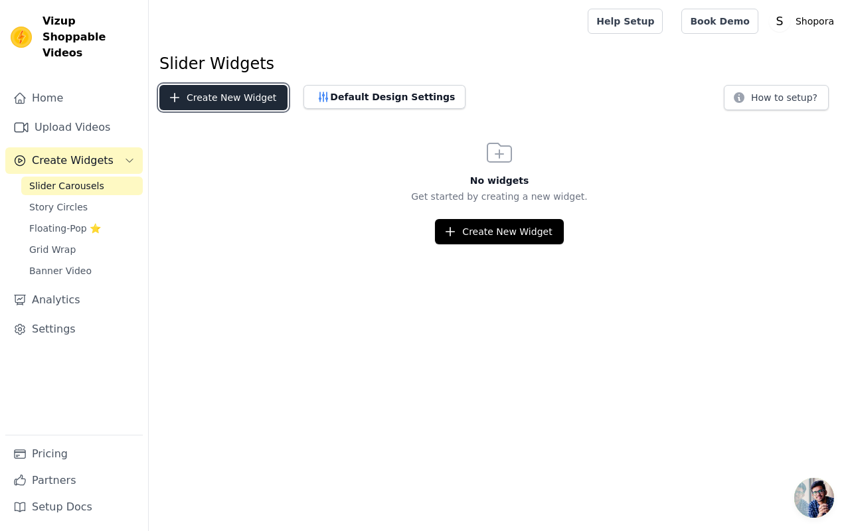
click at [223, 99] on button "Create New Widget" at bounding box center [223, 97] width 128 height 25
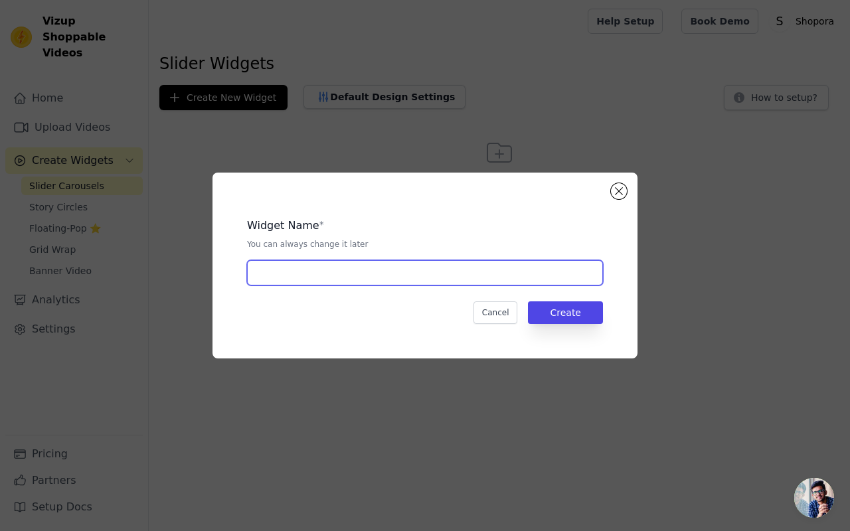
click at [300, 275] on input "text" at bounding box center [425, 272] width 356 height 25
type input "Shopora"
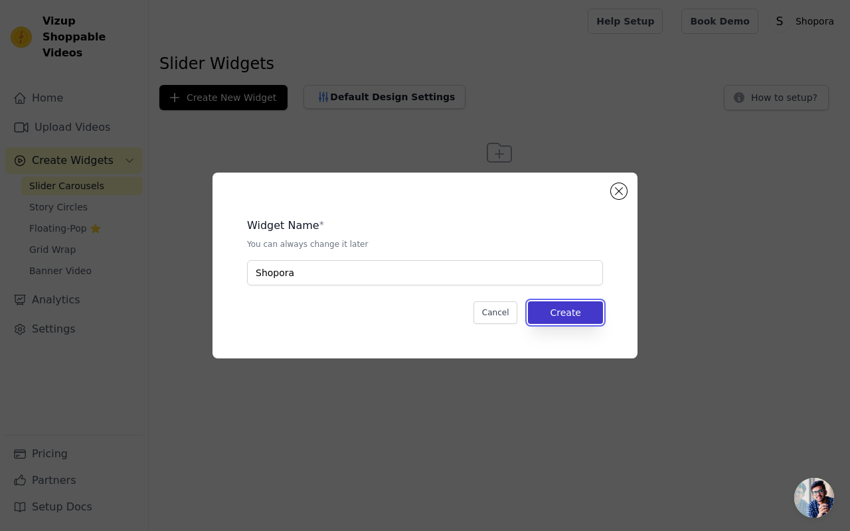
click at [556, 314] on button "Create" at bounding box center [565, 313] width 75 height 23
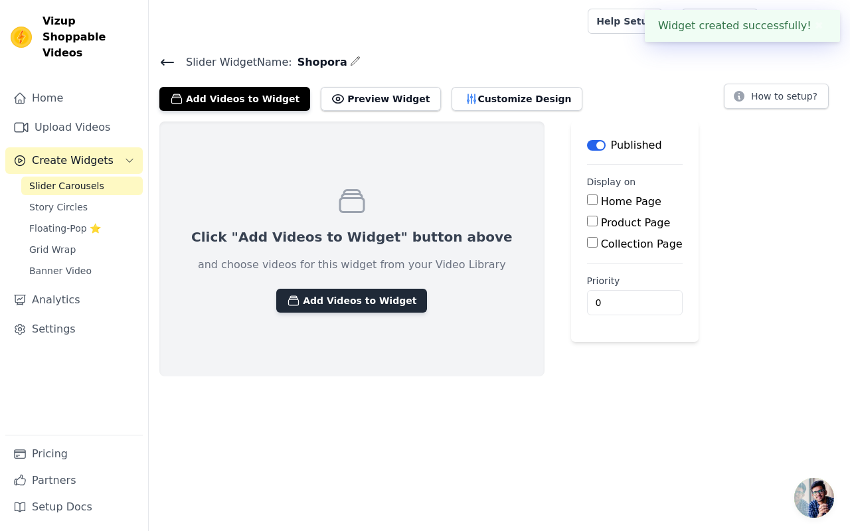
click at [333, 299] on button "Add Videos to Widget" at bounding box center [351, 301] width 151 height 24
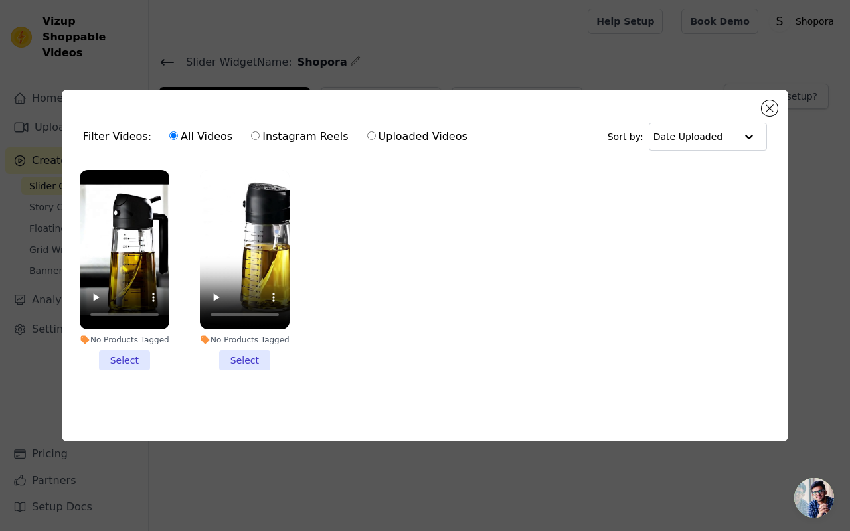
click at [124, 360] on li "No Products Tagged Select" at bounding box center [125, 270] width 90 height 201
click at [0, 0] on input "No Products Tagged Select" at bounding box center [0, 0] width 0 height 0
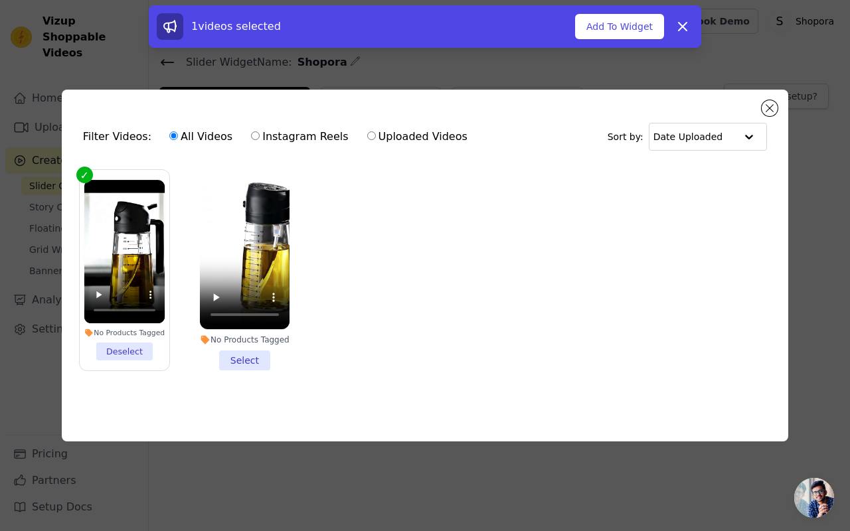
click at [236, 361] on li "No Products Tagged Select" at bounding box center [245, 270] width 90 height 201
click at [0, 0] on input "No Products Tagged Select" at bounding box center [0, 0] width 0 height 0
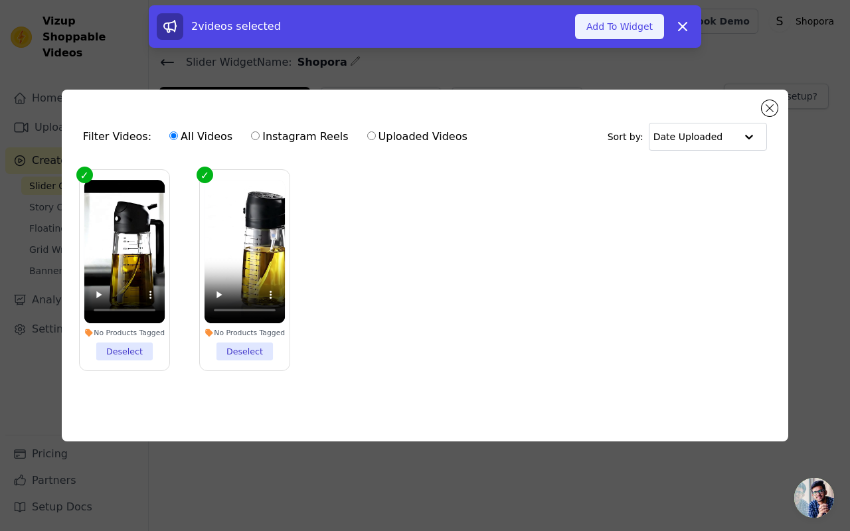
click at [634, 32] on button "Add To Widget" at bounding box center [619, 26] width 89 height 25
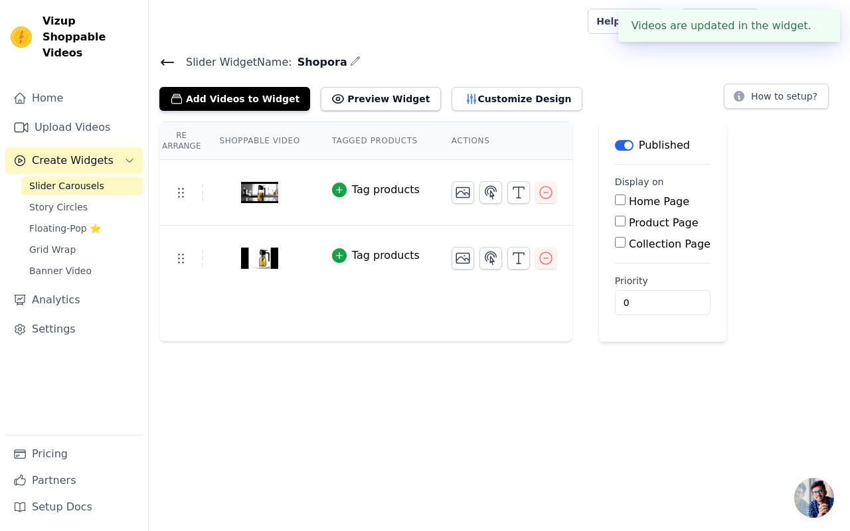
click at [621, 201] on input "Home Page" at bounding box center [620, 200] width 11 height 11
checkbox input "true"
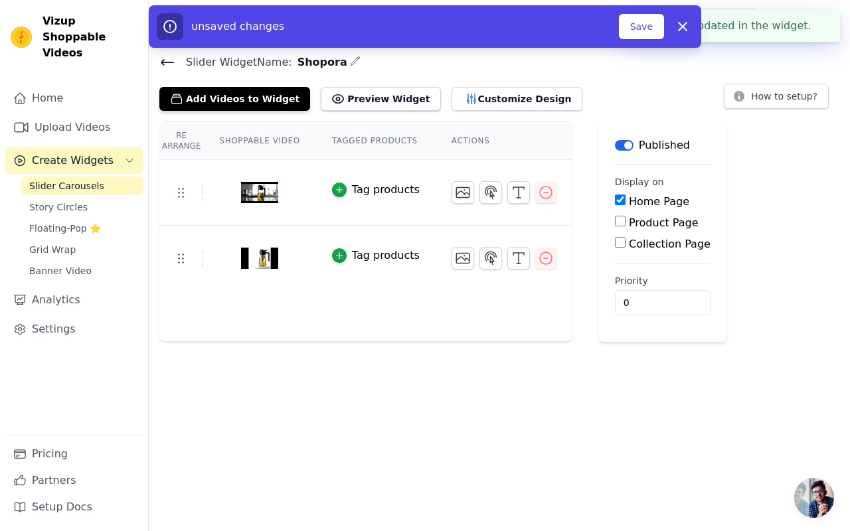
click at [639, 288] on div "Priority 0" at bounding box center [663, 294] width 96 height 41
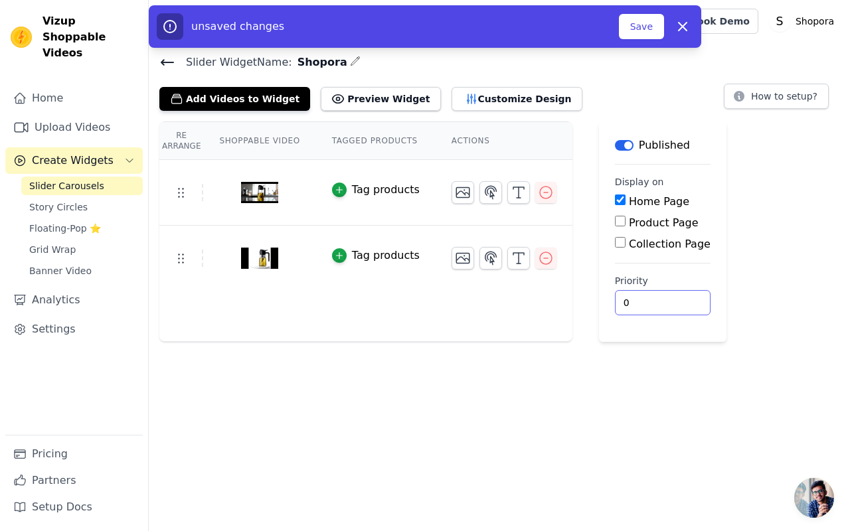
click at [658, 297] on input "0" at bounding box center [663, 302] width 96 height 25
click at [672, 299] on input "1" at bounding box center [663, 302] width 96 height 25
click at [672, 299] on input "2" at bounding box center [663, 302] width 96 height 25
type input "3"
click at [672, 299] on input "3" at bounding box center [663, 302] width 96 height 25
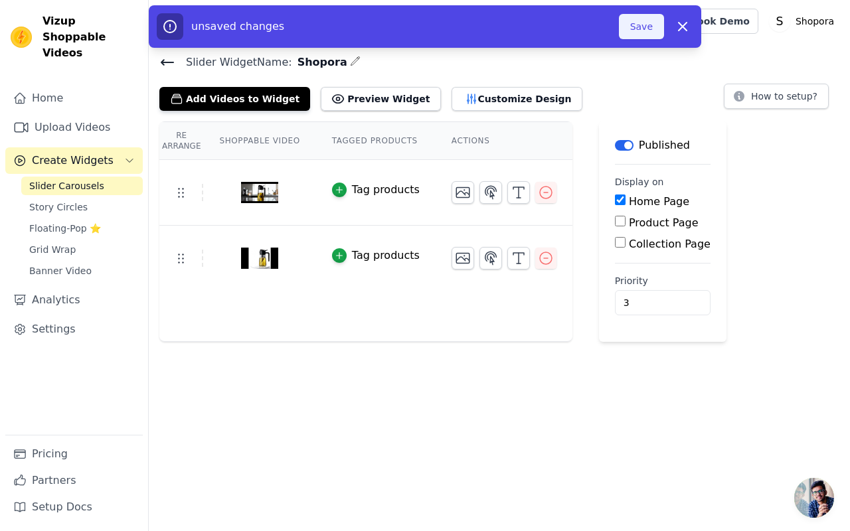
click at [647, 23] on button "Save" at bounding box center [641, 26] width 45 height 25
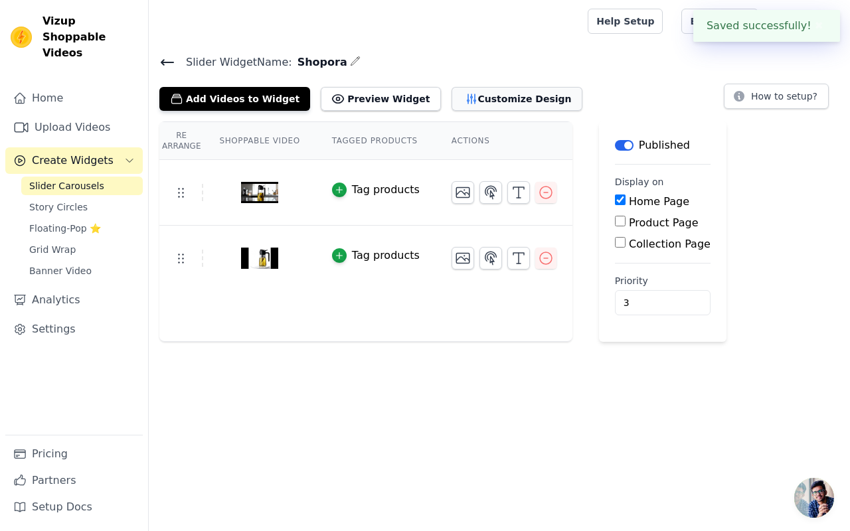
click at [492, 97] on button "Customize Design" at bounding box center [517, 99] width 131 height 24
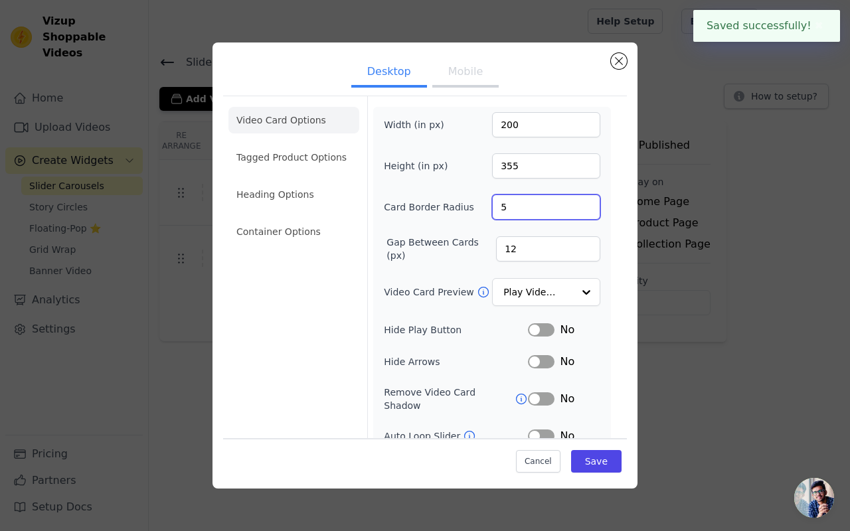
click at [588, 207] on input "5" at bounding box center [546, 207] width 108 height 25
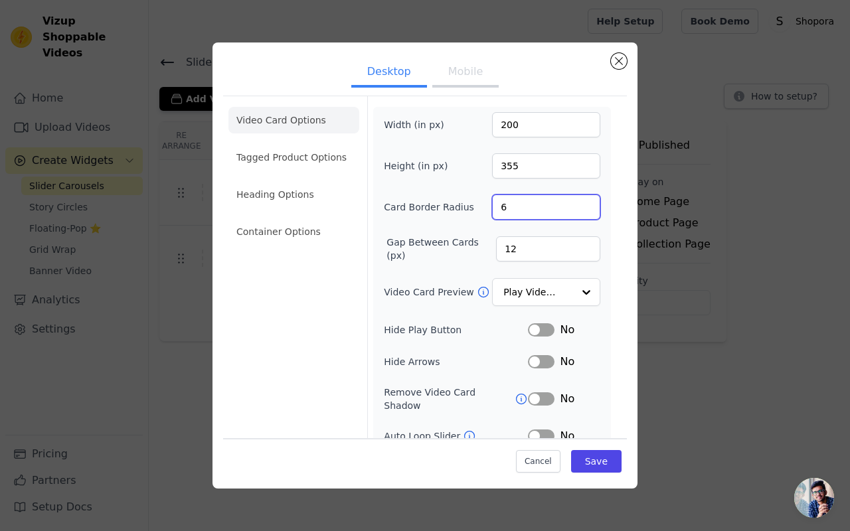
type input "6"
click at [588, 206] on input "6" at bounding box center [546, 207] width 108 height 25
click at [592, 452] on button "Save" at bounding box center [596, 461] width 50 height 23
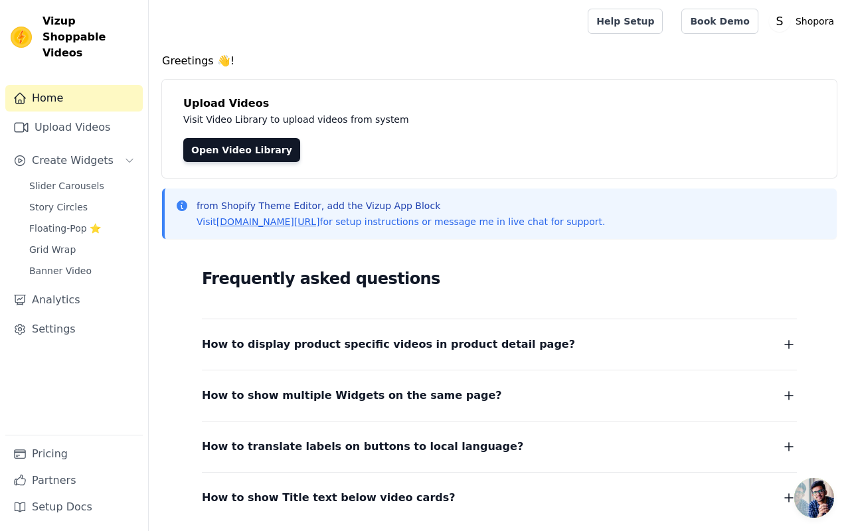
click at [233, 294] on div "Frequently asked questions How to display product specific videos in product de…" at bounding box center [499, 387] width 595 height 242
click at [201, 289] on div "Frequently asked questions How to display product specific videos in product de…" at bounding box center [499, 387] width 675 height 274
click at [796, 347] on icon "button" at bounding box center [789, 345] width 16 height 16
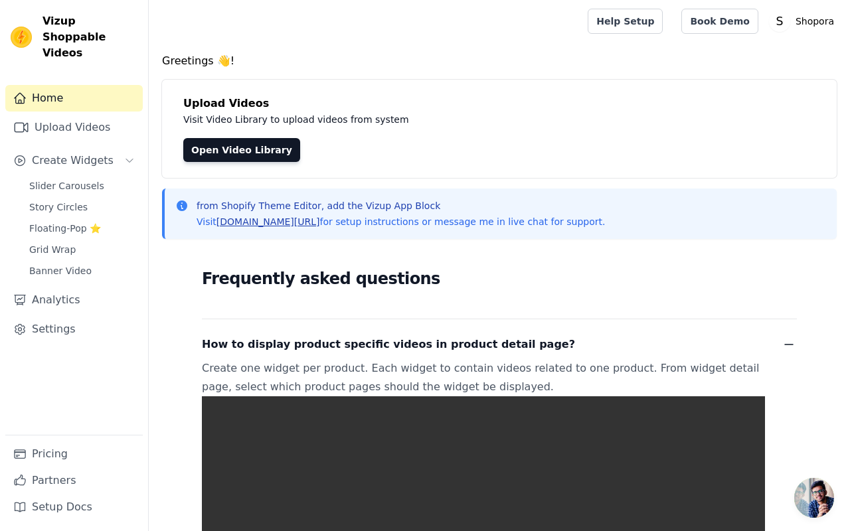
click at [303, 219] on link "[DOMAIN_NAME][URL]" at bounding box center [269, 222] width 104 height 11
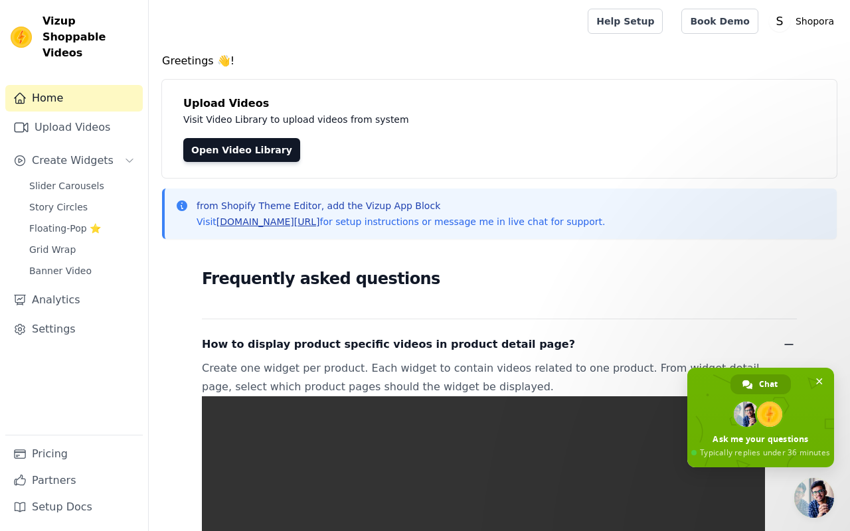
type textarea "my problems was same plz help"
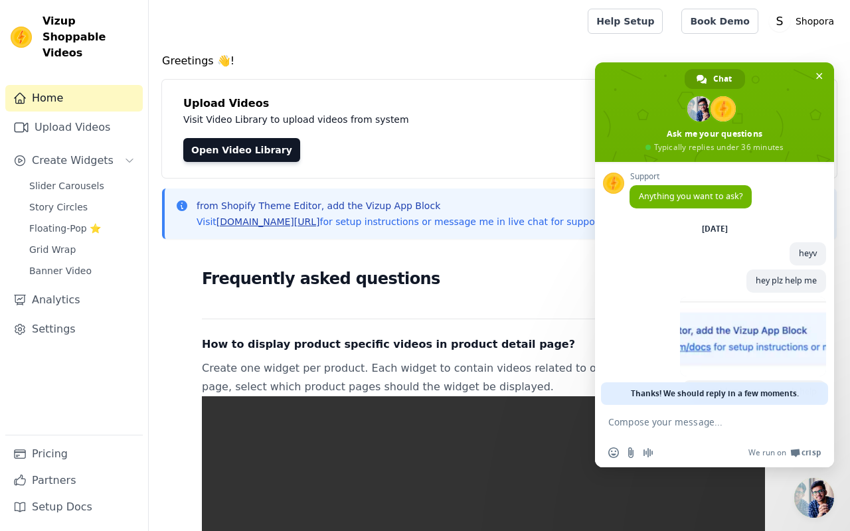
scroll to position [37, 0]
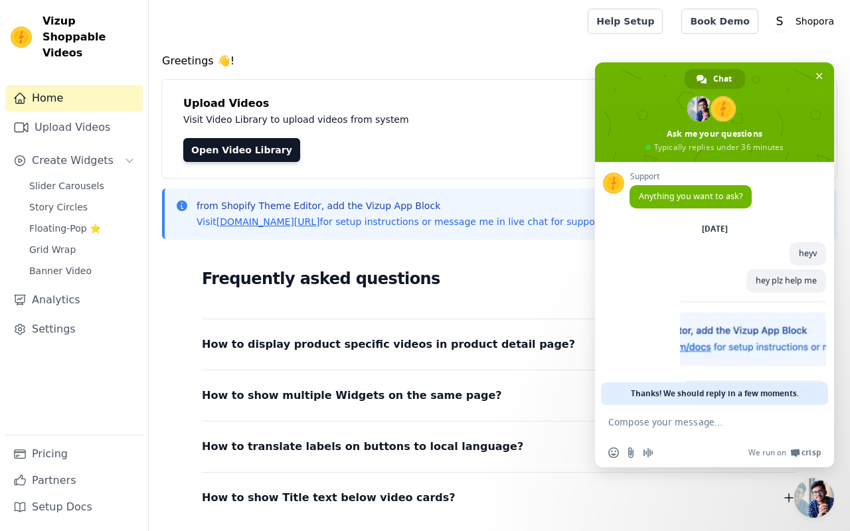
scroll to position [37, 0]
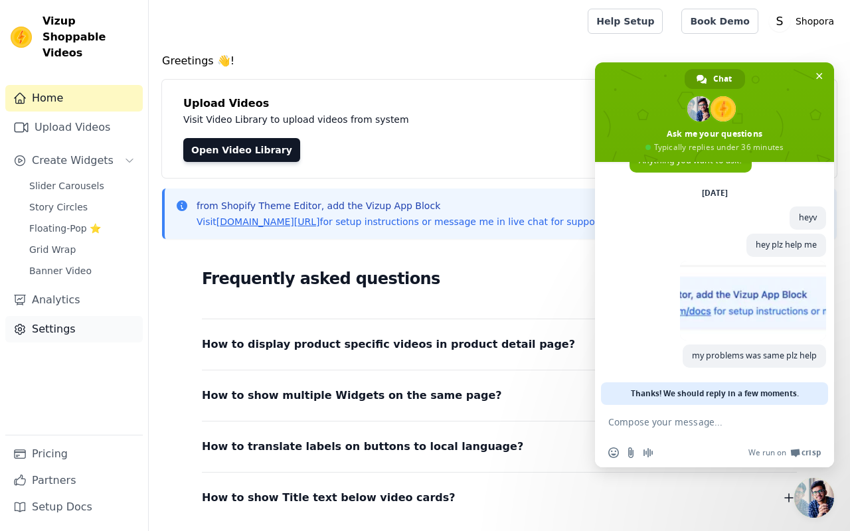
click at [82, 316] on link "Settings" at bounding box center [74, 329] width 138 height 27
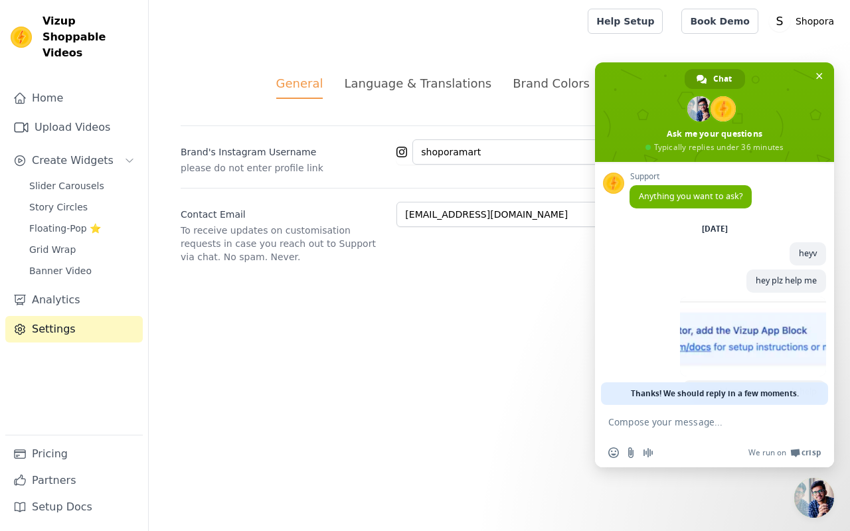
scroll to position [37, 0]
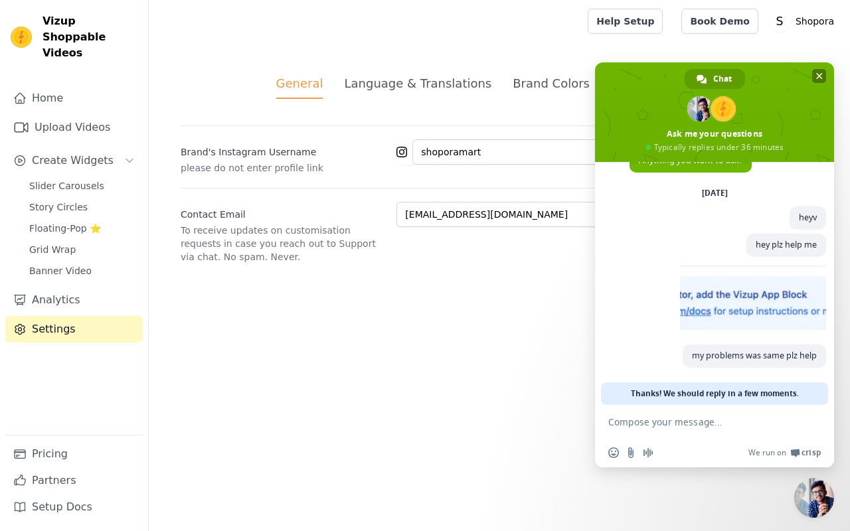
click at [823, 82] on span "Close chat" at bounding box center [819, 76] width 14 height 14
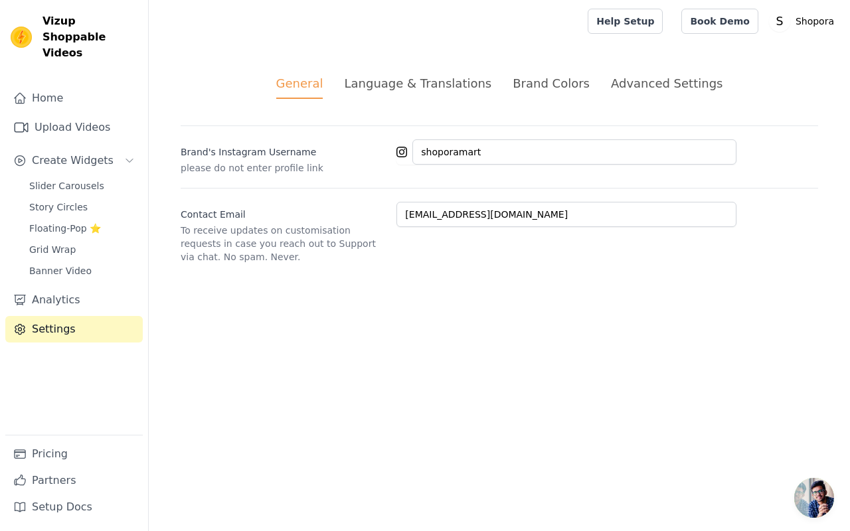
click at [647, 96] on li "Advanced Settings" at bounding box center [667, 86] width 112 height 25
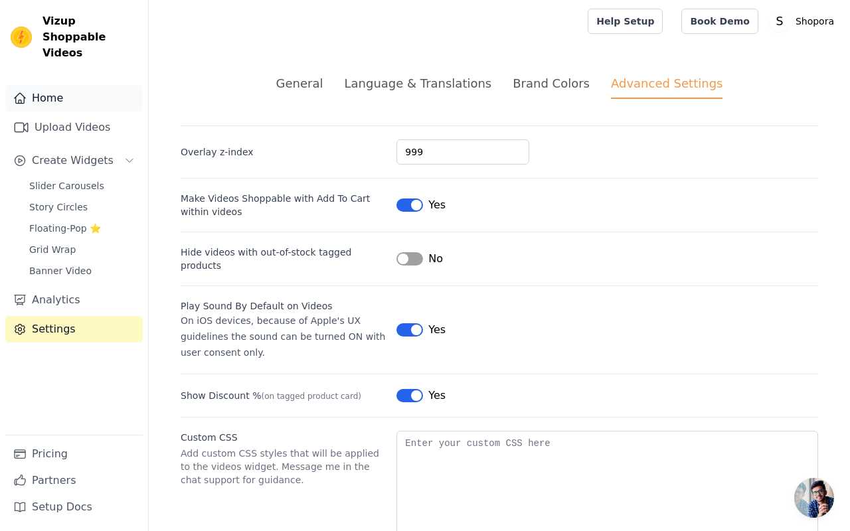
click at [64, 85] on link "Home" at bounding box center [74, 98] width 138 height 27
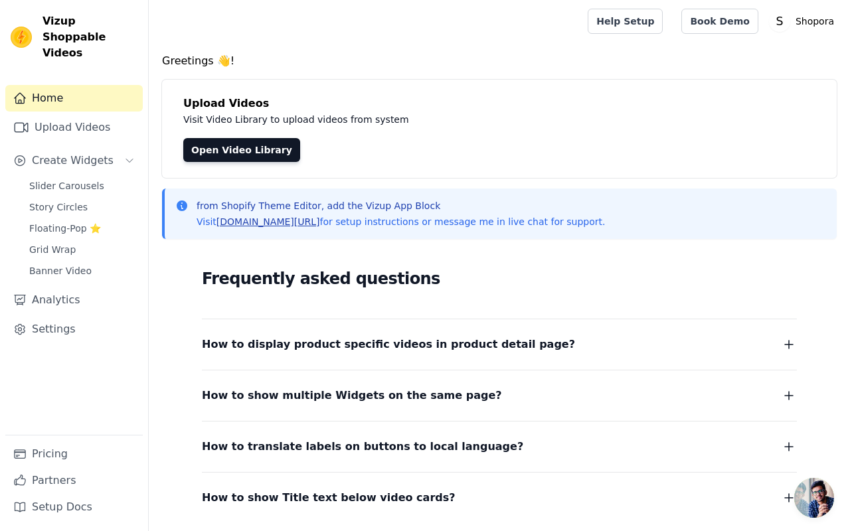
click at [258, 218] on link "[DOMAIN_NAME][URL]" at bounding box center [269, 222] width 104 height 11
click at [803, 494] on span "Open chat" at bounding box center [815, 498] width 40 height 40
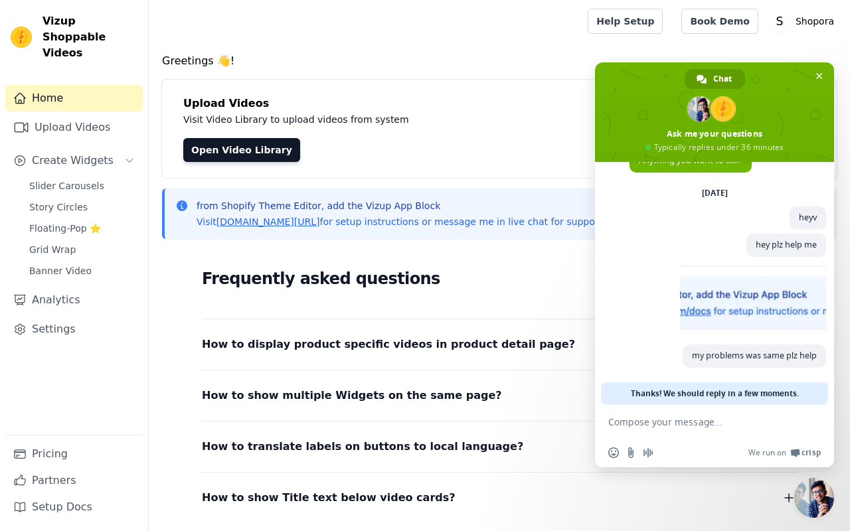
click at [697, 417] on textarea "Compose your message..." at bounding box center [701, 421] width 186 height 33
type textarea "hello\"
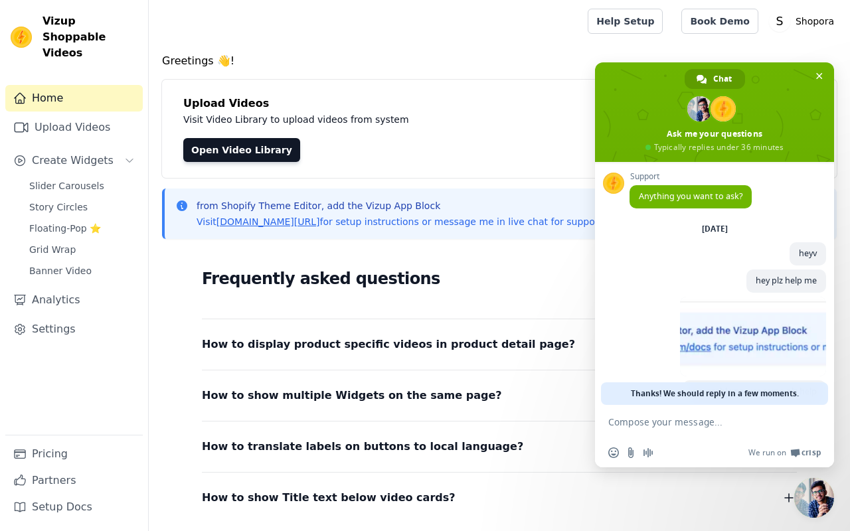
scroll to position [64, 0]
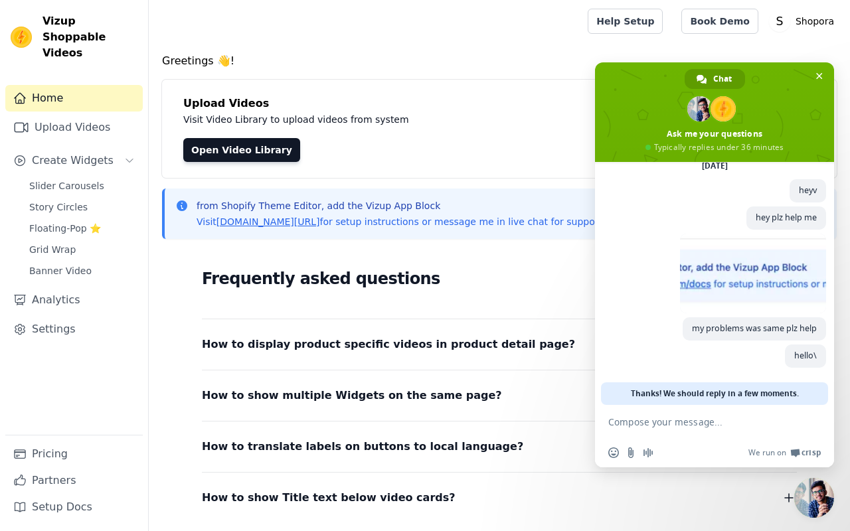
click at [181, 205] on icon at bounding box center [181, 205] width 13 height 13
click at [163, 203] on div "from Shopify Theme Editor, add the Vizup App Block Visit vizupcommerce.com/docs…" at bounding box center [499, 214] width 675 height 50
click at [163, 199] on div "from Shopify Theme Editor, add the Vizup App Block Visit vizupcommerce.com/docs…" at bounding box center [499, 214] width 675 height 50
drag, startPoint x: 161, startPoint y: 199, endPoint x: 241, endPoint y: 198, distance: 79.7
click at [241, 198] on div "from Shopify Theme Editor, add the Vizup App Block Visit vizupcommerce.com/docs…" at bounding box center [499, 214] width 675 height 50
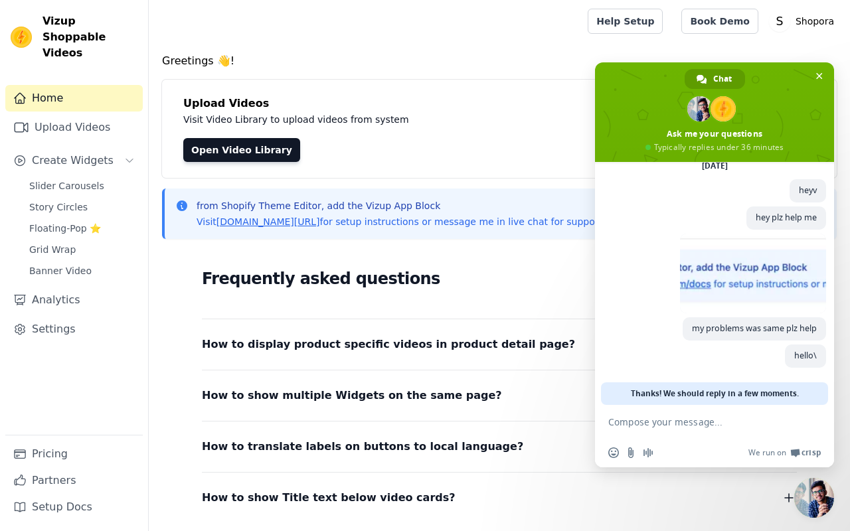
click at [541, 34] on div at bounding box center [365, 21] width 413 height 43
click at [819, 70] on span "Close chat" at bounding box center [819, 76] width 14 height 14
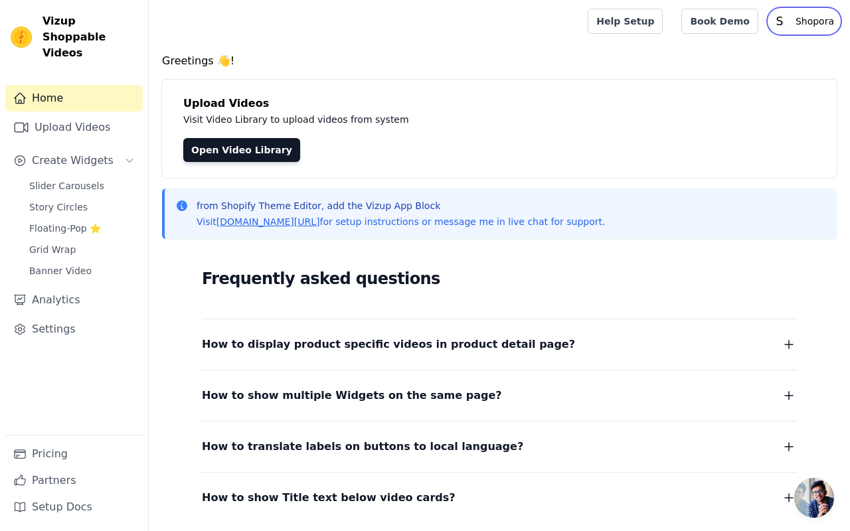
click at [828, 25] on p "Shopora" at bounding box center [815, 21] width 49 height 24
click at [739, 74] on link "Help Docs" at bounding box center [776, 79] width 128 height 24
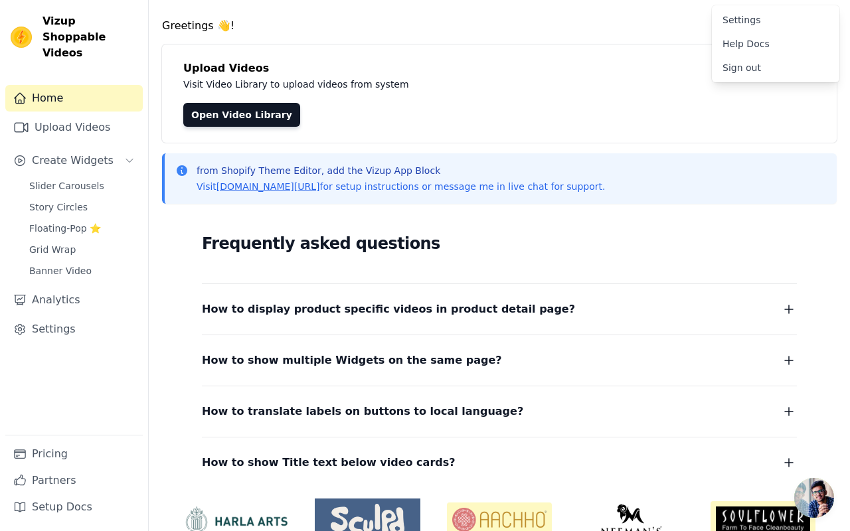
scroll to position [0, 0]
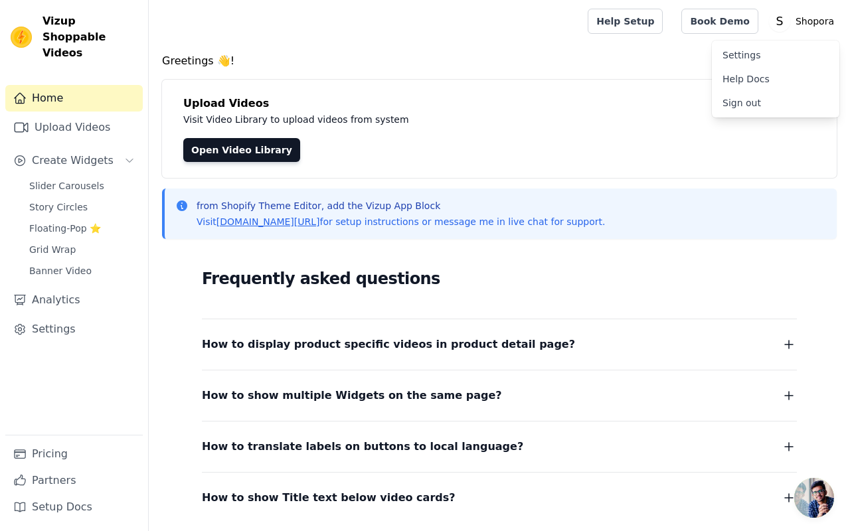
click at [102, 143] on div "Sidebar" at bounding box center [74, 143] width 138 height 1
click at [114, 114] on link "Upload Videos" at bounding box center [74, 127] width 138 height 27
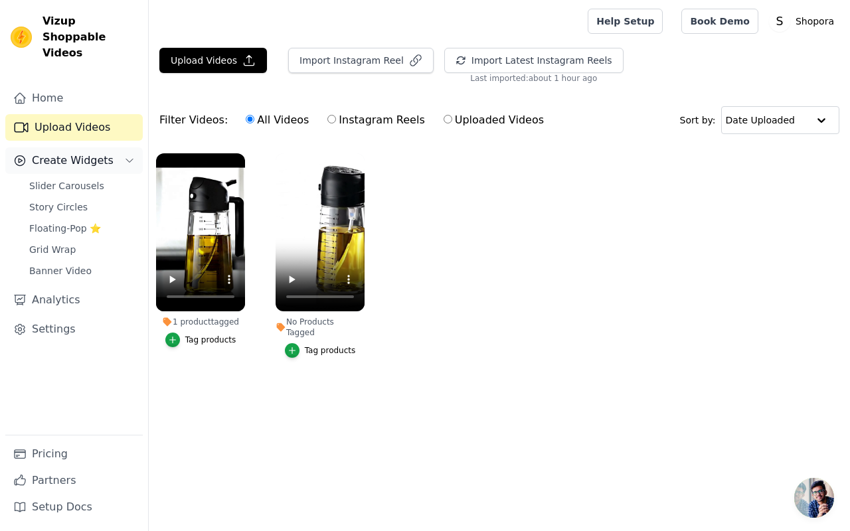
click at [52, 154] on button "Create Widgets" at bounding box center [74, 160] width 138 height 27
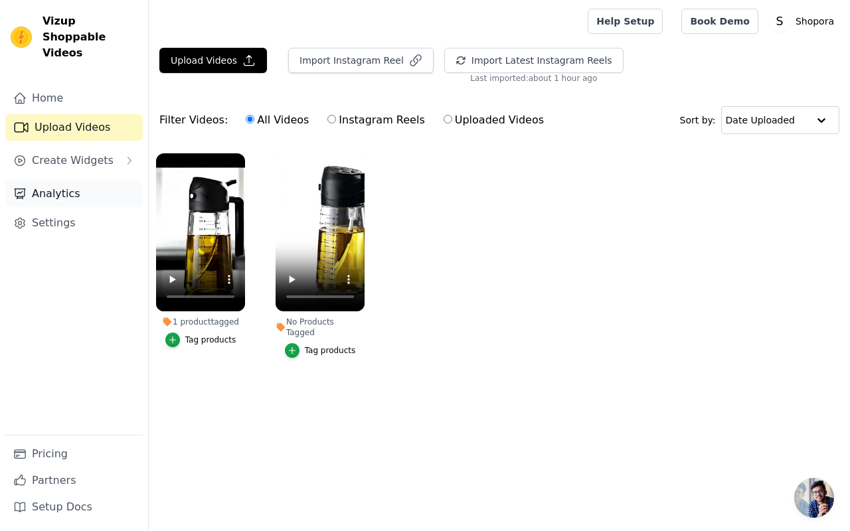
click at [50, 181] on link "Analytics" at bounding box center [74, 194] width 138 height 27
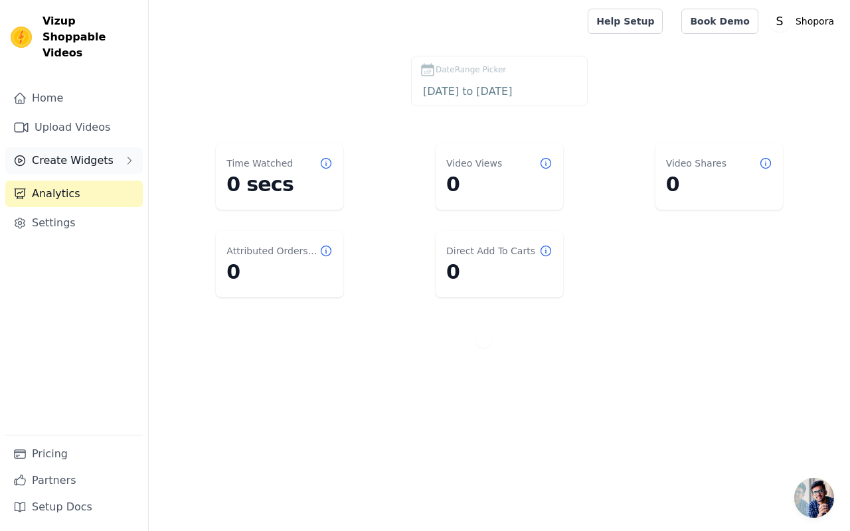
click at [70, 153] on span "Create Widgets" at bounding box center [73, 161] width 82 height 16
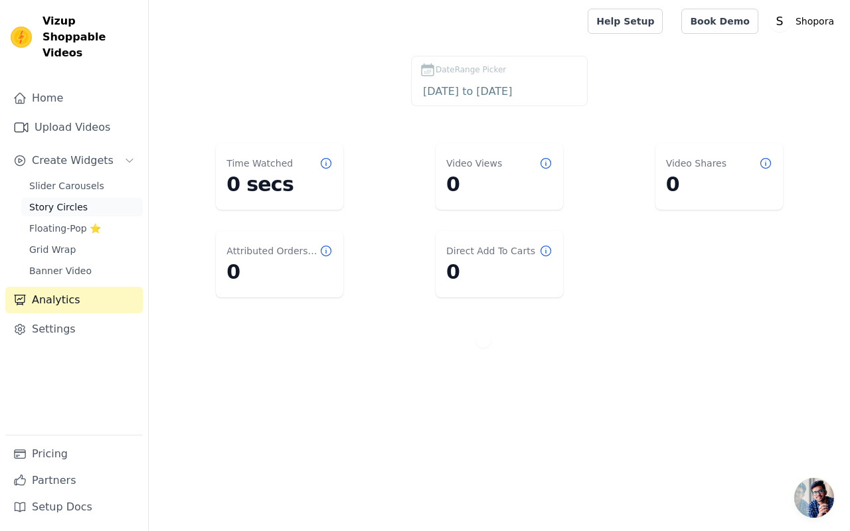
click at [56, 201] on span "Story Circles" at bounding box center [58, 207] width 58 height 13
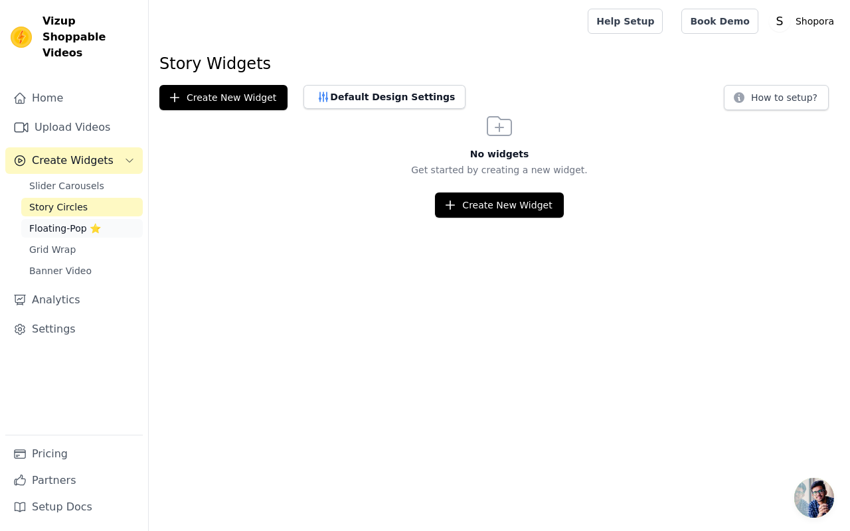
click at [58, 222] on span "Floating-Pop ⭐" at bounding box center [65, 228] width 72 height 13
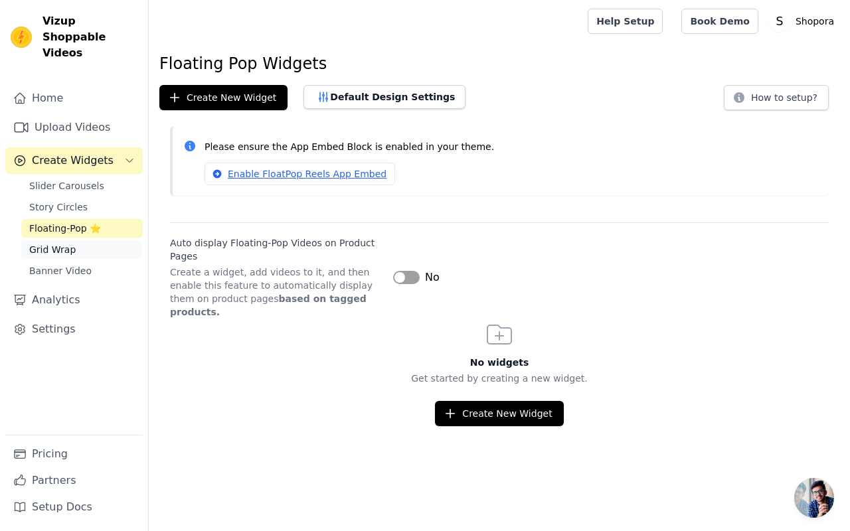
click at [59, 243] on span "Grid Wrap" at bounding box center [52, 249] width 47 height 13
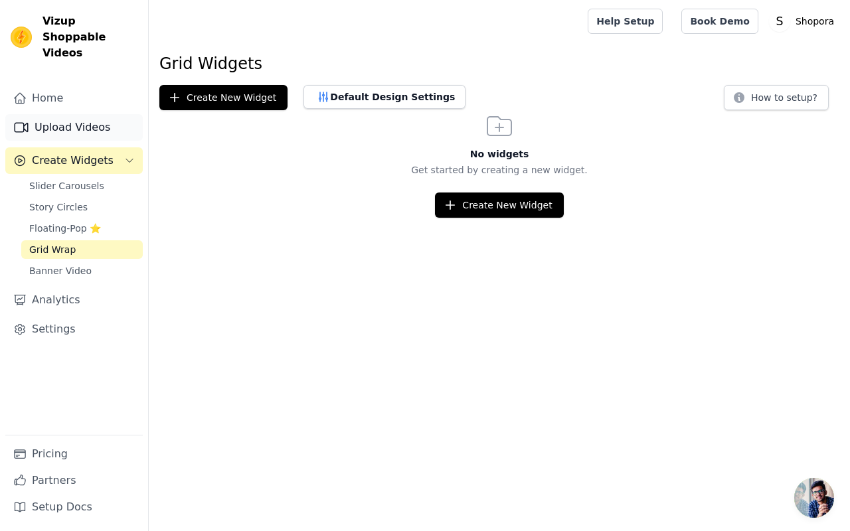
click at [82, 114] on link "Upload Videos" at bounding box center [74, 127] width 138 height 27
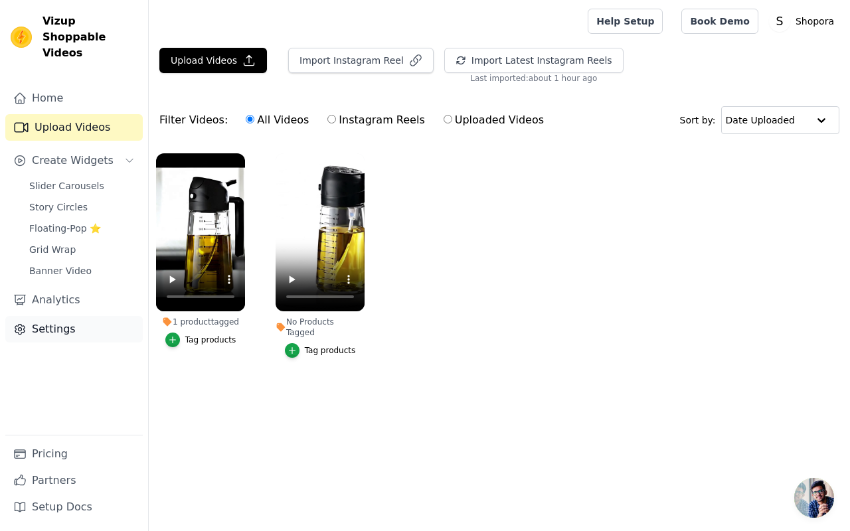
click at [43, 316] on link "Settings" at bounding box center [74, 329] width 138 height 27
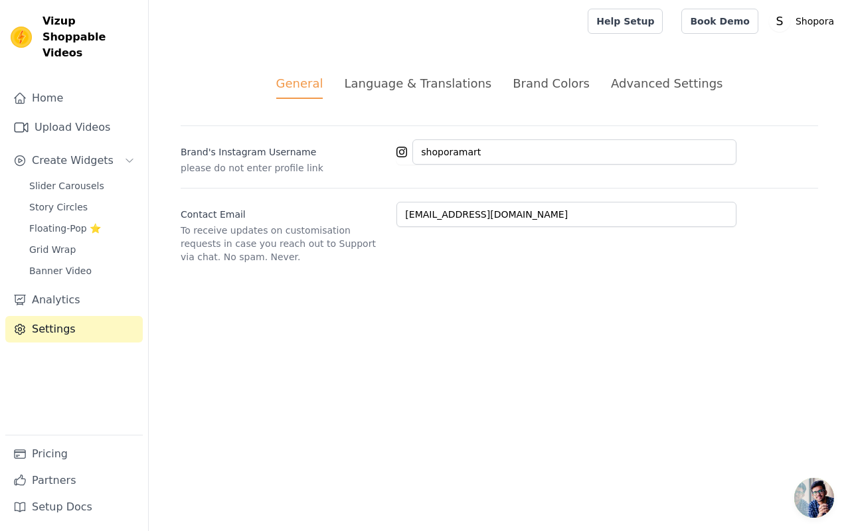
click at [466, 82] on div "Language & Translations" at bounding box center [417, 83] width 147 height 18
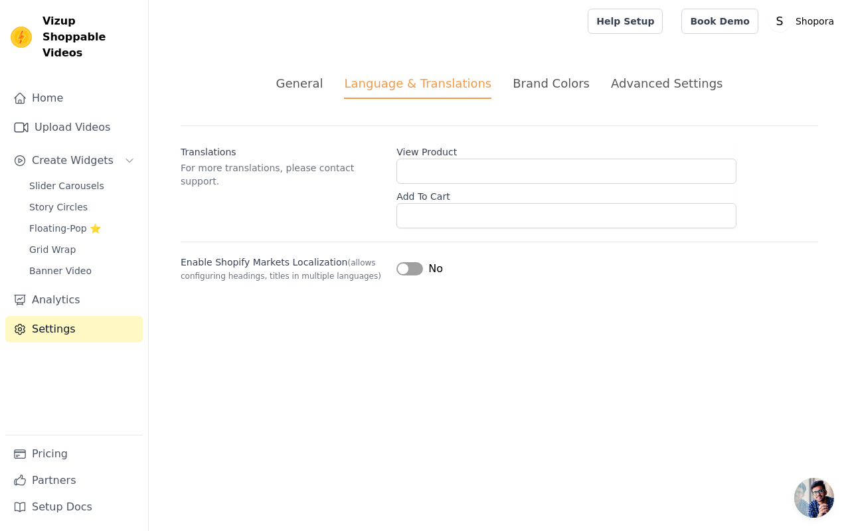
click at [556, 73] on div "General Language & Translations Brand Colors Advanced Settings unsaved changes …" at bounding box center [500, 179] width 702 height 272
click at [551, 88] on div "Brand Colors" at bounding box center [551, 83] width 77 height 18
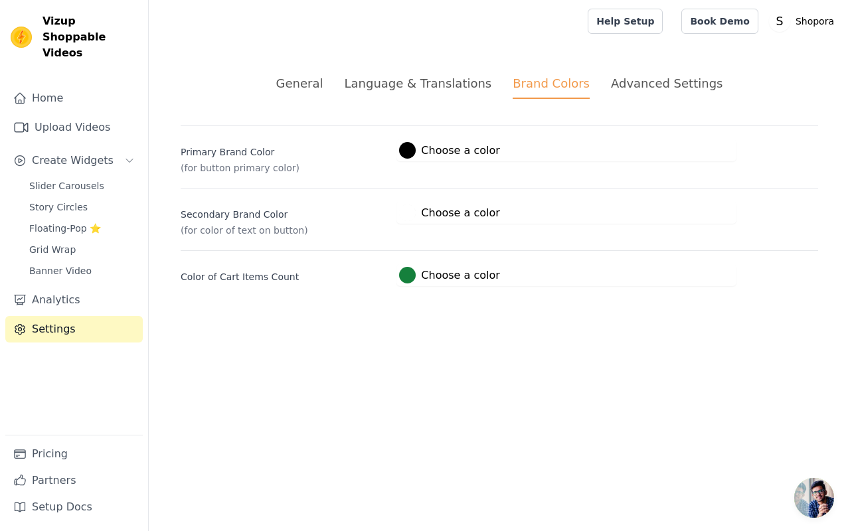
click at [407, 213] on div at bounding box center [407, 213] width 17 height 17
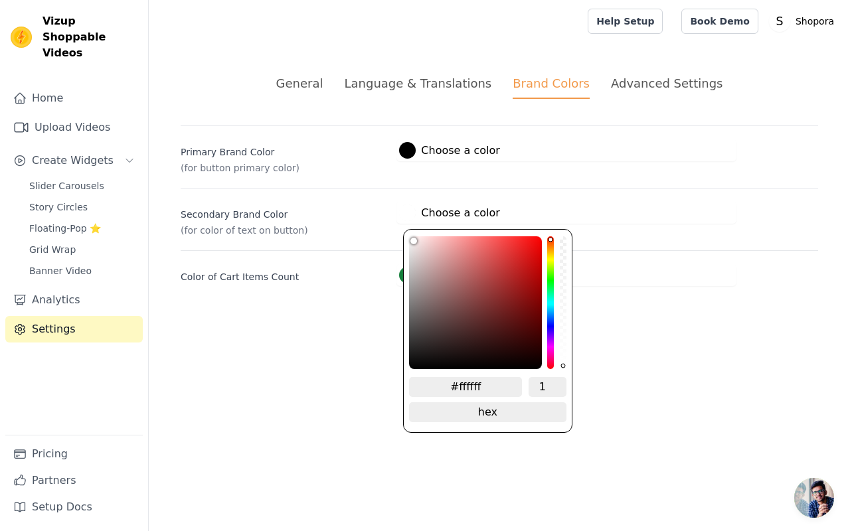
type input "#ffe0e0"
type input "#ffdede"
type input "#ffd8d8"
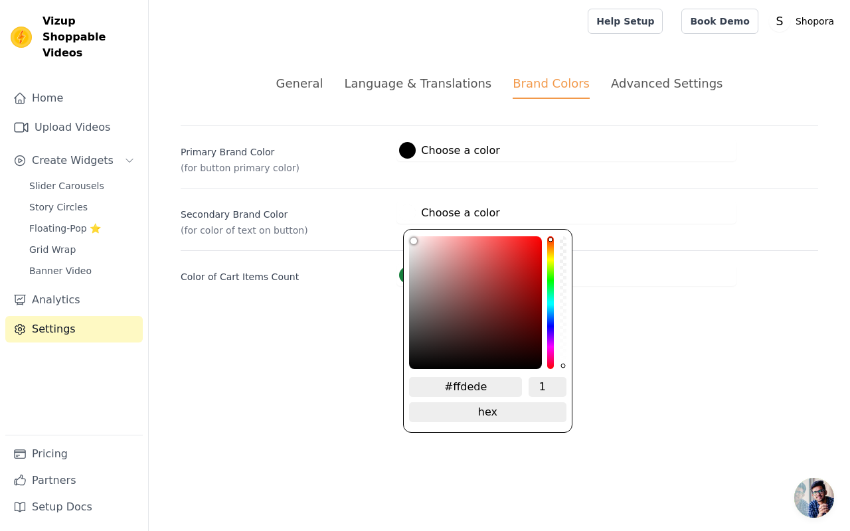
type input "#ffd8d8"
type input "#ffcaca"
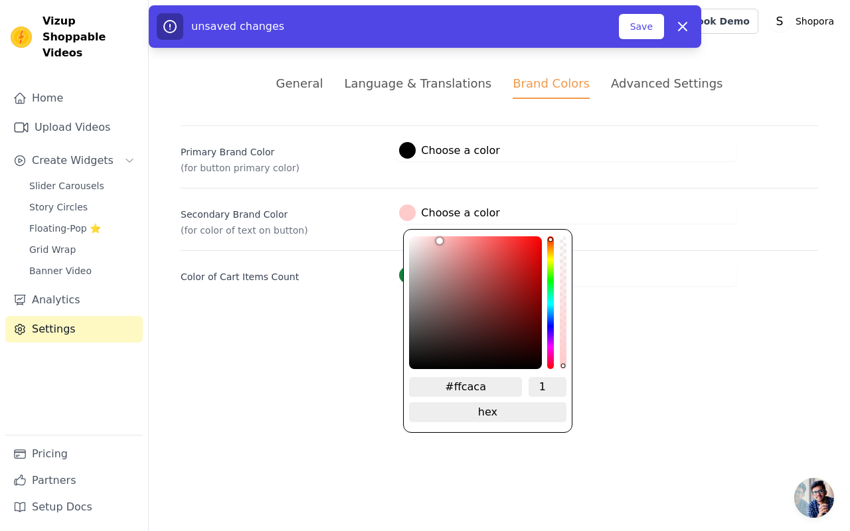
type input "#ffbbbb"
type input "#ffadad"
type input "#fc9e9e"
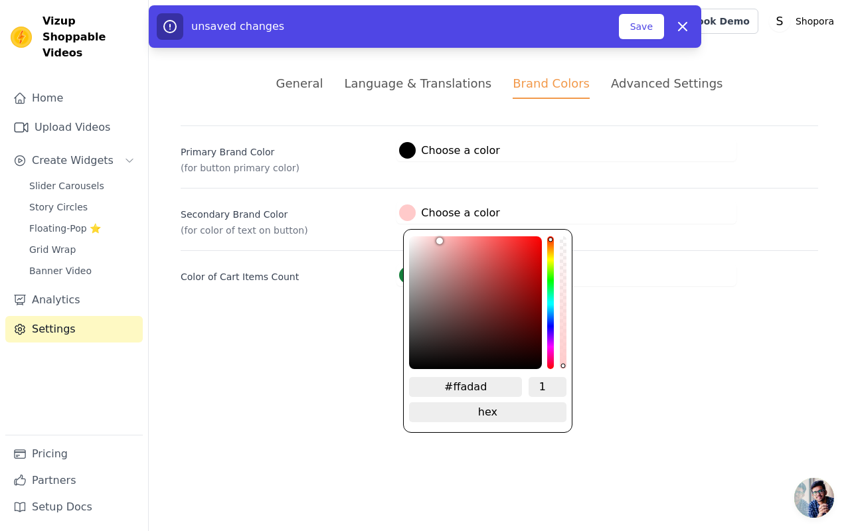
type input "#fc9e9e"
type input "#fa9494"
type input "#f78d8d"
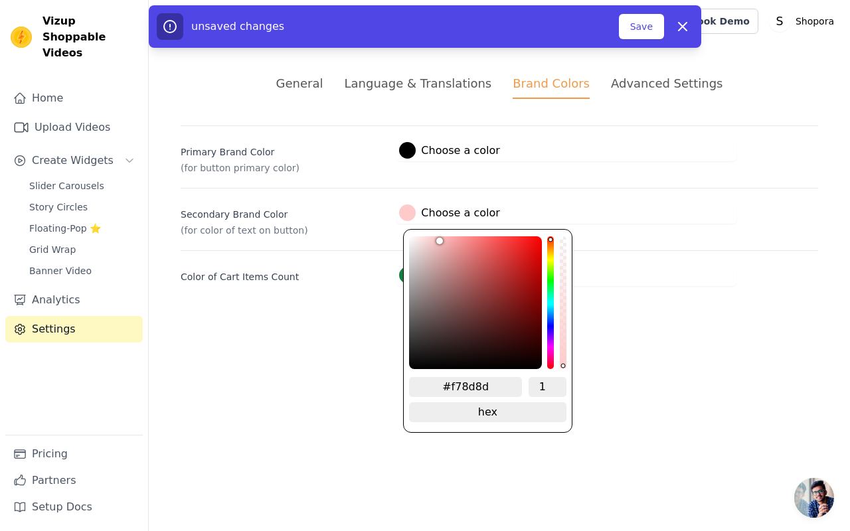
type input "#f68888"
type input "#f58585"
type input "#f58282"
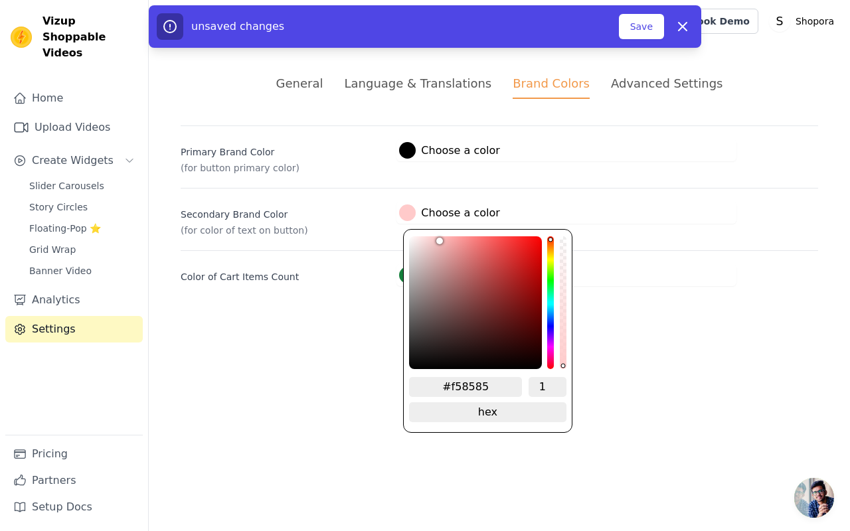
type input "#f58282"
type input "#f48080"
type input "#f47f7f"
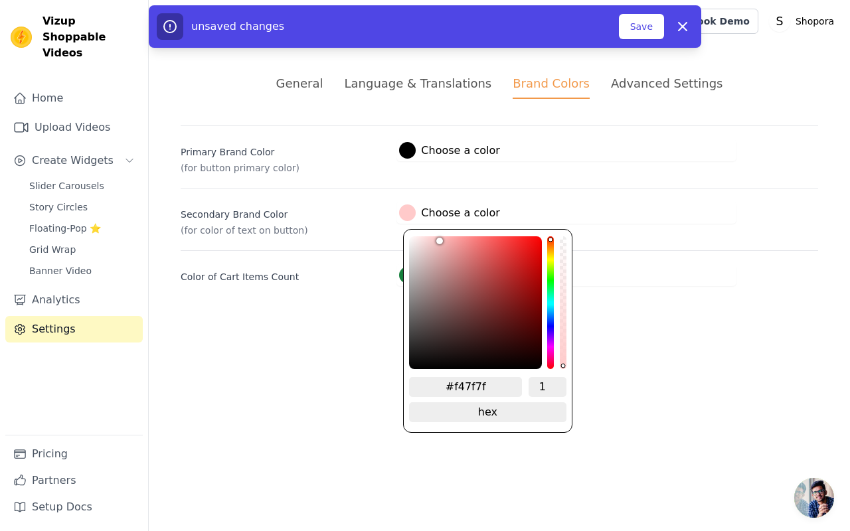
type input "#f47e7e"
type input "#f47b7b"
type input "#f47979"
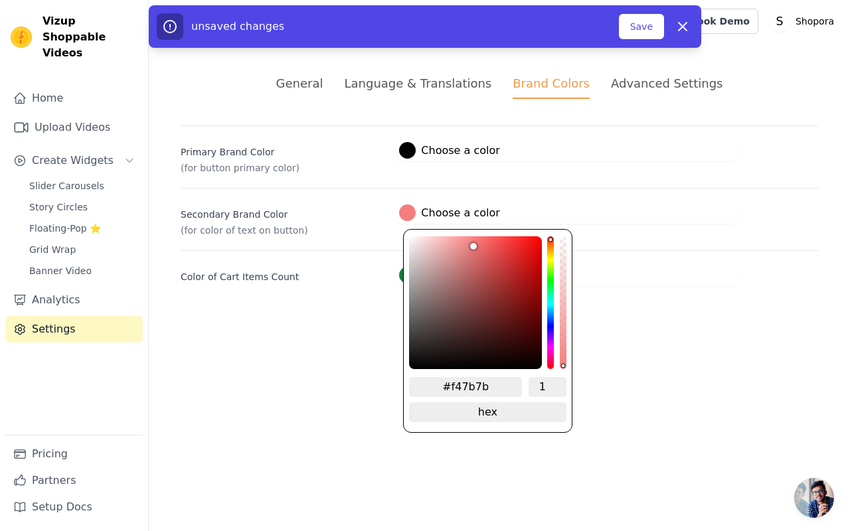
type input "#f47979"
type input "#f47474"
type input "#f47070"
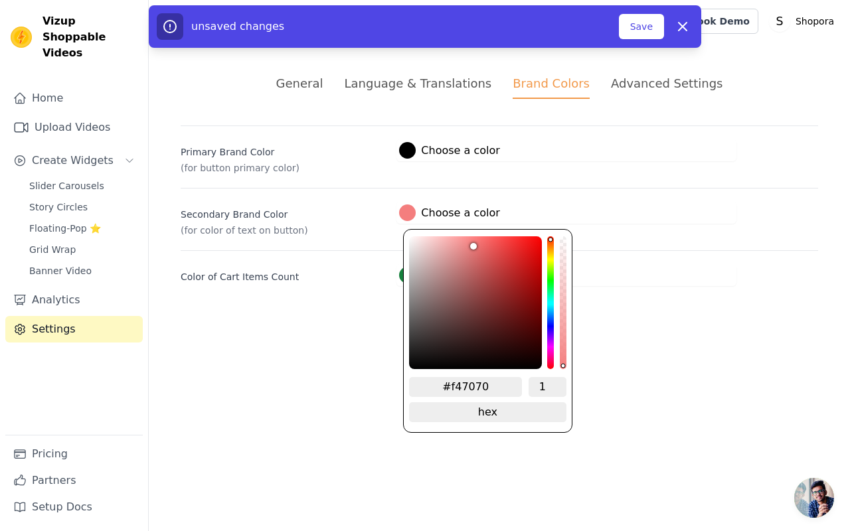
type input "#f26b6b"
type input "#f16868"
type input "#f16666"
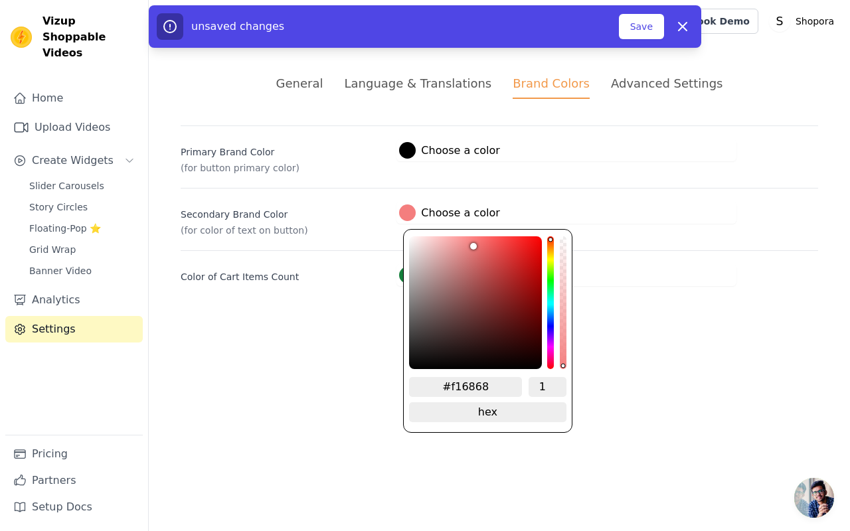
type input "#f16666"
type input "#f16464"
type input "#f06464"
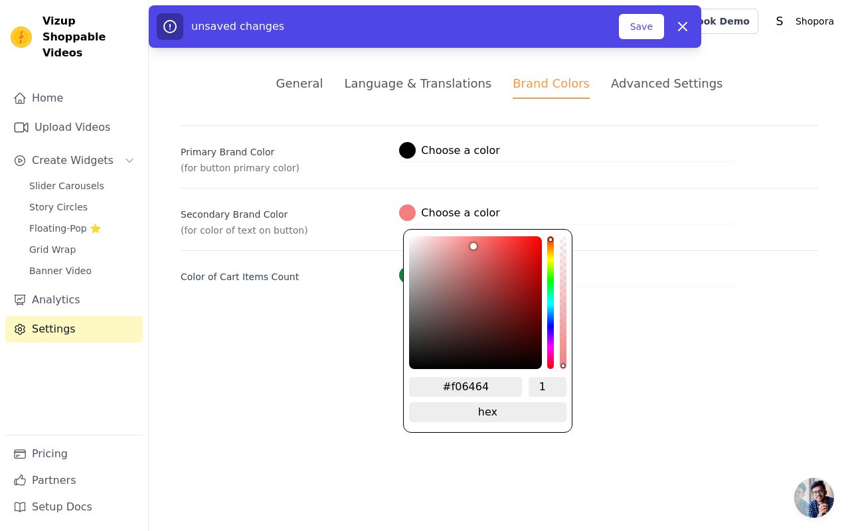
type input "#ee6363"
type input "#ed6363"
type input "#ec6262"
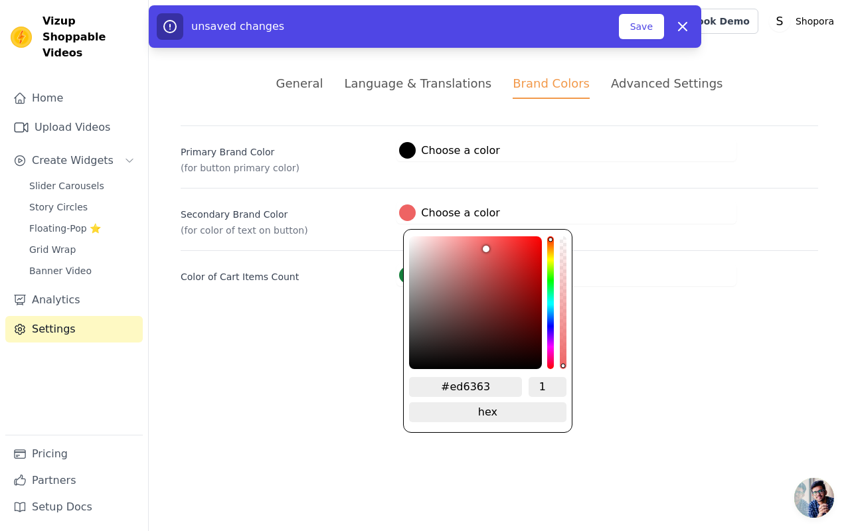
type input "#ec6262"
type input "#e86161"
type input "#e35f5f"
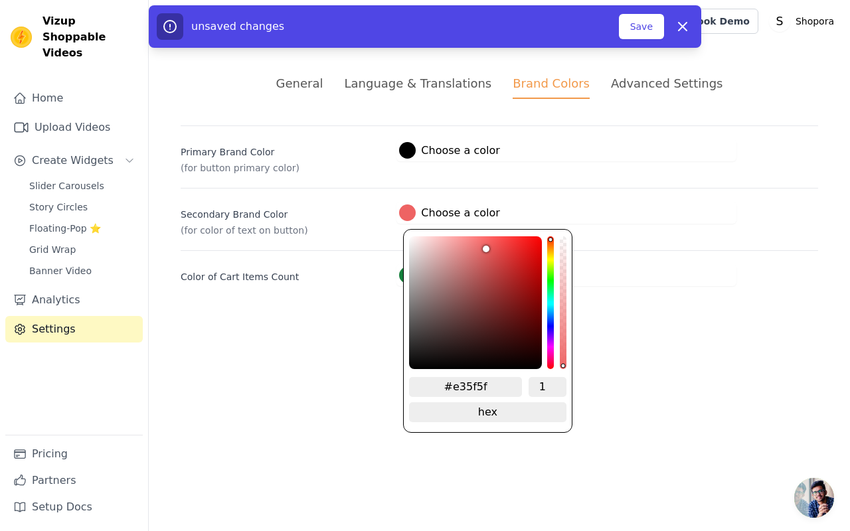
type input "#de5c5c"
type input "#da5a5a"
type input "#d75858"
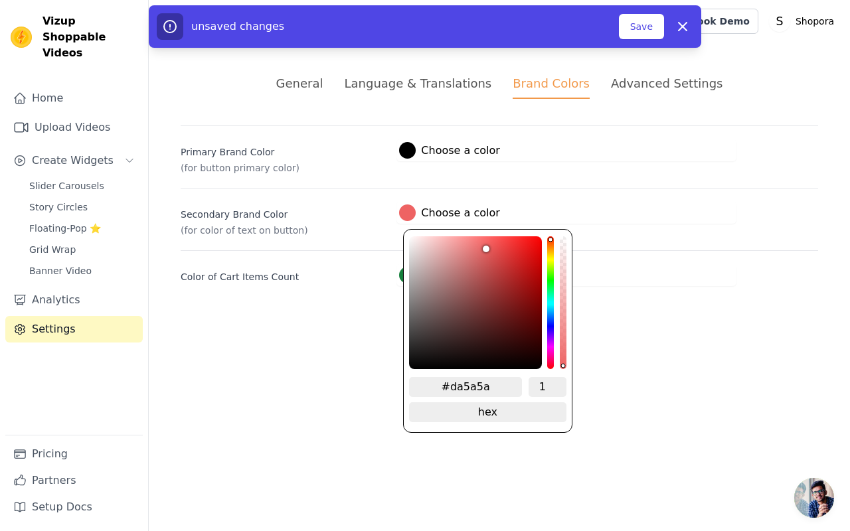
type input "#d75858"
type input "#d65656"
type input "#d55656"
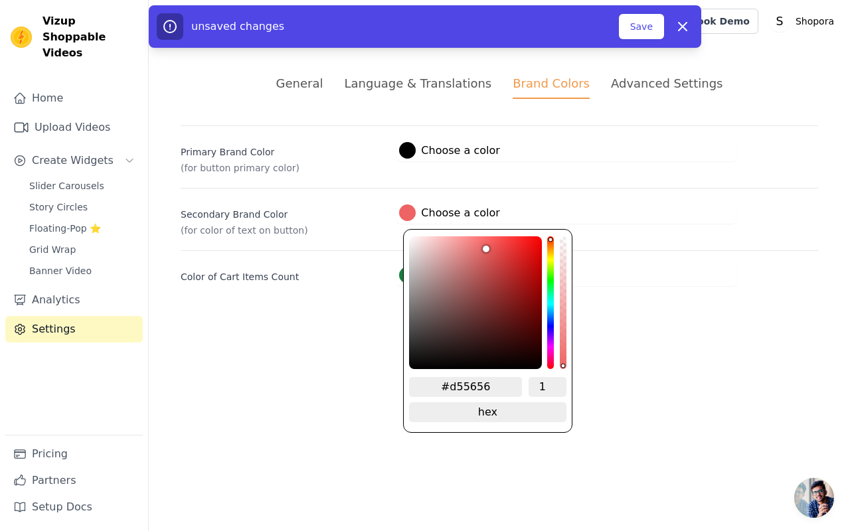
type input "#d25252"
type input "#cf4e4e"
type input "#c94949"
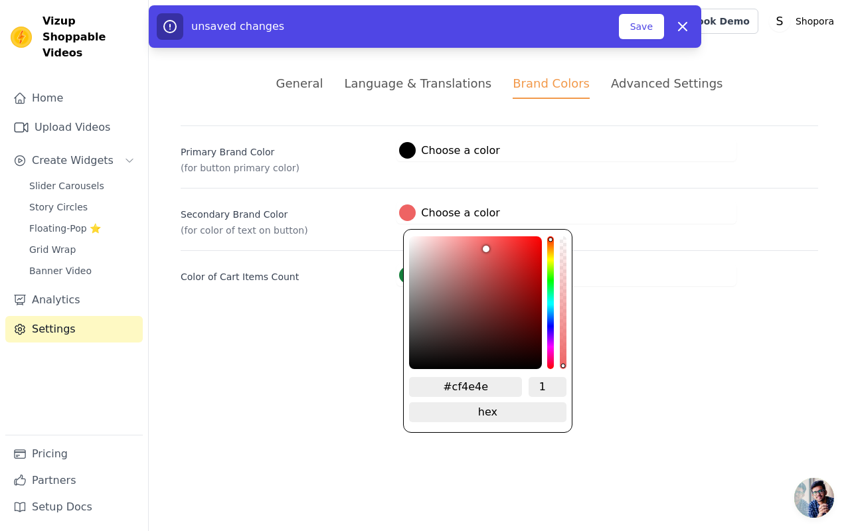
type input "#c94949"
type input "#c44444"
type input "#c14040"
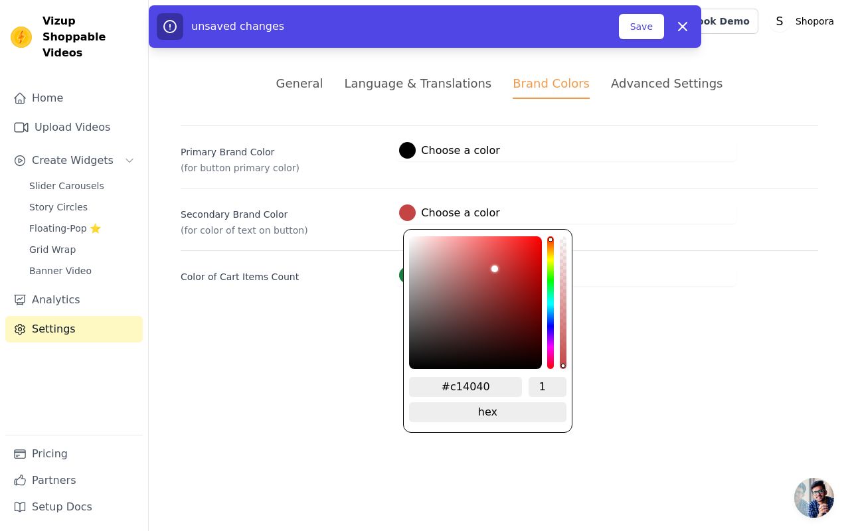
type input "#be3d3d"
type input "#bd3c3c"
type input "#bb3a3a"
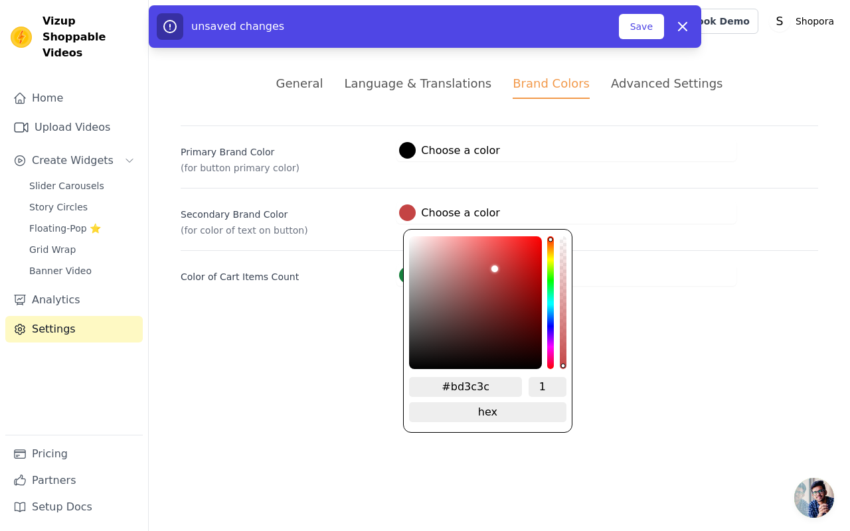
type input "#bb3a3a"
type input "#ba3a3a"
type input "#b83737"
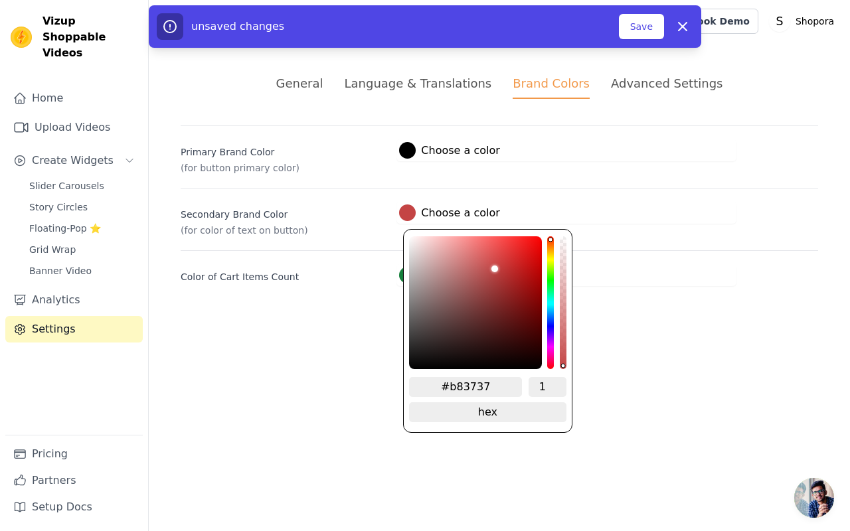
type input "#b53636"
type input "#b33333"
type input "#b03232"
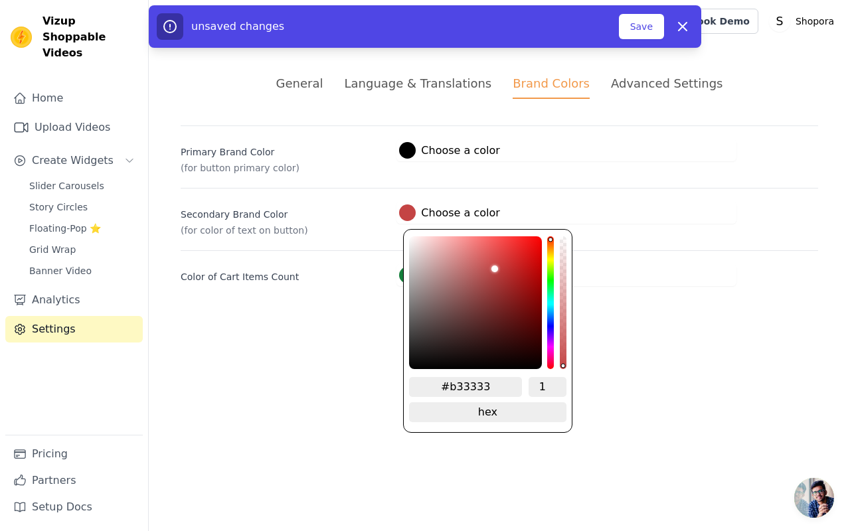
type input "#b03232"
type input "#af3030"
type input "#ad2f2f"
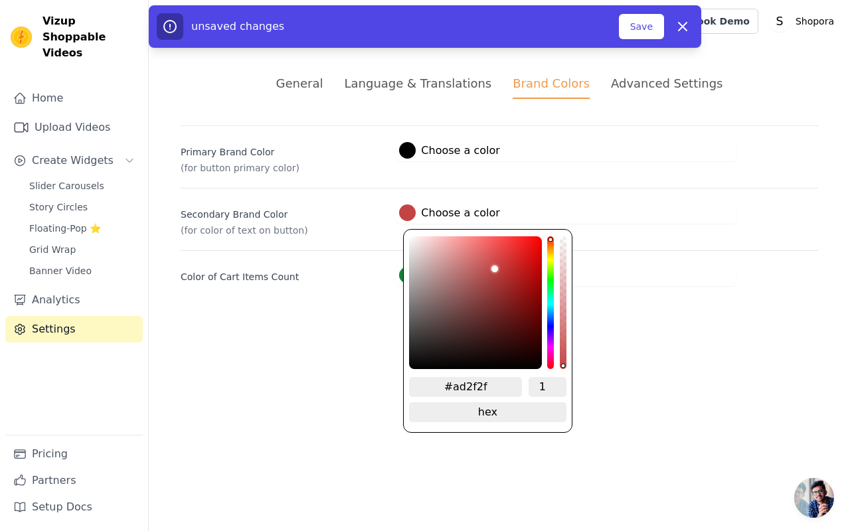
type input "#ac2f2f"
type input "#aa2d2d"
type input "#a72c2c"
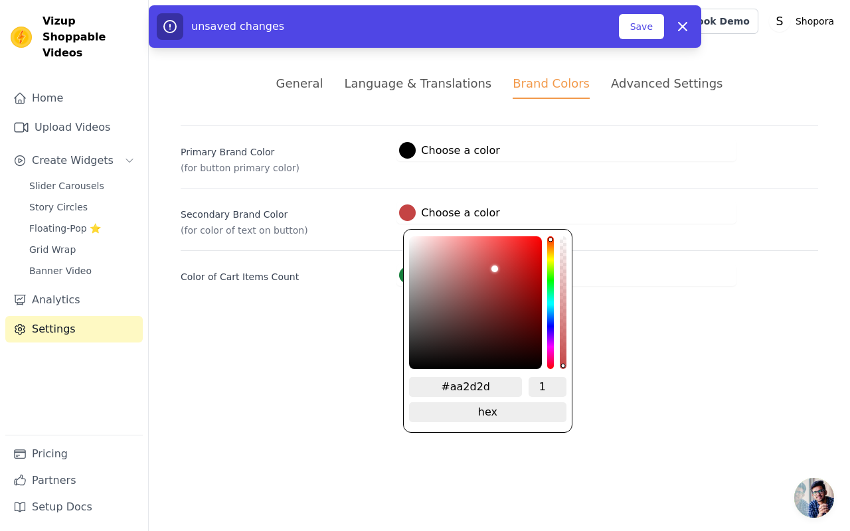
type input "#a72c2c"
type input "#a42a2a"
type input "#a22a2a"
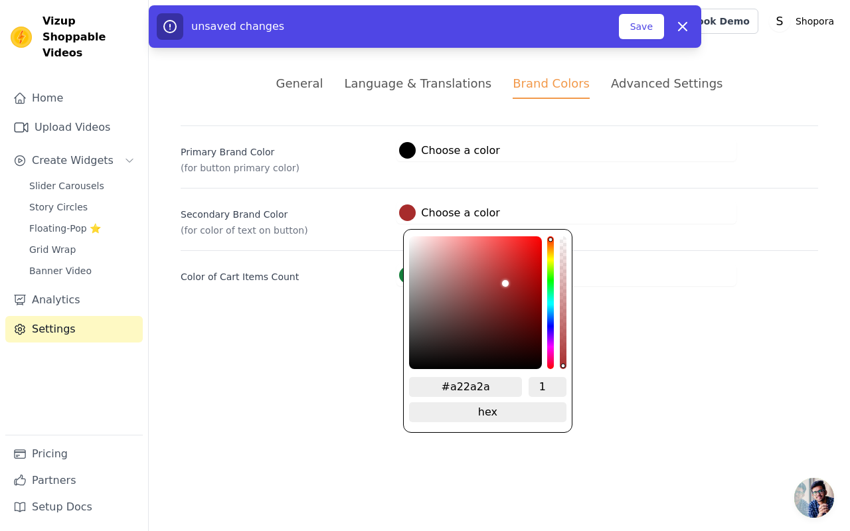
type input "#a12828"
type input "#9f2727"
type input "#a12727"
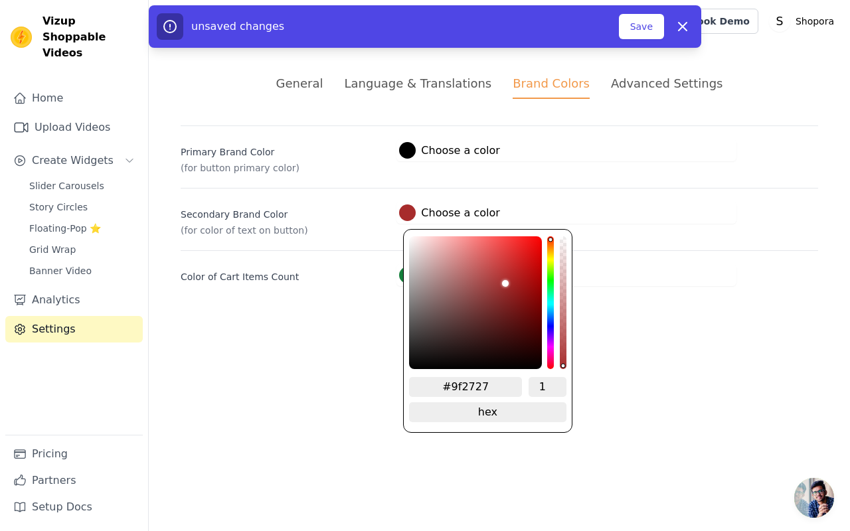
type input "#a12727"
type input "#a12626"
type input "#a12424"
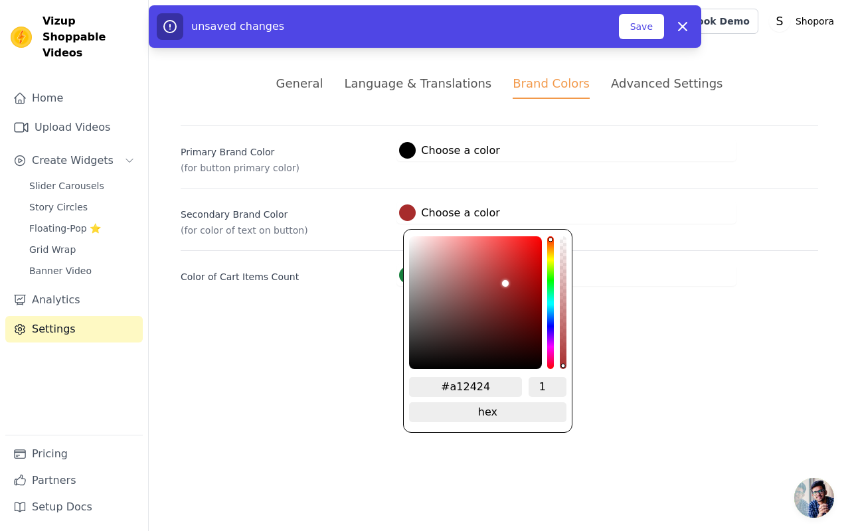
type input "#a22121"
type input "#a21d1d"
type input "#a21a1a"
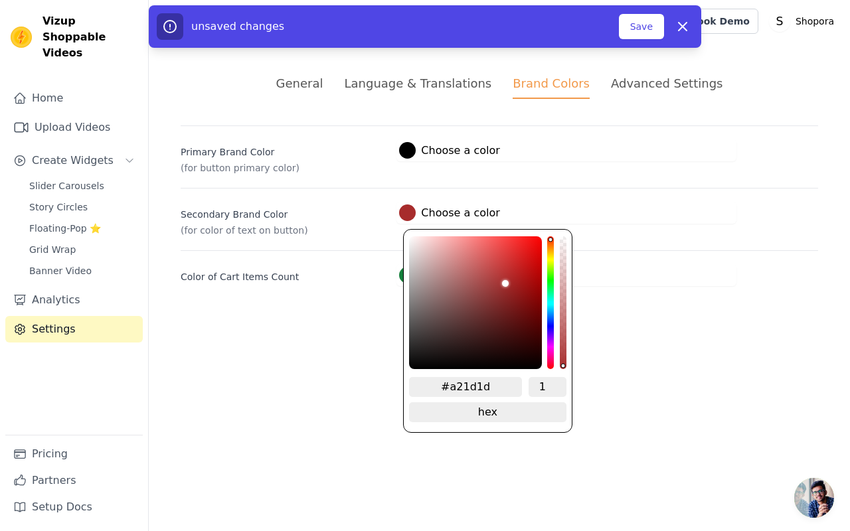
type input "#a21a1a"
type input "#a21818"
type input "#a31717"
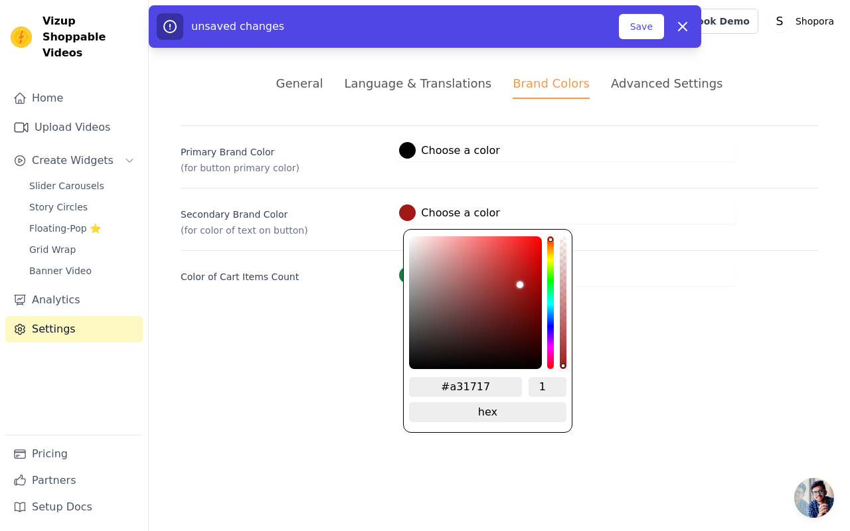
type input "#a31616"
type input "#a31515"
type input "#a31414"
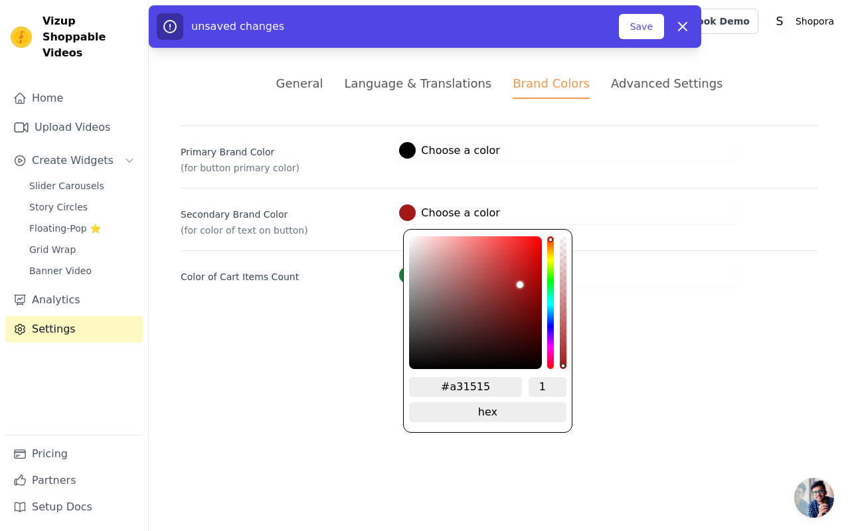
type input "#a31414"
type input "#a31313"
type input "#a41212"
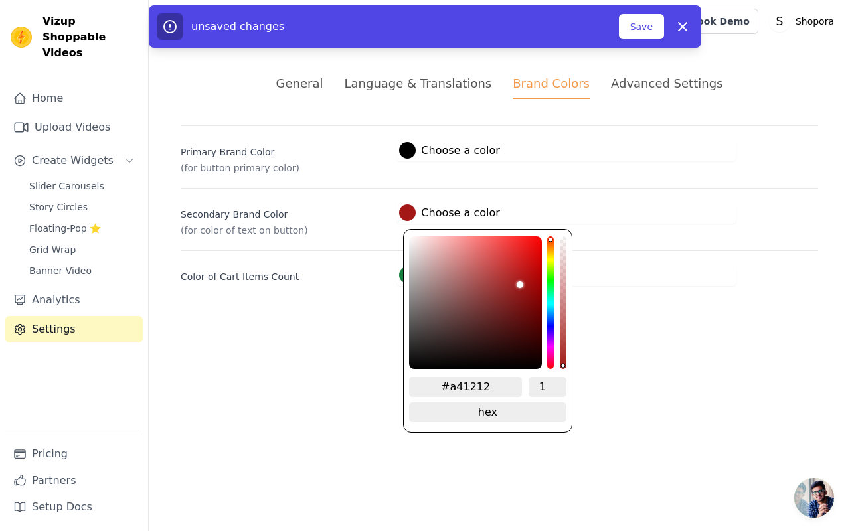
type input "#a41111"
type input "#a60f0f"
type input "#a70e0e"
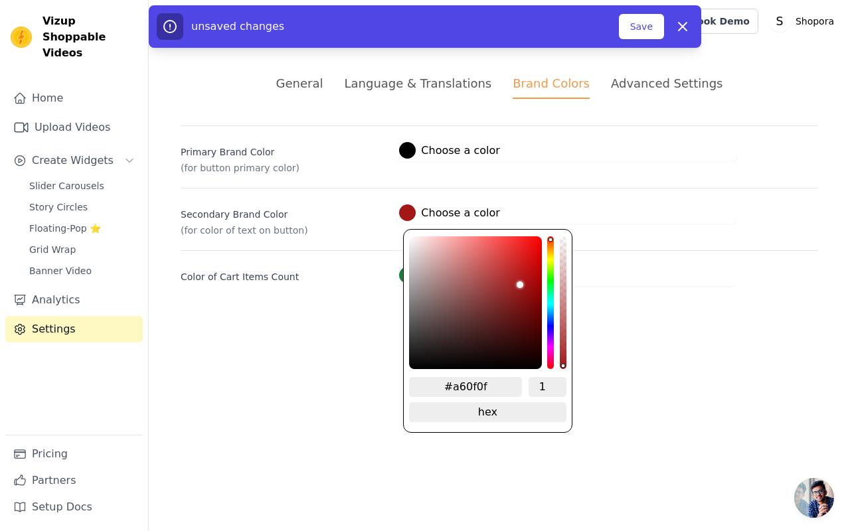
type input "#a70e0e"
type input "#a80e0e"
type input "#aa0d0d"
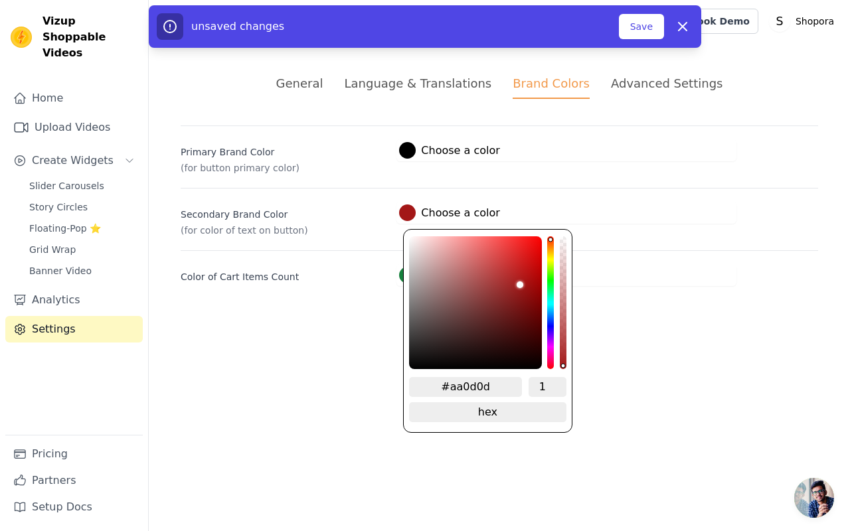
type input "#ab0c0c"
type input "#ab0b0b"
type input "#ac0b0b"
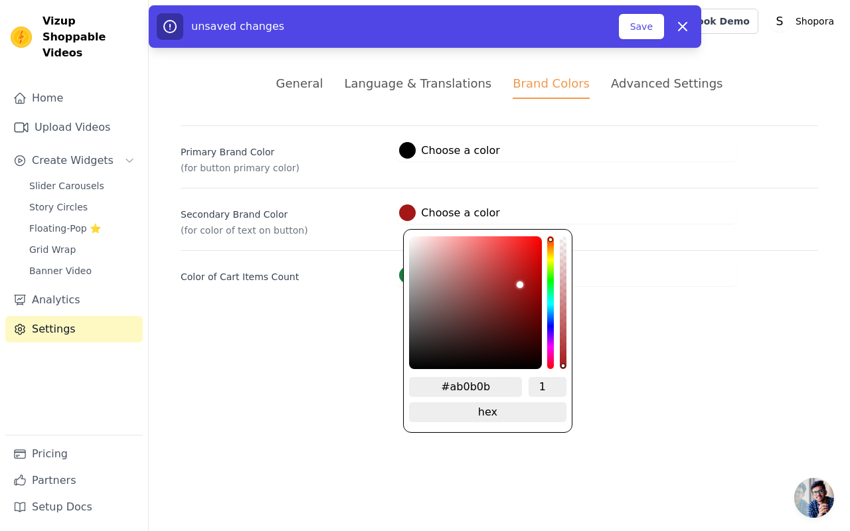
type input "#ac0b0b"
type input "#ac0a0a"
type input "#ad0a0a"
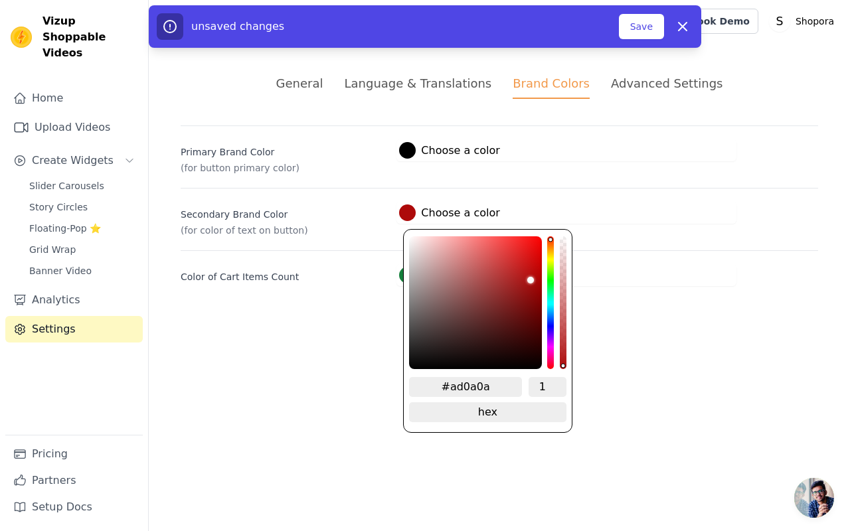
type input "#ad0909"
drag, startPoint x: 426, startPoint y: 235, endPoint x: 535, endPoint y: 278, distance: 117.8
click at [535, 278] on div "color picker" at bounding box center [475, 302] width 133 height 133
click at [637, 284] on div "#15803c Choose a color #15803c 1 hex change to rgb" at bounding box center [567, 275] width 340 height 22
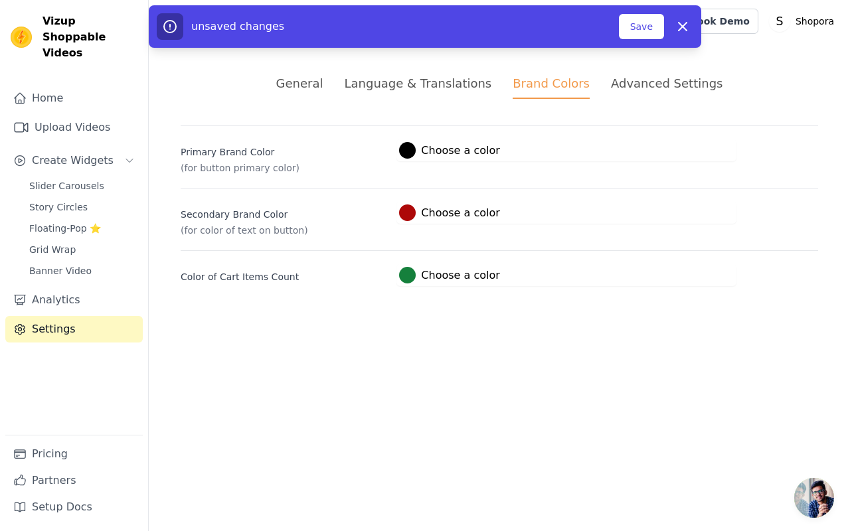
click at [411, 153] on div at bounding box center [407, 150] width 17 height 17
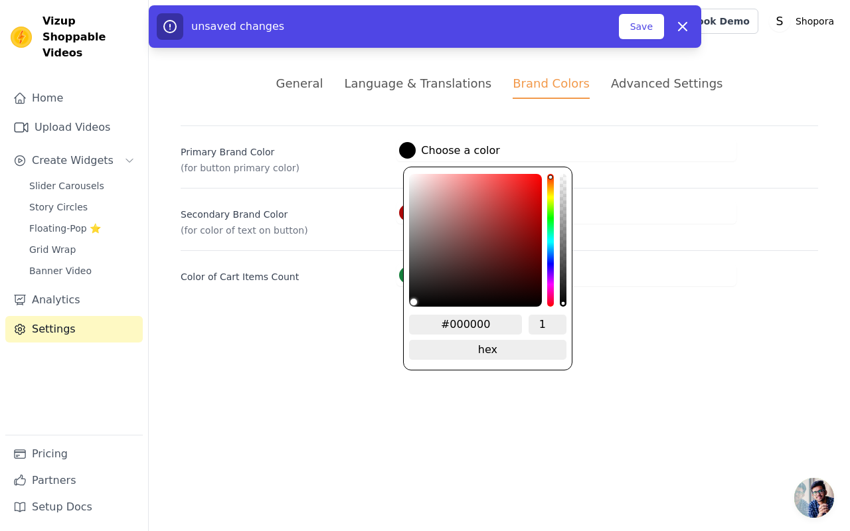
type input "#c79f9f"
type input "#c69d9d"
type input "#c69b9b"
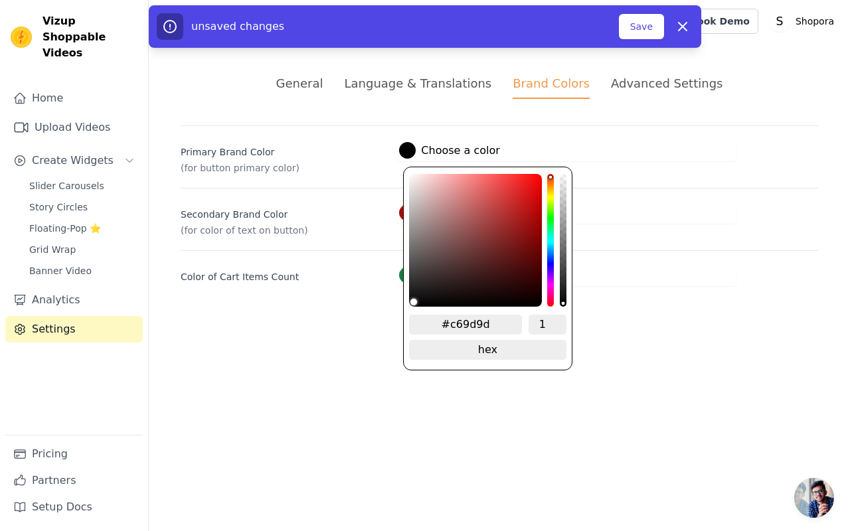
type input "#c69b9b"
type input "#c69696"
type input "#c68989"
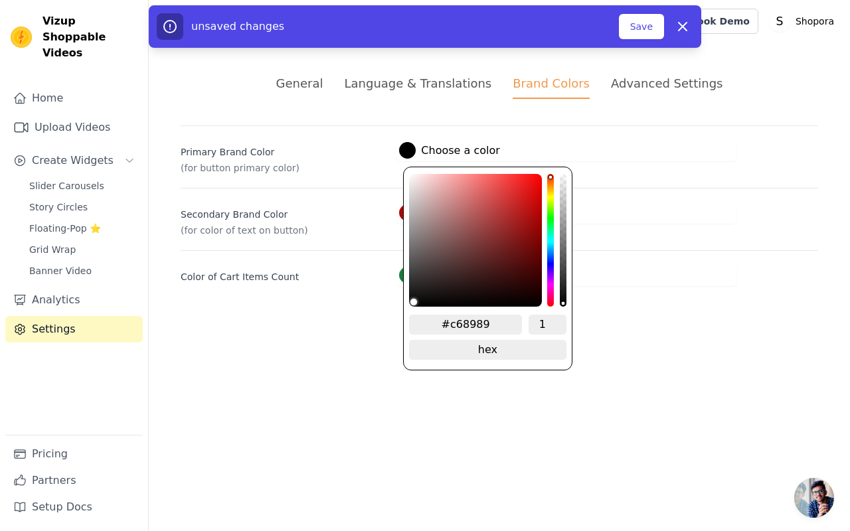
type input "#c67d7d"
type input "#c67272"
type input "#c66666"
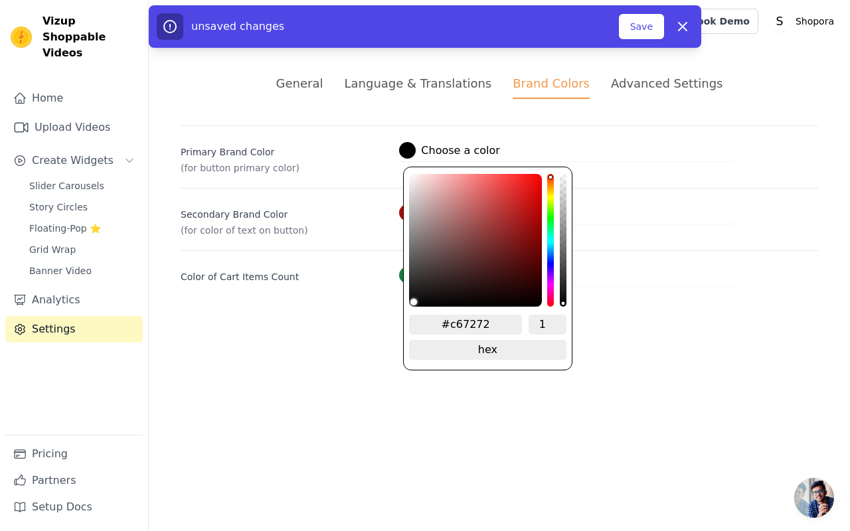
type input "#c66666"
type input "#c65d5d"
type input "#c25454"
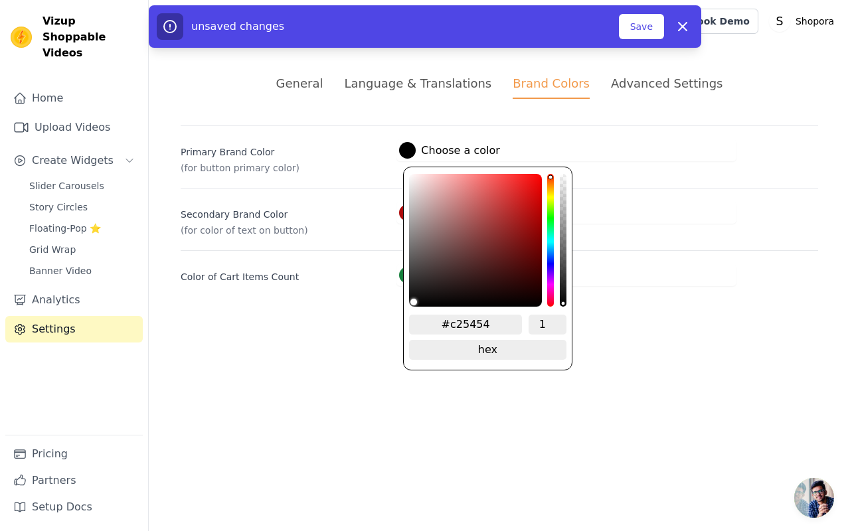
type input "#be4c4c"
type input "#bb4848"
type input "#b94646"
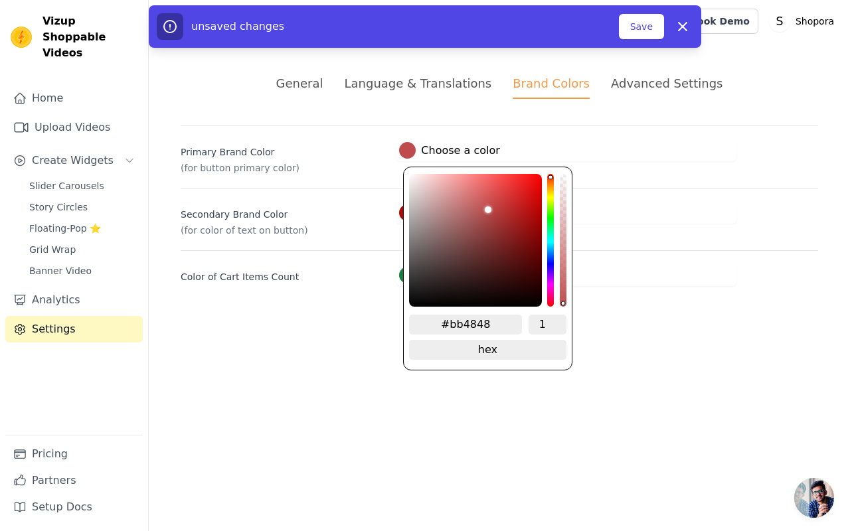
type input "#b94646"
type input "#b84444"
type input "#b64444"
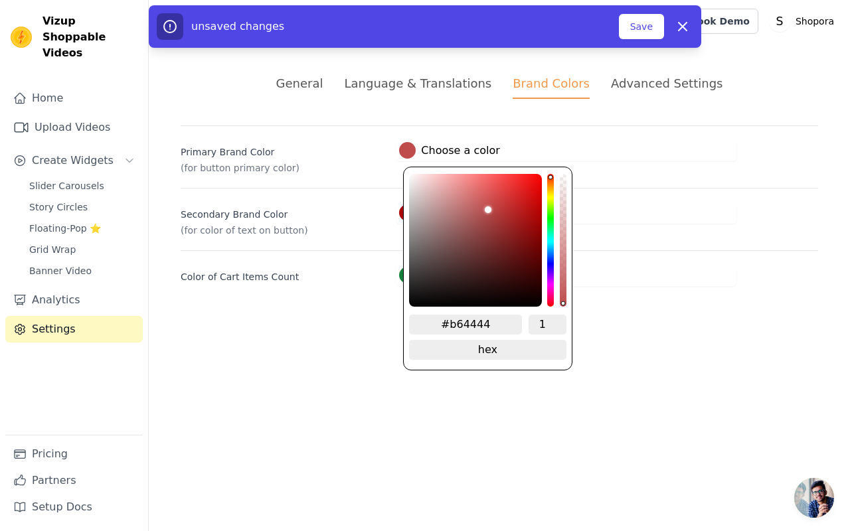
type input "#b34242"
type input "#ac4141"
type input "#a23f3f"
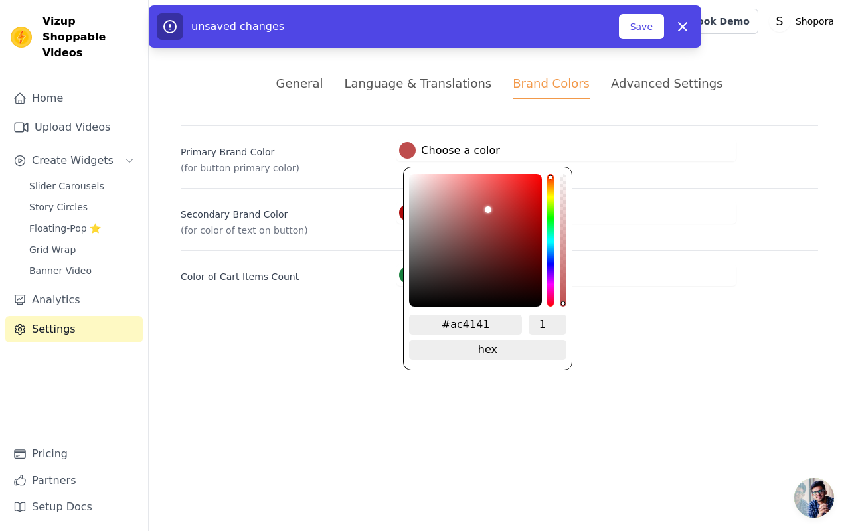
type input "#a23f3f"
type input "#933b3b"
drag, startPoint x: 436, startPoint y: 203, endPoint x: 531, endPoint y: 248, distance: 104.9
click at [531, 248] on div "color picker" at bounding box center [475, 240] width 133 height 133
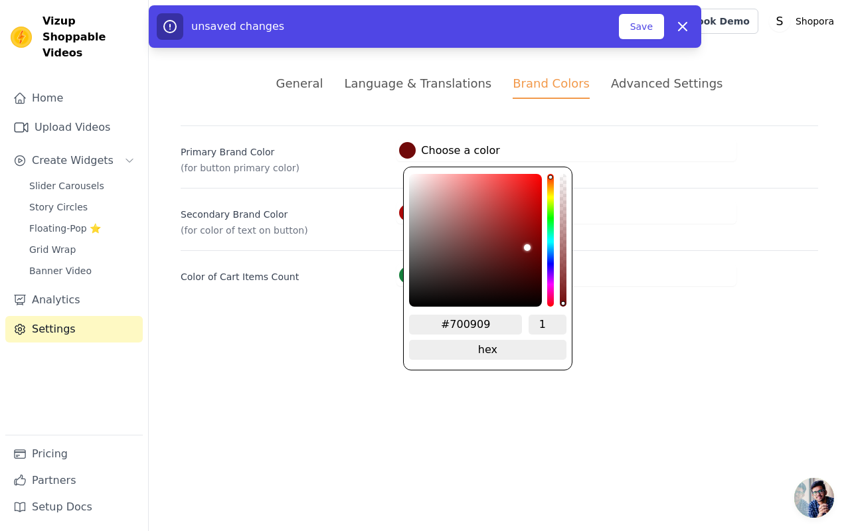
click at [620, 267] on div "#15803c Choose a color #15803c 1 hex change to rgb" at bounding box center [567, 275] width 340 height 22
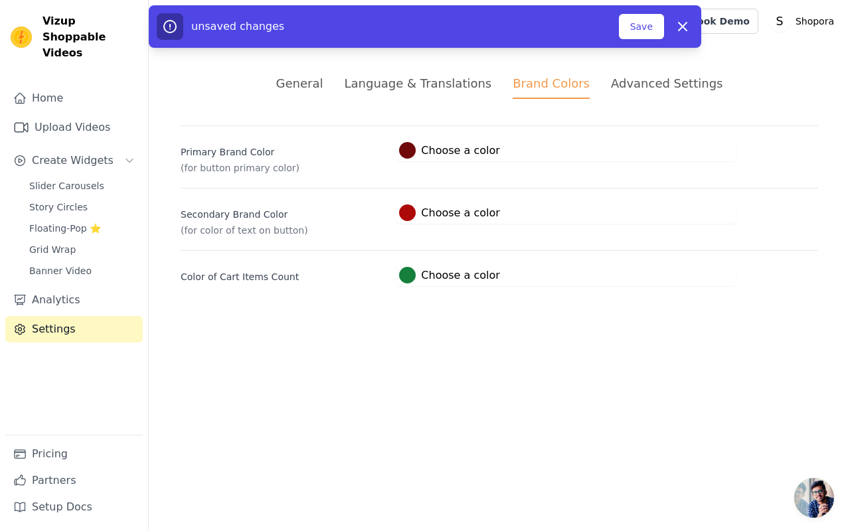
click at [411, 280] on div at bounding box center [407, 275] width 17 height 17
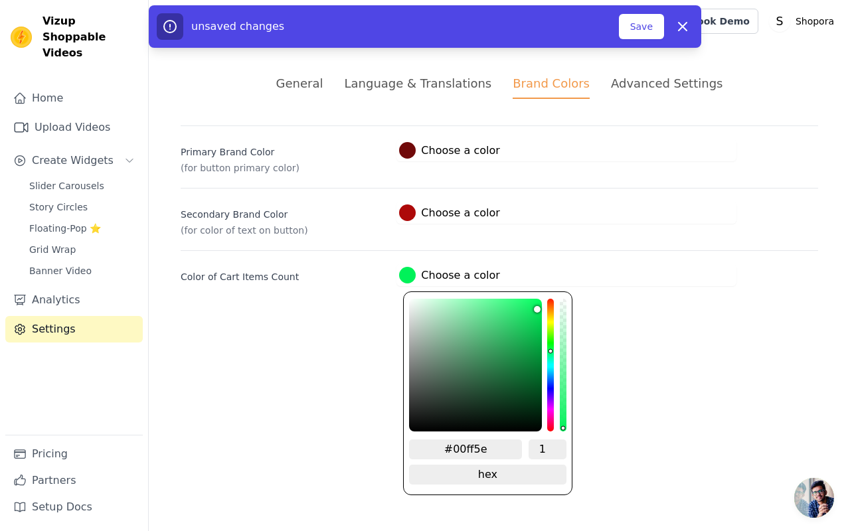
drag, startPoint x: 458, startPoint y: 299, endPoint x: 543, endPoint y: 292, distance: 85.3
click at [543, 294] on div "#00ff5e 1 hex change to rgb" at bounding box center [487, 394] width 169 height 204
click at [607, 304] on div "General Language & Translations Brand Colors Advanced Settings unsaved changes …" at bounding box center [500, 181] width 702 height 276
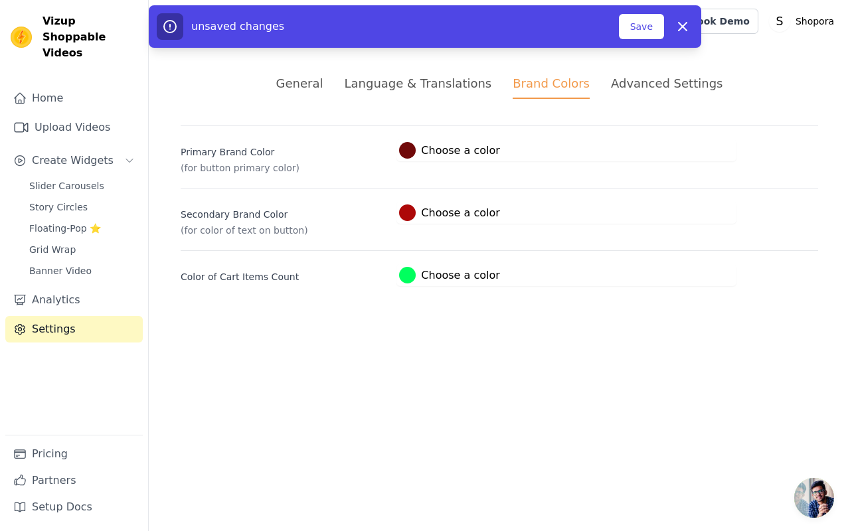
click at [646, 80] on div "Advanced Settings" at bounding box center [667, 83] width 112 height 18
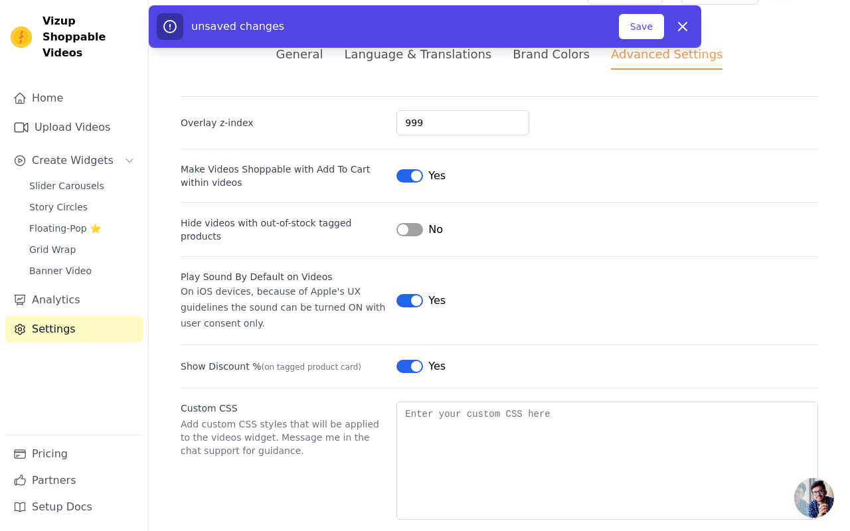
scroll to position [25, 0]
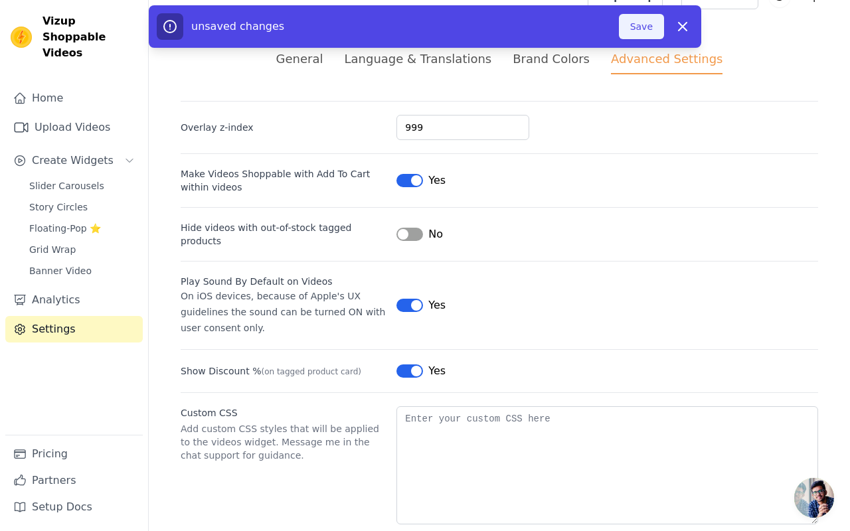
click at [635, 33] on button "Save" at bounding box center [641, 26] width 45 height 25
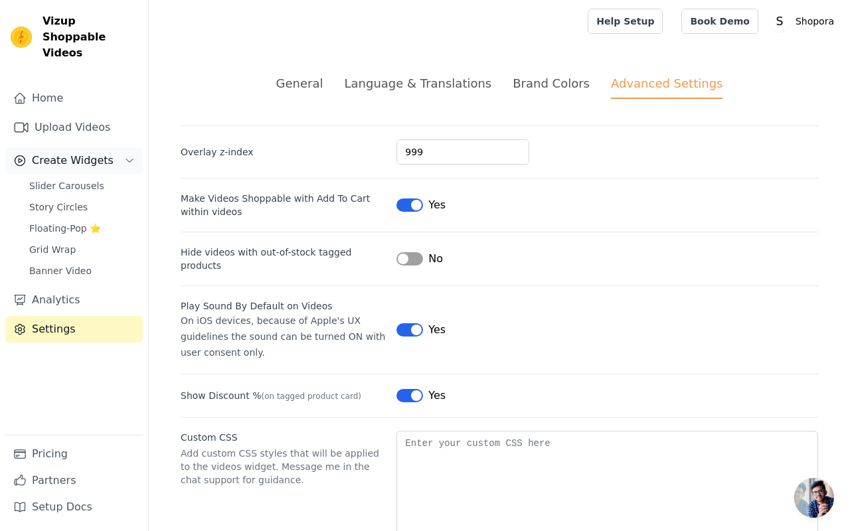
click at [72, 153] on span "Create Widgets" at bounding box center [73, 161] width 82 height 16
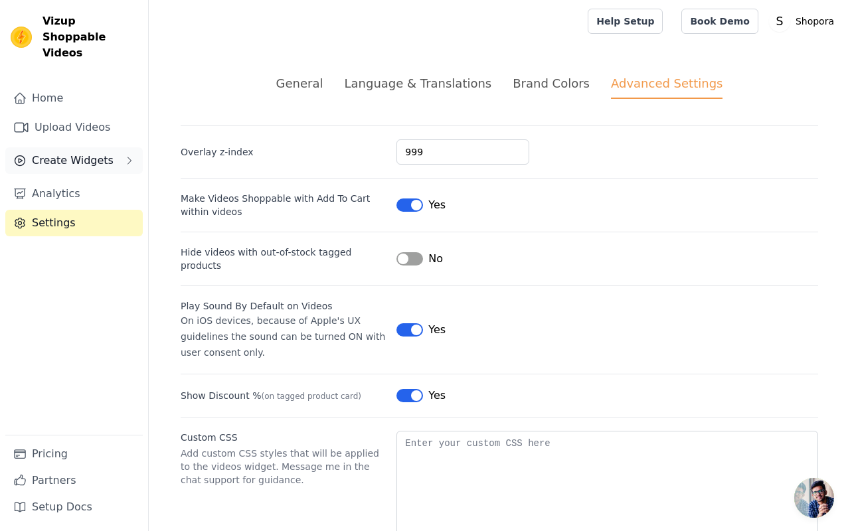
click at [89, 153] on span "Create Widgets" at bounding box center [73, 161] width 82 height 16
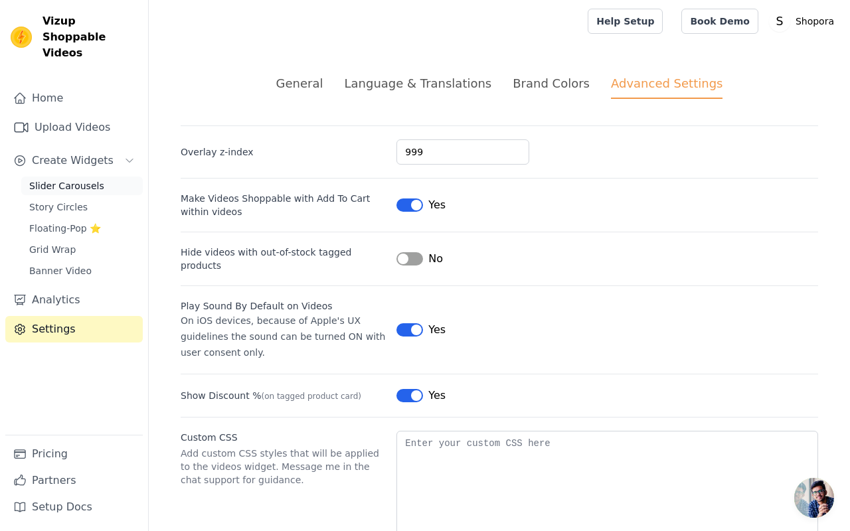
click at [82, 179] on span "Slider Carousels" at bounding box center [66, 185] width 75 height 13
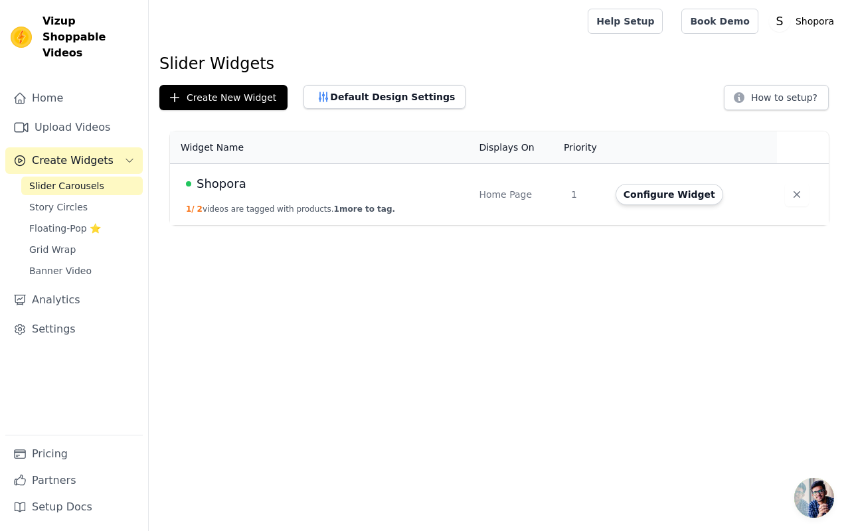
click at [199, 189] on span "Shopora" at bounding box center [222, 184] width 50 height 19
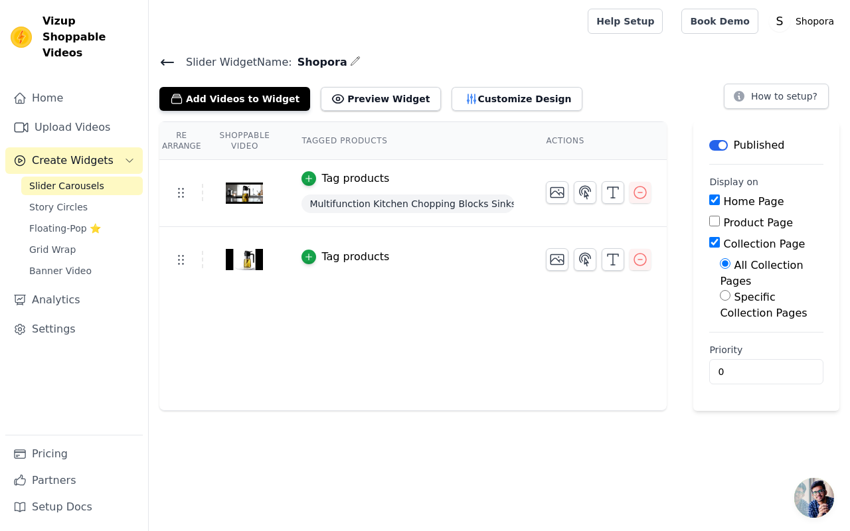
click at [731, 296] on div "Specific Collection Pages" at bounding box center [772, 306] width 104 height 32
click at [735, 309] on label "Specific Collection Pages" at bounding box center [763, 305] width 87 height 29
click at [731, 301] on input "Specific Collection Pages" at bounding box center [725, 295] width 11 height 11
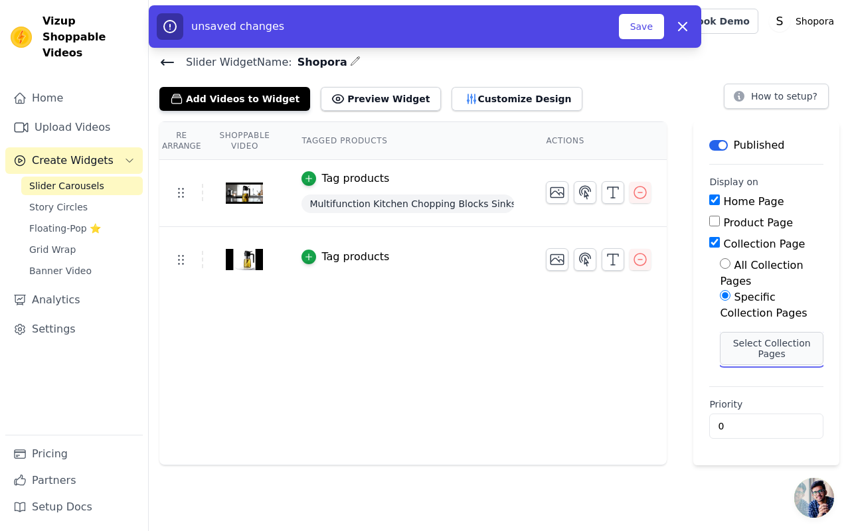
click at [751, 346] on button "Select Collection Pages" at bounding box center [772, 348] width 104 height 33
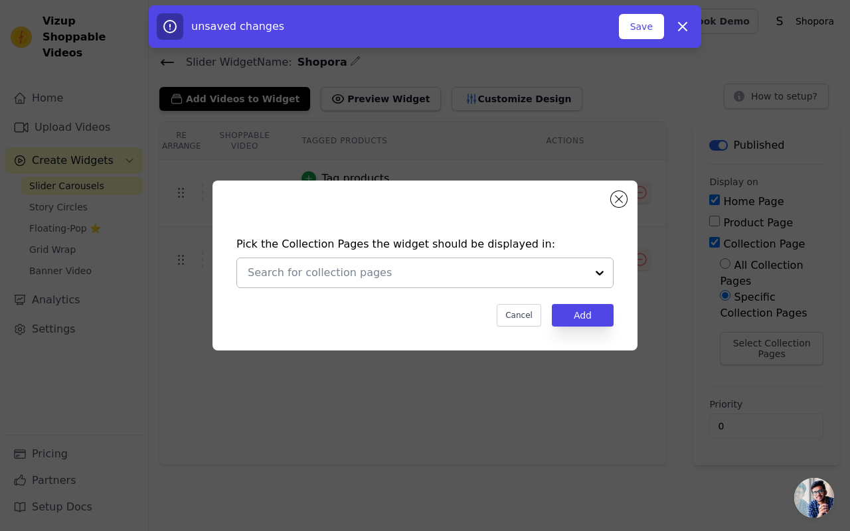
click at [535, 266] on input "text" at bounding box center [417, 273] width 339 height 16
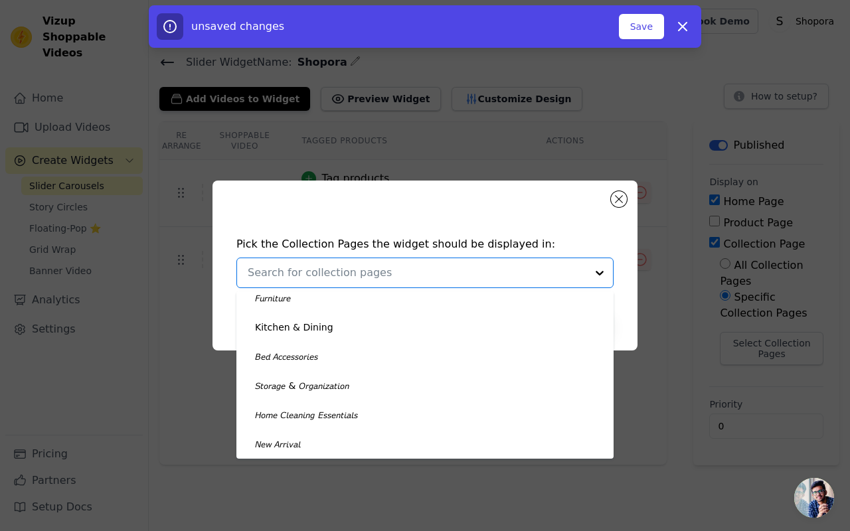
scroll to position [351, 0]
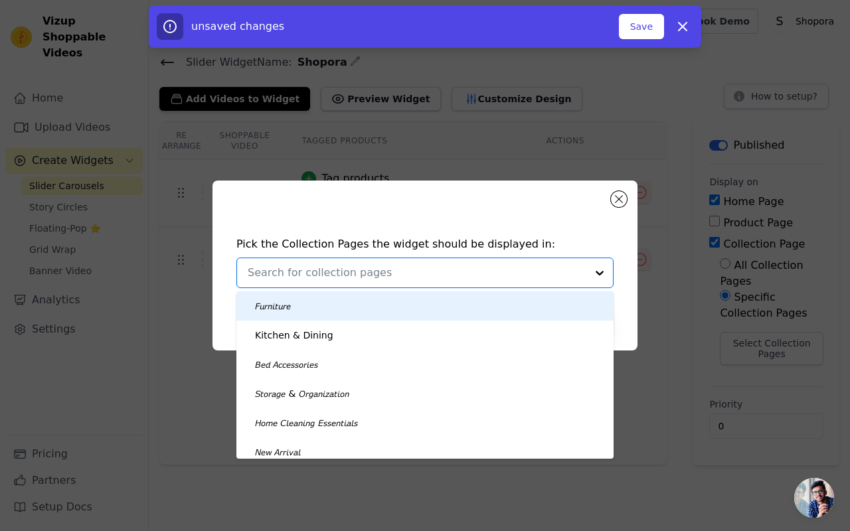
click at [630, 199] on div "Pick the Collection Pages the widget should be displayed in: Kitchen Tools & Ga…" at bounding box center [425, 266] width 425 height 170
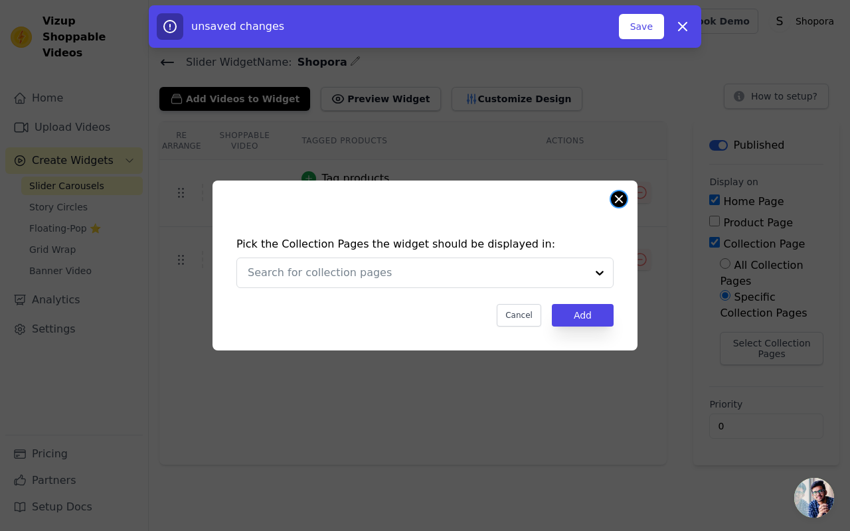
click at [623, 197] on button "Close modal" at bounding box center [619, 199] width 16 height 16
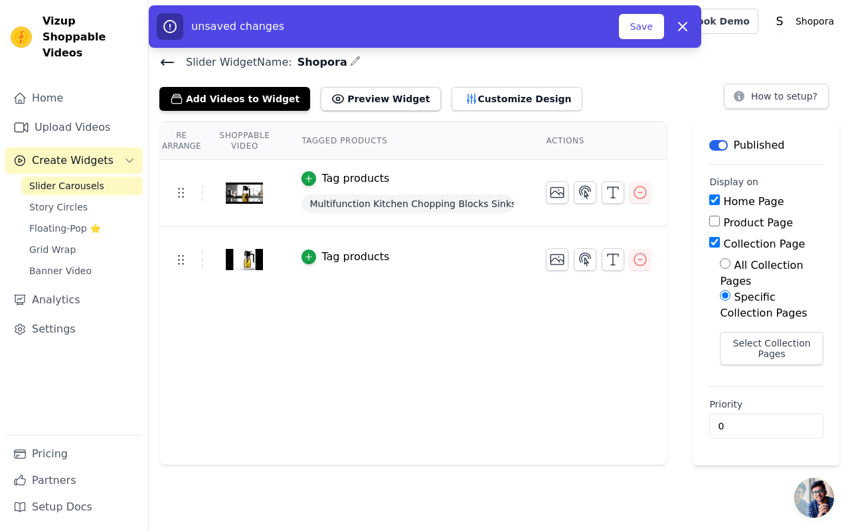
click at [732, 308] on label "Specific Collection Pages" at bounding box center [763, 305] width 87 height 29
click at [731, 301] on input "Specific Collection Pages" at bounding box center [725, 295] width 11 height 11
click at [727, 298] on input "Specific Collection Pages" at bounding box center [725, 295] width 11 height 11
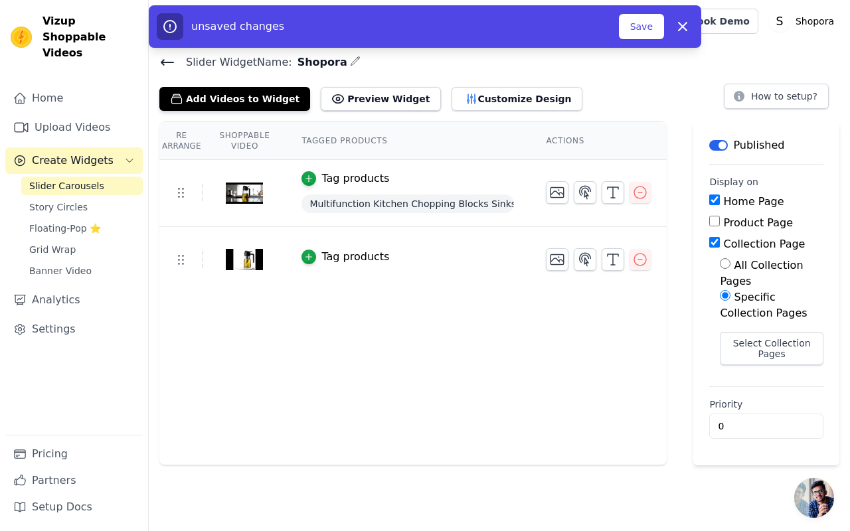
click at [239, 143] on th "Shoppable Video" at bounding box center [244, 141] width 82 height 38
click at [300, 144] on th "Tagged Products" at bounding box center [408, 141] width 244 height 38
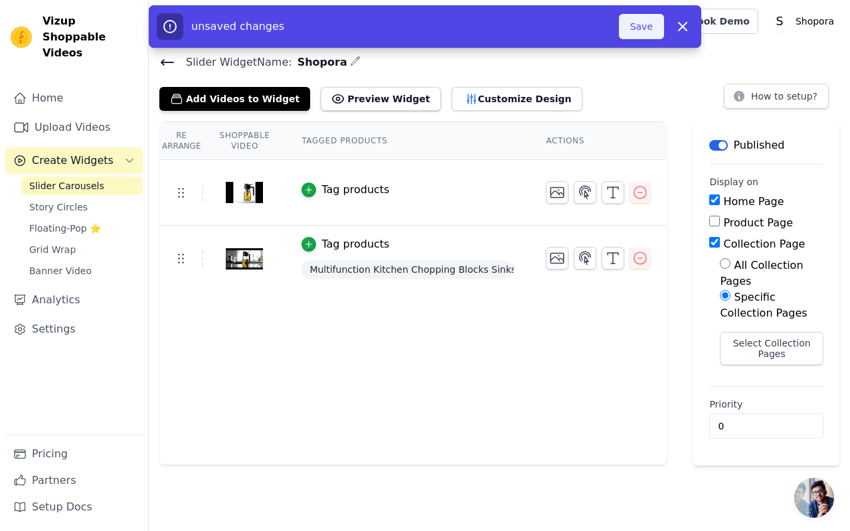
click at [638, 19] on button "Save" at bounding box center [641, 26] width 45 height 25
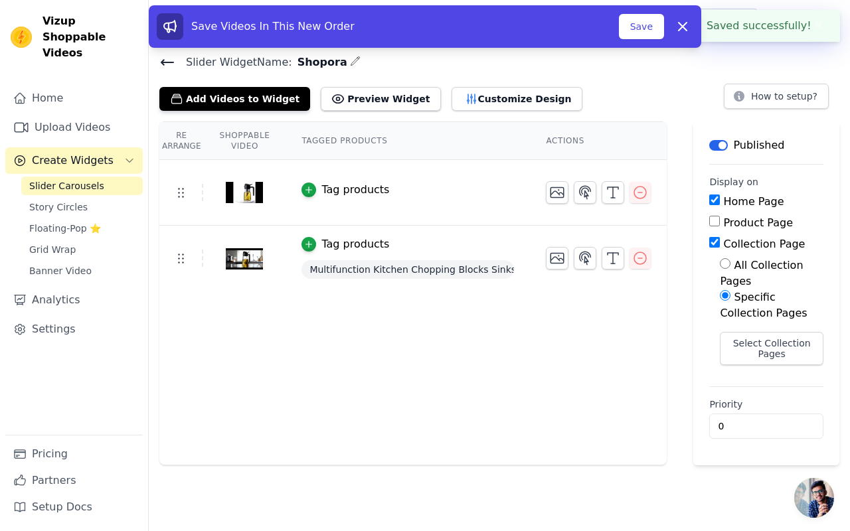
click at [297, 383] on div "Re Arrange Shoppable Video Tagged Products Actions Tag products Tag products Mu…" at bounding box center [413, 294] width 508 height 344
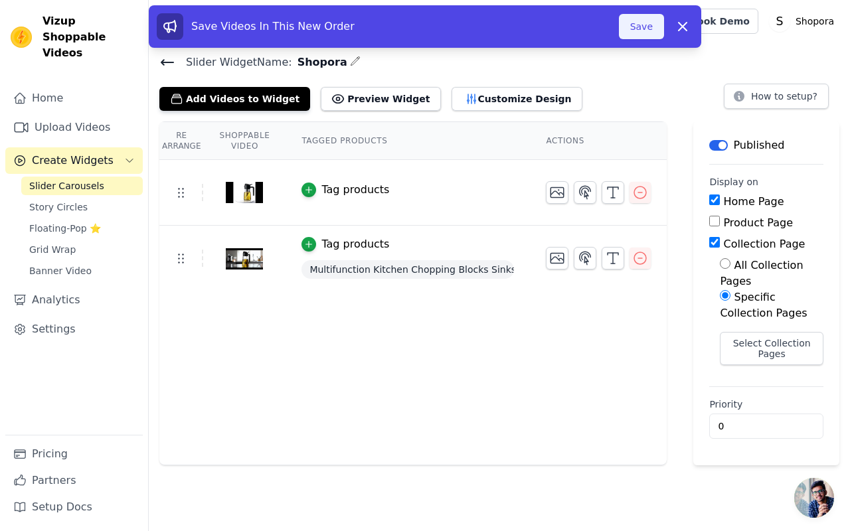
click at [652, 37] on button "Save" at bounding box center [641, 26] width 45 height 25
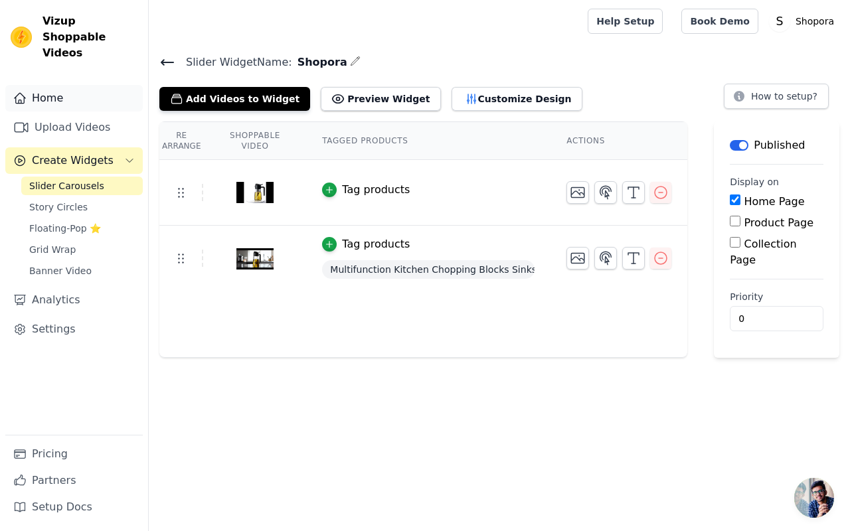
click at [58, 85] on link "Home" at bounding box center [74, 98] width 138 height 27
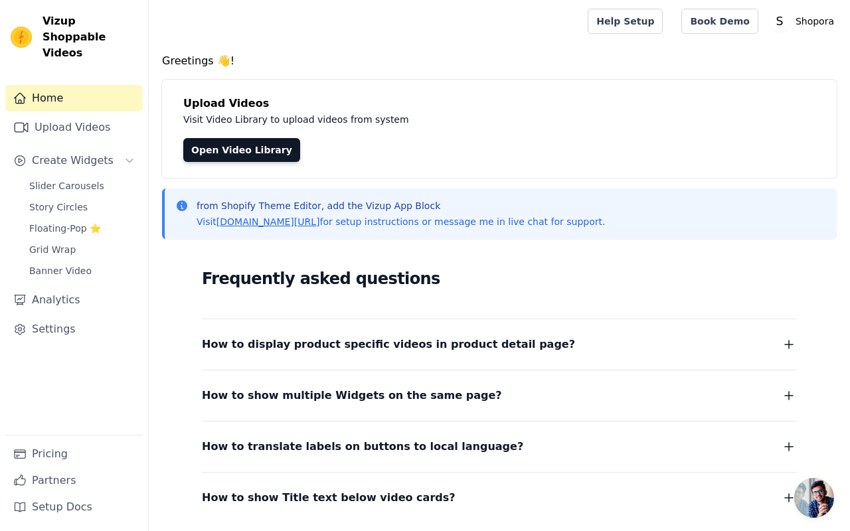
click at [818, 508] on span "Open chat" at bounding box center [815, 498] width 40 height 40
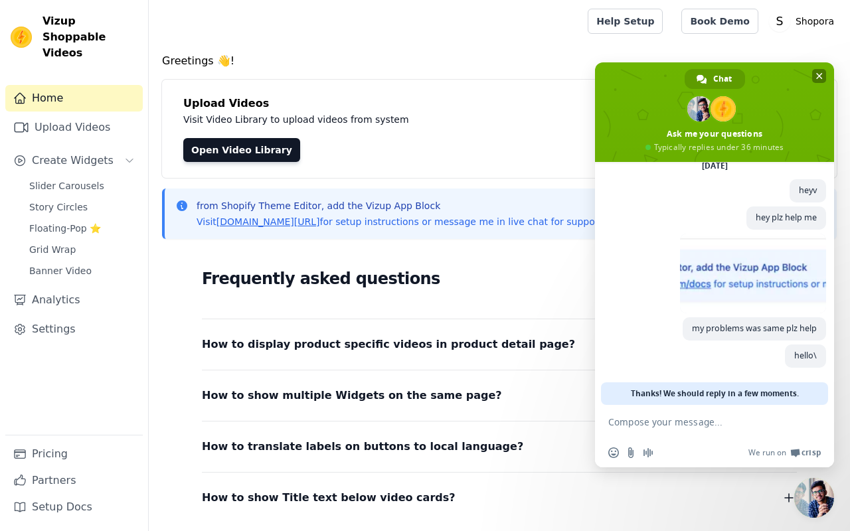
click at [816, 78] on span "Close chat" at bounding box center [819, 76] width 7 height 9
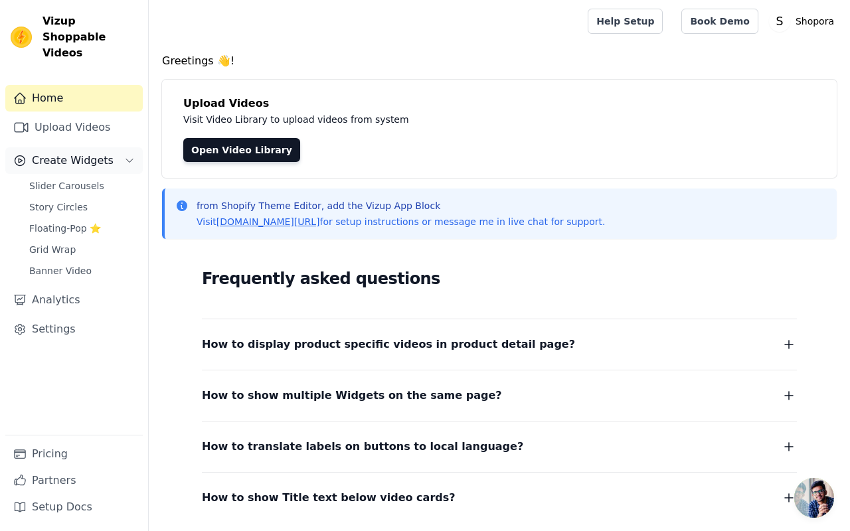
click at [61, 153] on span "Create Widgets" at bounding box center [73, 161] width 82 height 16
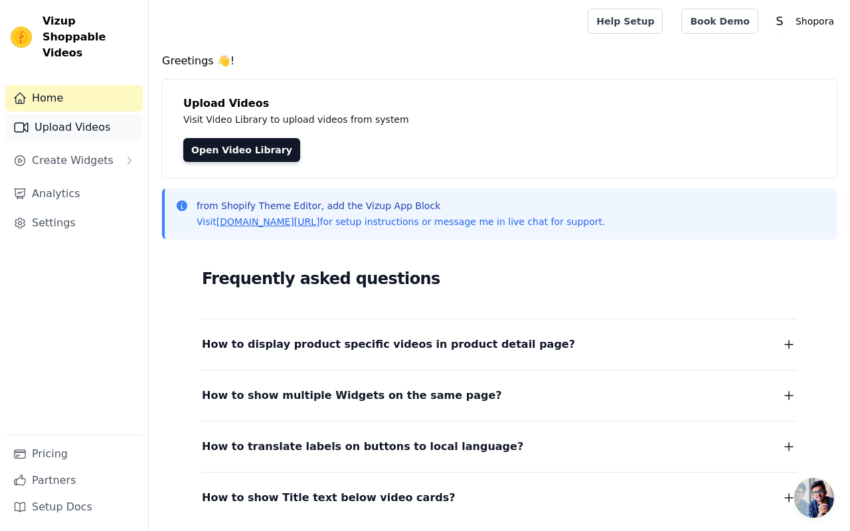
click at [94, 114] on link "Upload Videos" at bounding box center [74, 127] width 138 height 27
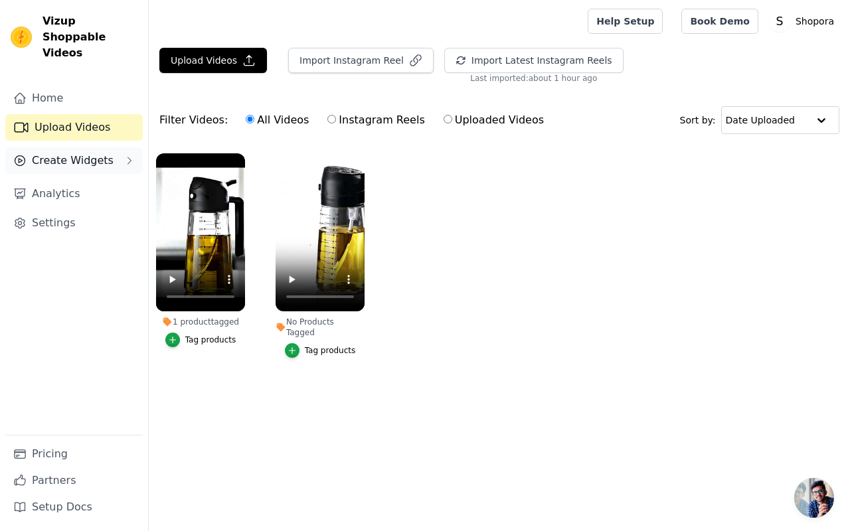
click at [71, 153] on span "Create Widgets" at bounding box center [73, 161] width 82 height 16
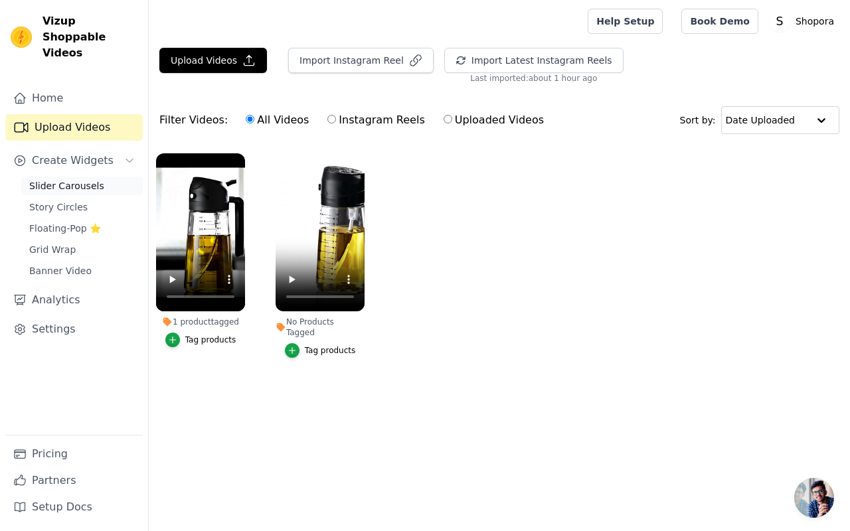
click at [73, 179] on span "Slider Carousels" at bounding box center [66, 185] width 75 height 13
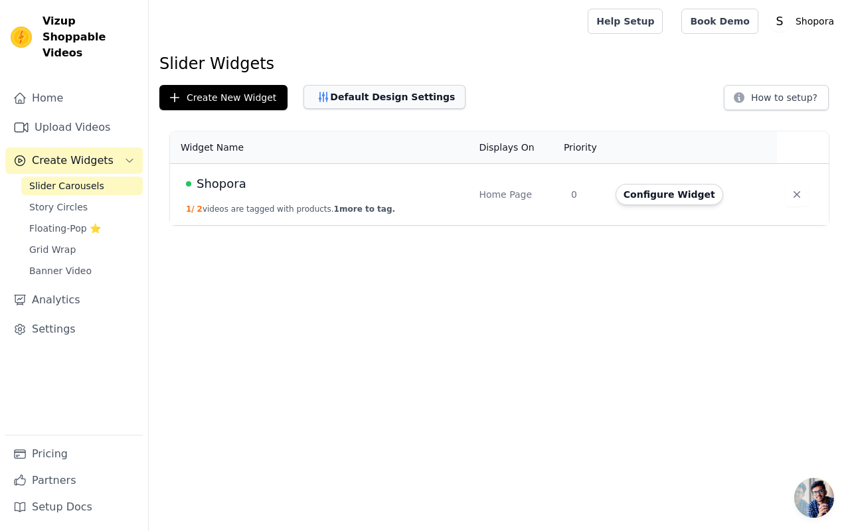
click at [357, 98] on button "Default Design Settings" at bounding box center [385, 97] width 162 height 24
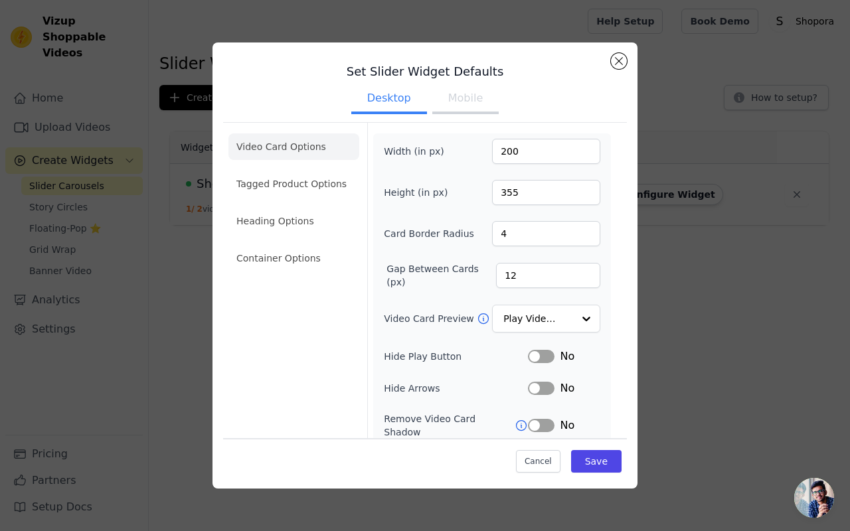
scroll to position [96, 0]
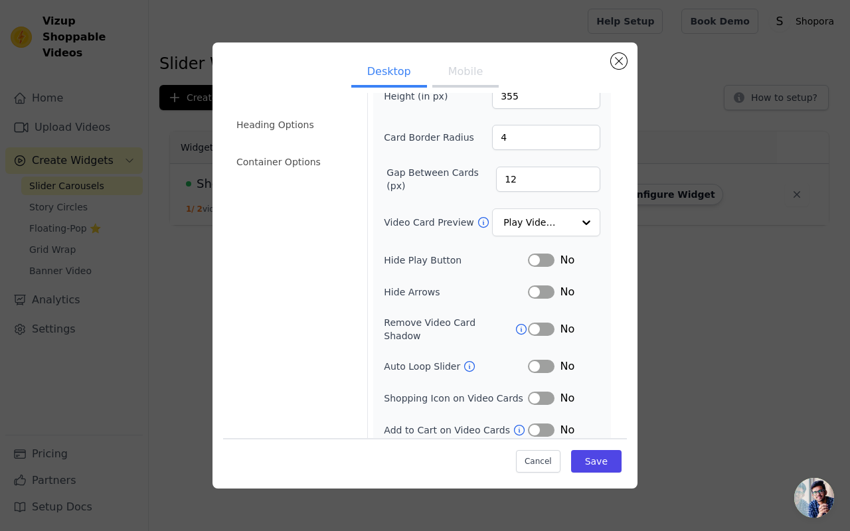
click at [538, 426] on button "Label" at bounding box center [541, 430] width 27 height 13
click at [537, 360] on button "Label" at bounding box center [541, 366] width 27 height 13
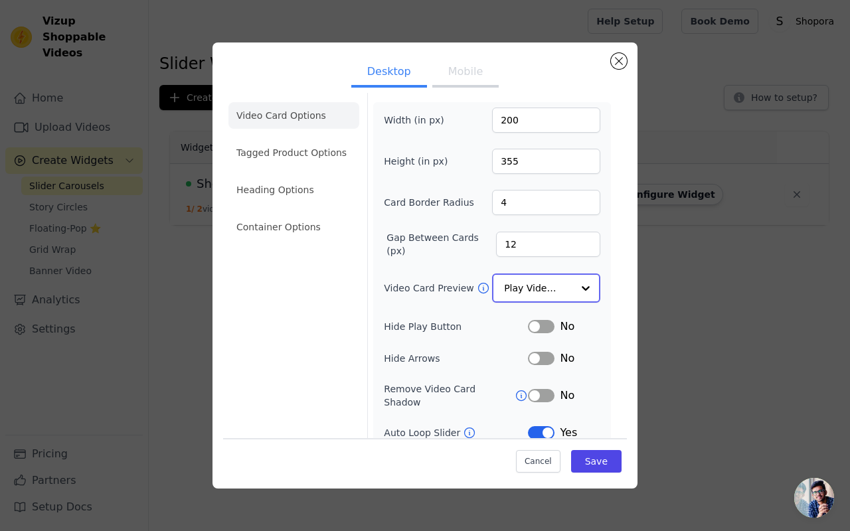
click at [537, 290] on input "Video Card Preview" at bounding box center [538, 288] width 68 height 27
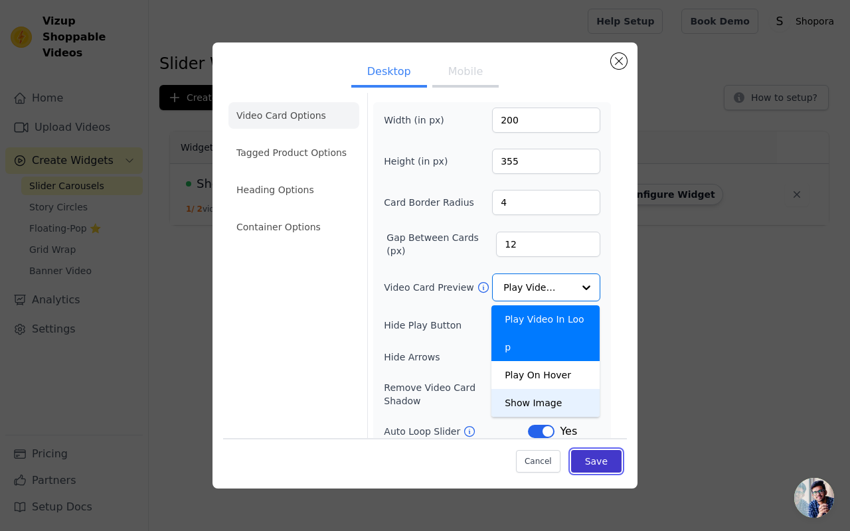
click at [607, 460] on button "Save" at bounding box center [596, 461] width 50 height 23
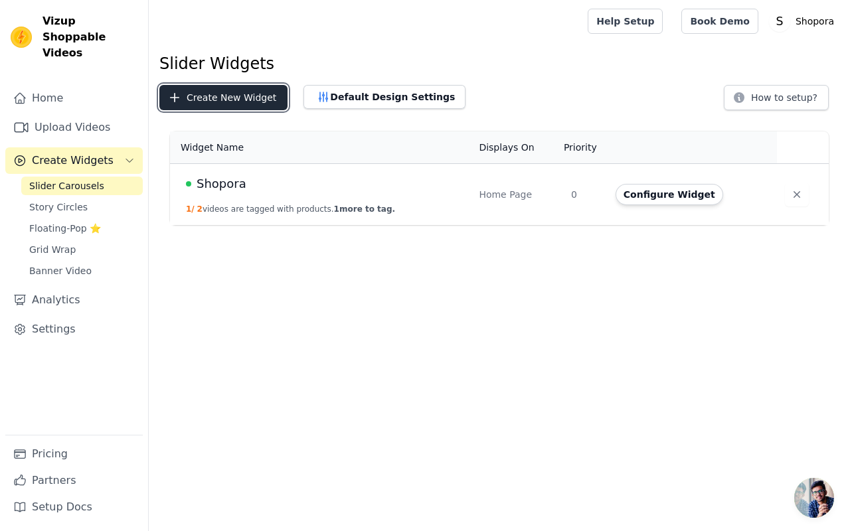
click at [234, 105] on button "Create New Widget" at bounding box center [223, 97] width 128 height 25
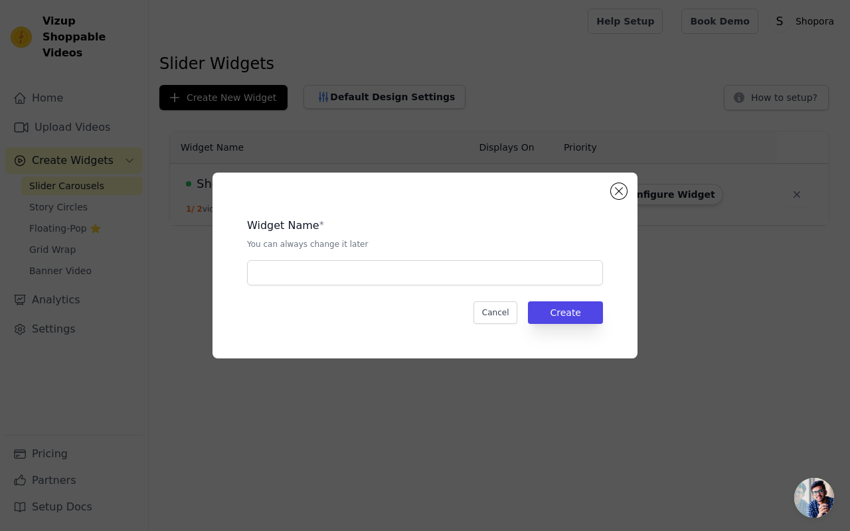
click at [634, 197] on div "Widget Name * You can always change it later Cancel Create" at bounding box center [425, 266] width 425 height 186
click at [619, 197] on button "Close modal" at bounding box center [619, 191] width 16 height 16
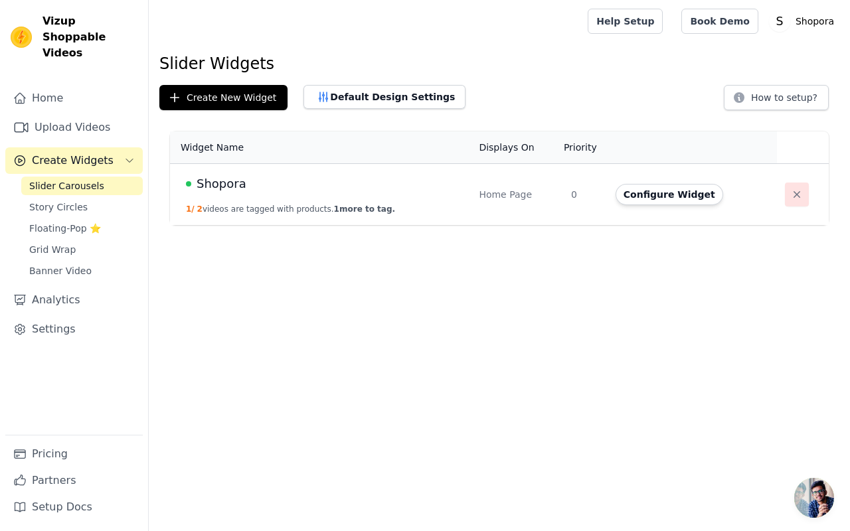
click at [797, 197] on icon "button" at bounding box center [797, 194] width 7 height 7
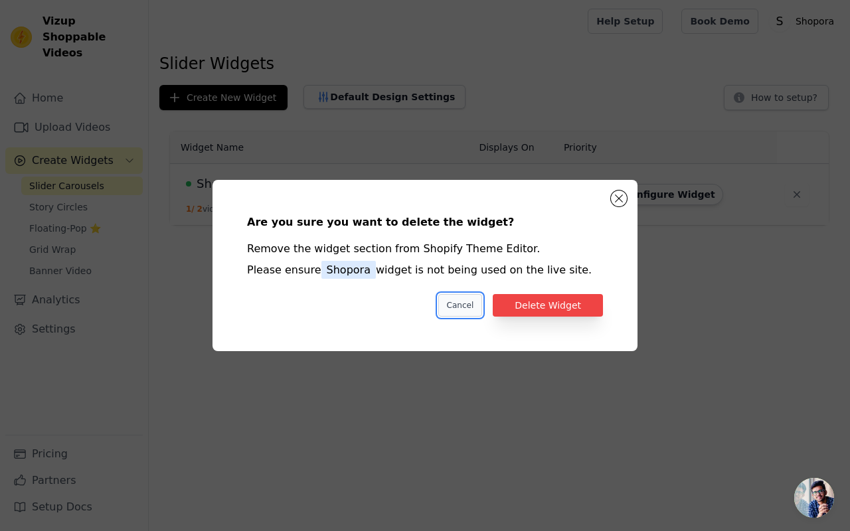
click at [471, 311] on button "Cancel" at bounding box center [460, 305] width 45 height 23
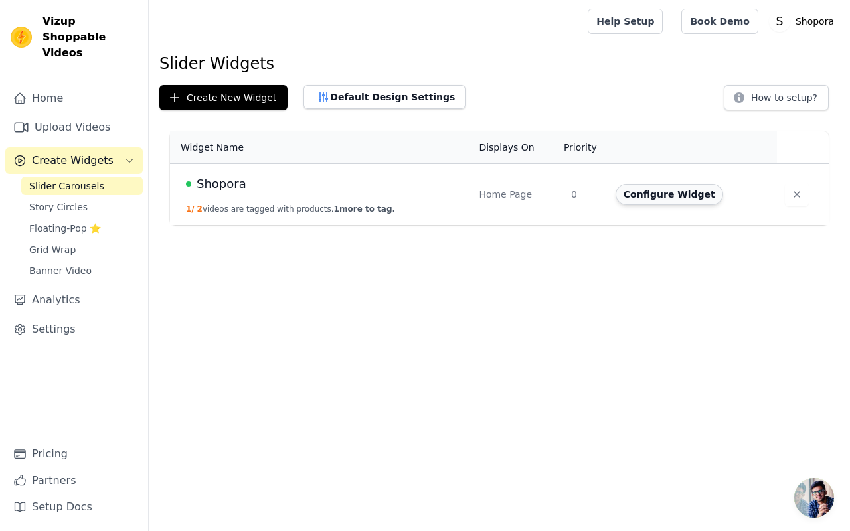
click at [696, 200] on button "Configure Widget" at bounding box center [670, 194] width 108 height 21
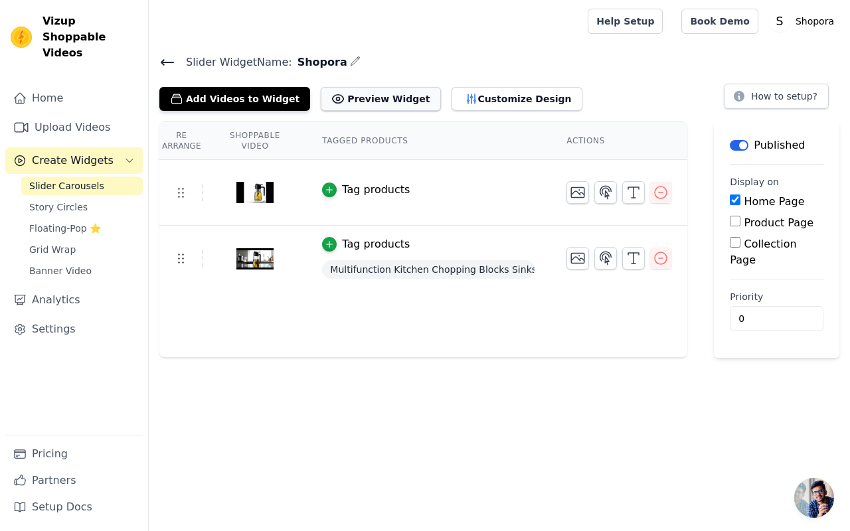
click at [330, 100] on button "Preview Widget" at bounding box center [381, 99] width 120 height 24
click at [822, 358] on html "Vizup Shoppable Videos Home Upload Videos Create Widgets Slider Carousels Story…" at bounding box center [425, 179] width 850 height 358
click at [802, 508] on span "Open chat" at bounding box center [815, 498] width 40 height 40
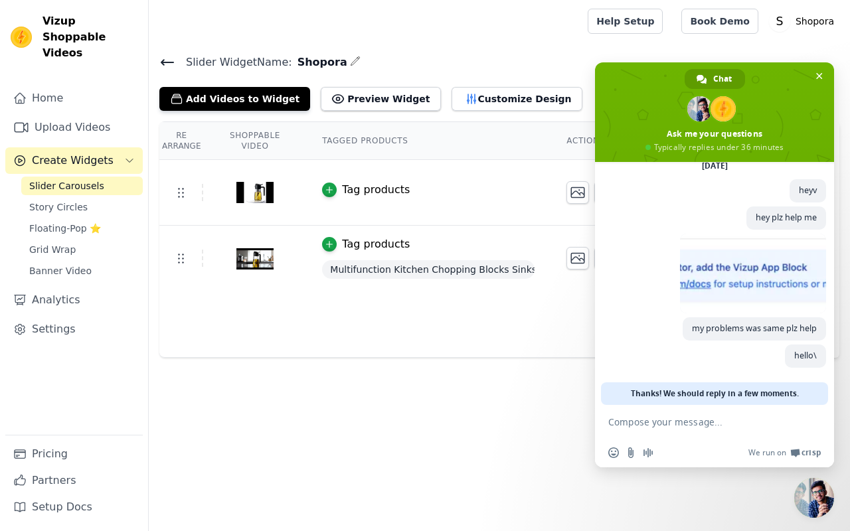
click at [567, 358] on html "Vizup Shoppable Videos Home Upload Videos Create Widgets Slider Carousels Story…" at bounding box center [425, 179] width 850 height 358
click at [815, 76] on span "Close chat" at bounding box center [819, 76] width 14 height 14
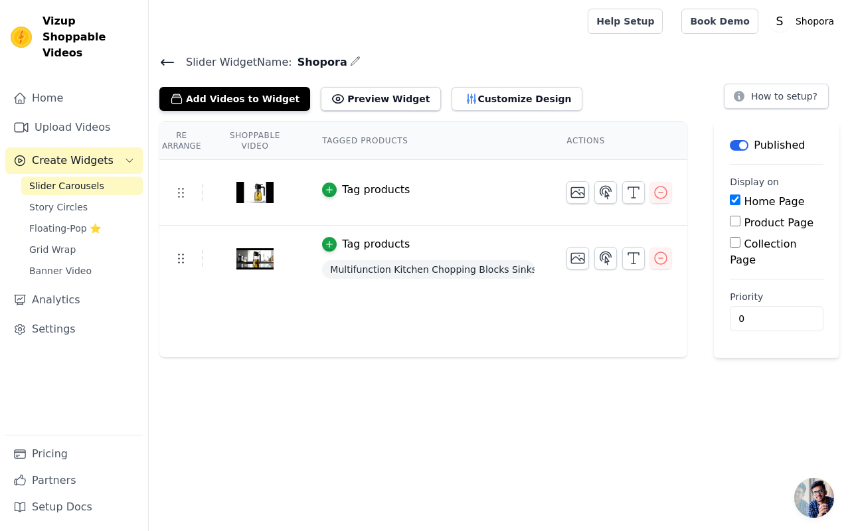
click at [783, 196] on label "Home Page" at bounding box center [774, 201] width 60 height 13
click at [741, 196] on input "Home Page" at bounding box center [735, 200] width 11 height 11
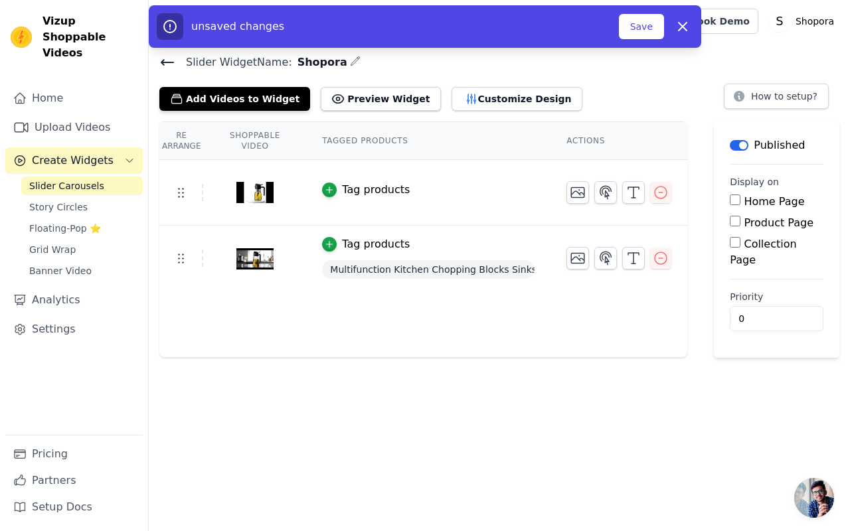
click at [741, 202] on input "Home Page" at bounding box center [735, 200] width 11 height 11
checkbox input "true"
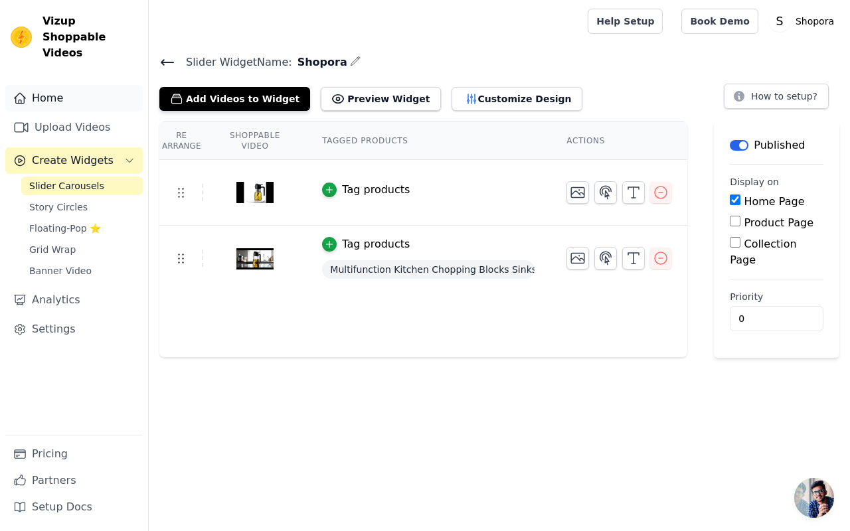
click at [76, 86] on link "Home" at bounding box center [74, 98] width 138 height 27
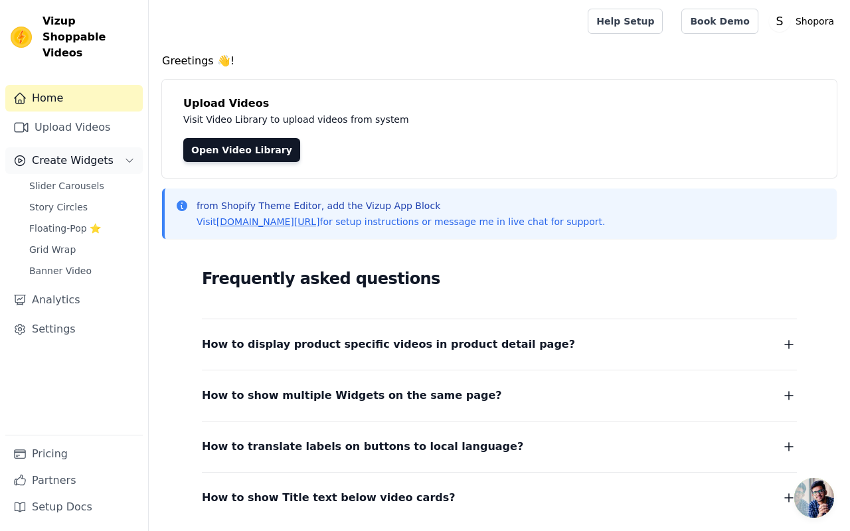
click at [78, 153] on span "Create Widgets" at bounding box center [73, 161] width 82 height 16
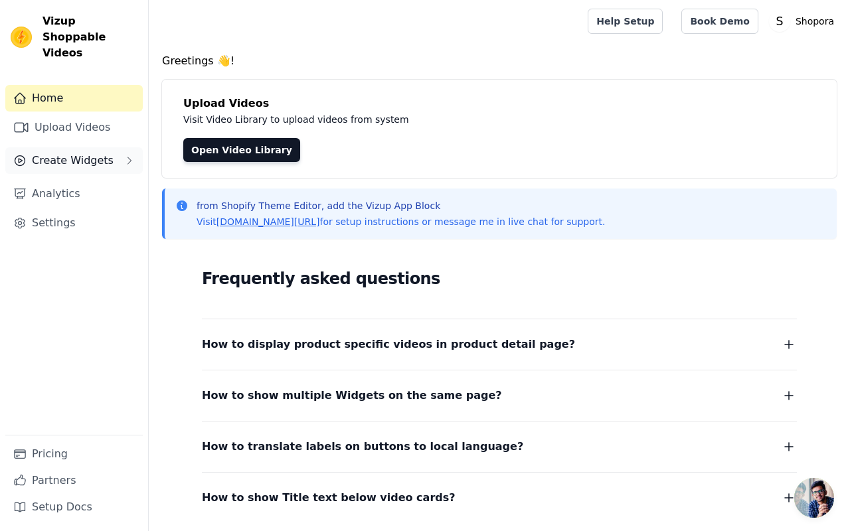
click at [102, 153] on span "Create Widgets" at bounding box center [73, 161] width 82 height 16
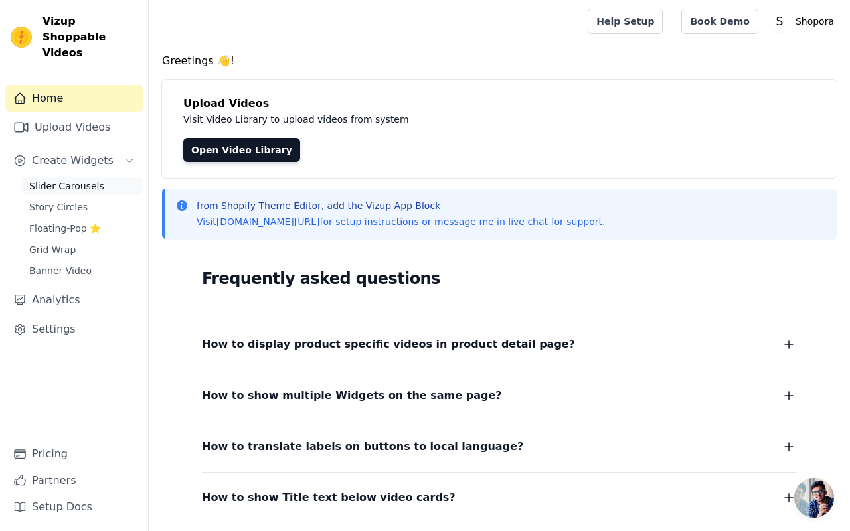
click at [87, 179] on span "Slider Carousels" at bounding box center [66, 185] width 75 height 13
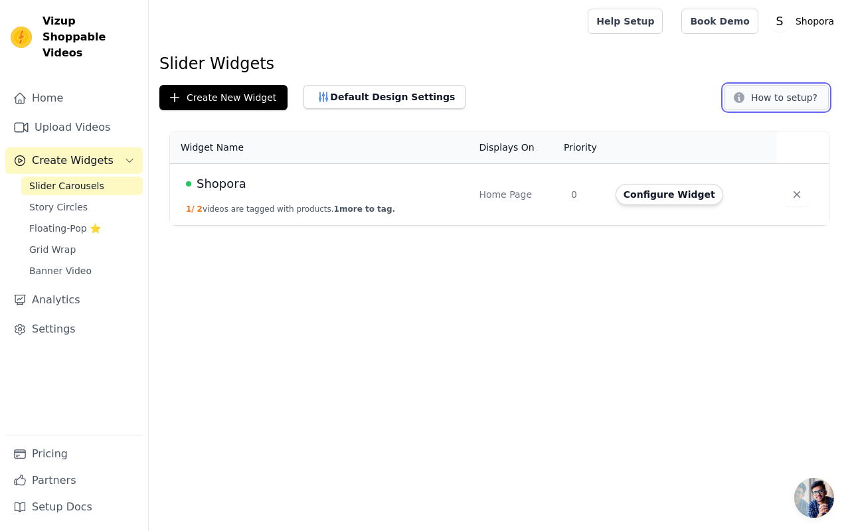
click at [775, 102] on button "How to setup?" at bounding box center [776, 97] width 105 height 25
click at [795, 200] on icon "button" at bounding box center [797, 194] width 13 height 13
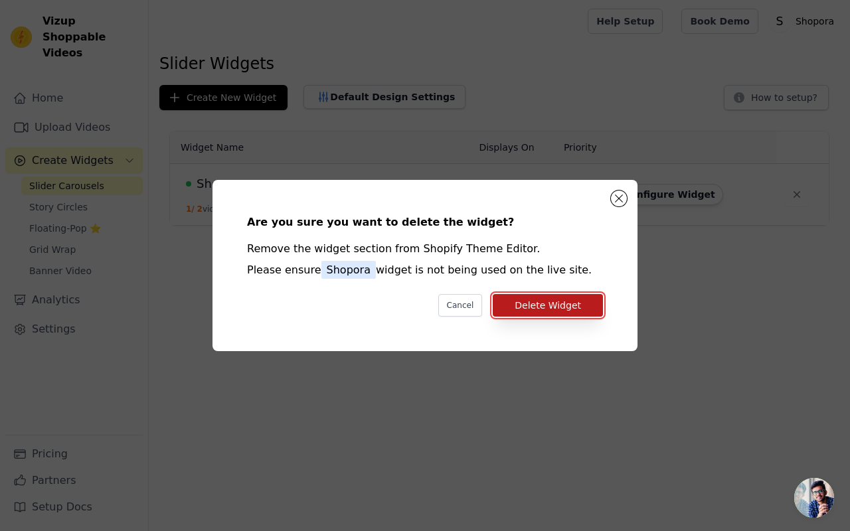
click at [564, 311] on button "Delete Widget" at bounding box center [548, 305] width 110 height 23
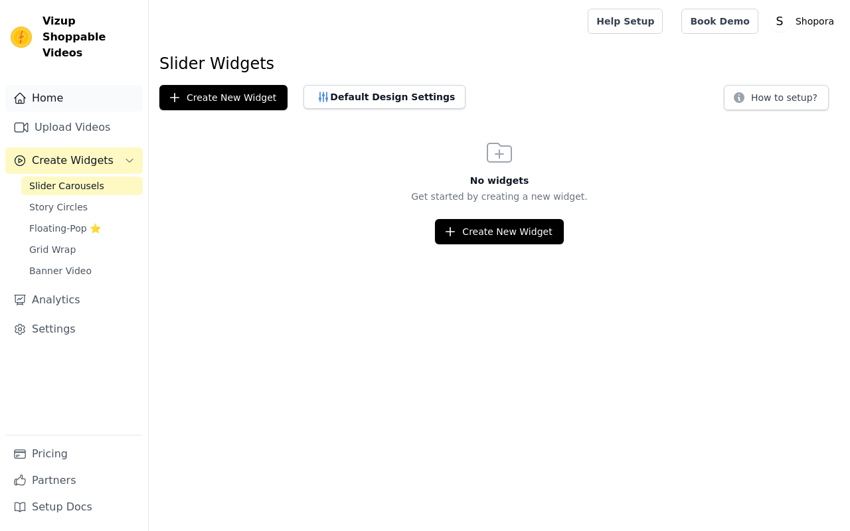
click at [52, 85] on link "Home" at bounding box center [74, 98] width 138 height 27
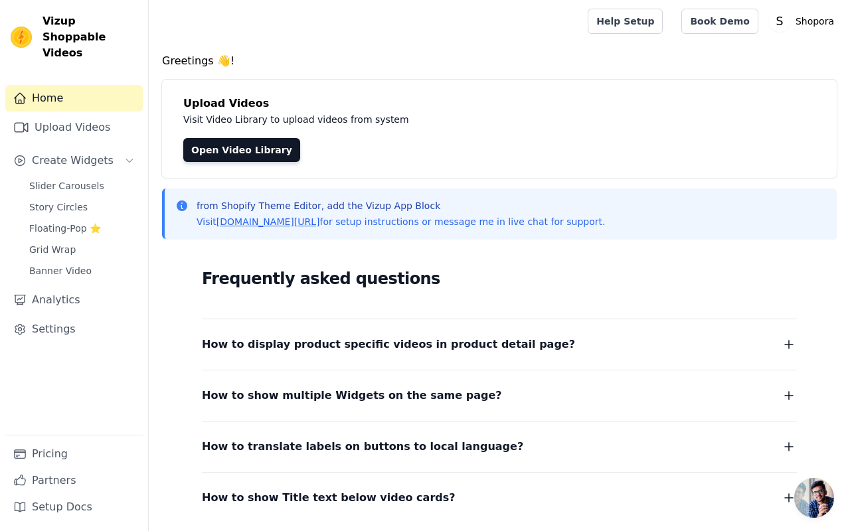
scroll to position [64, 0]
